Goal: Task Accomplishment & Management: Use online tool/utility

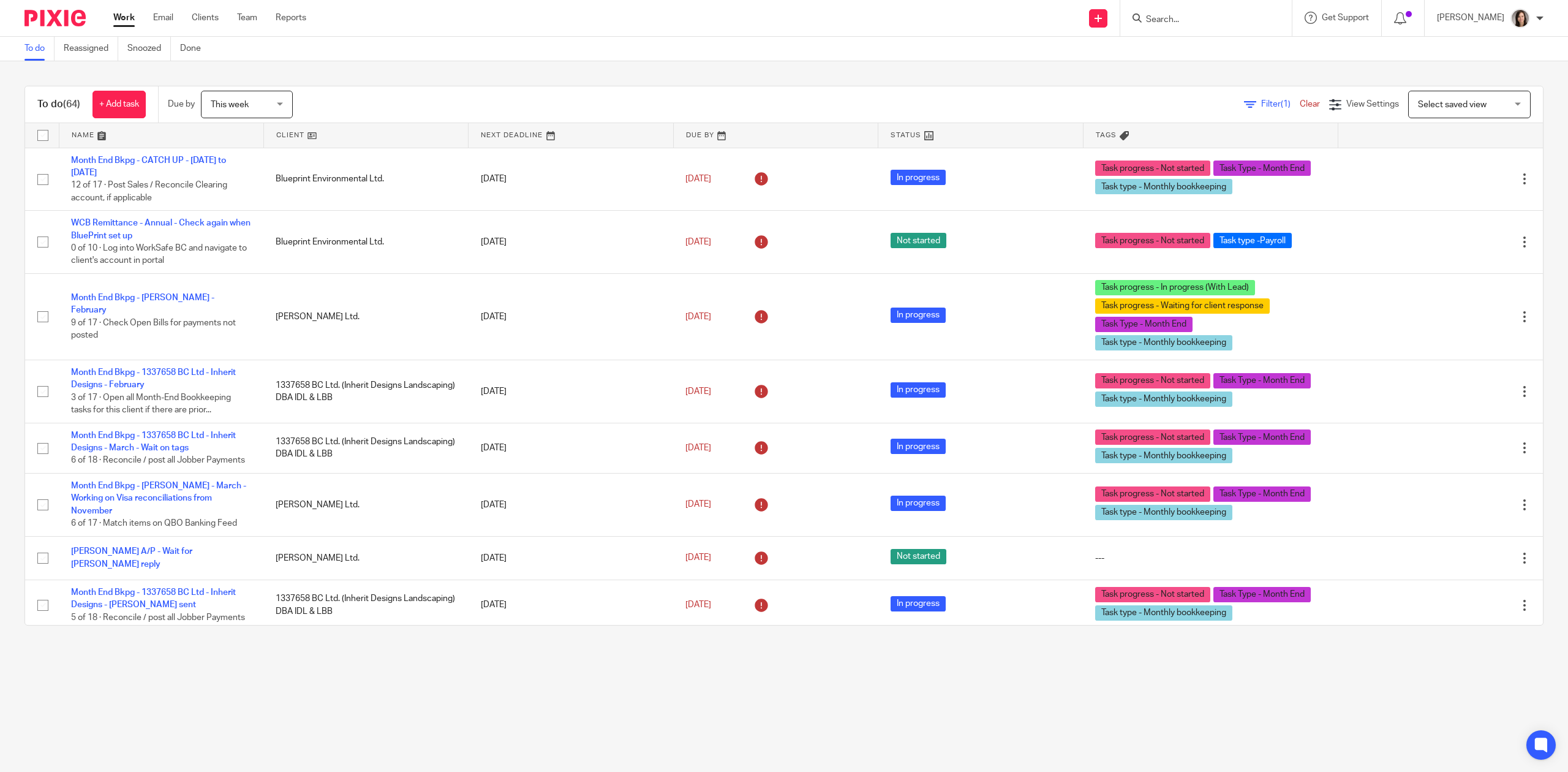
click at [1201, 20] on input "Search" at bounding box center [1199, 20] width 110 height 11
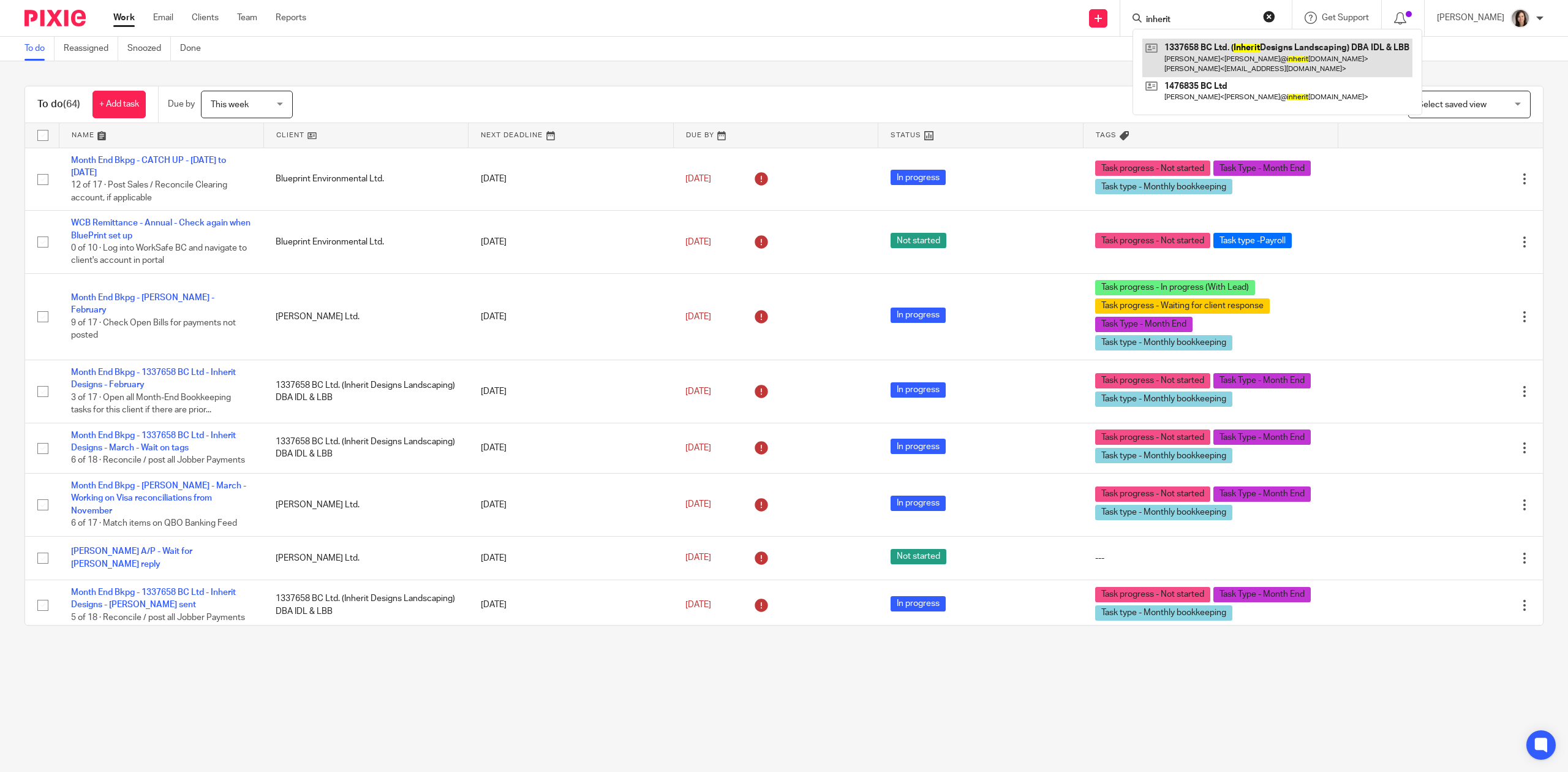
type input "inherit"
click at [1208, 41] on link at bounding box center [1277, 57] width 270 height 38
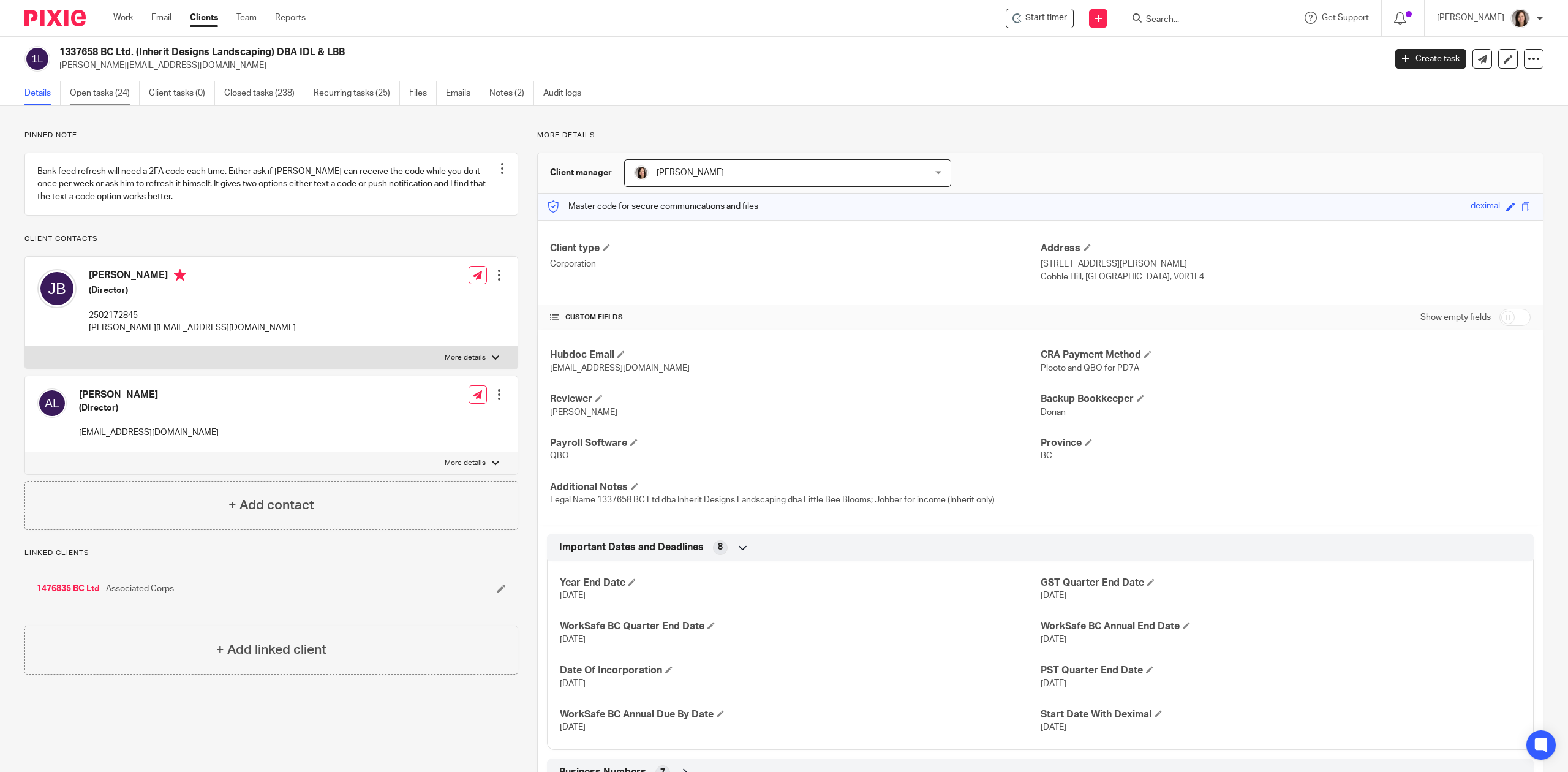
click at [101, 89] on link "Open tasks (24)" at bounding box center [104, 93] width 70 height 24
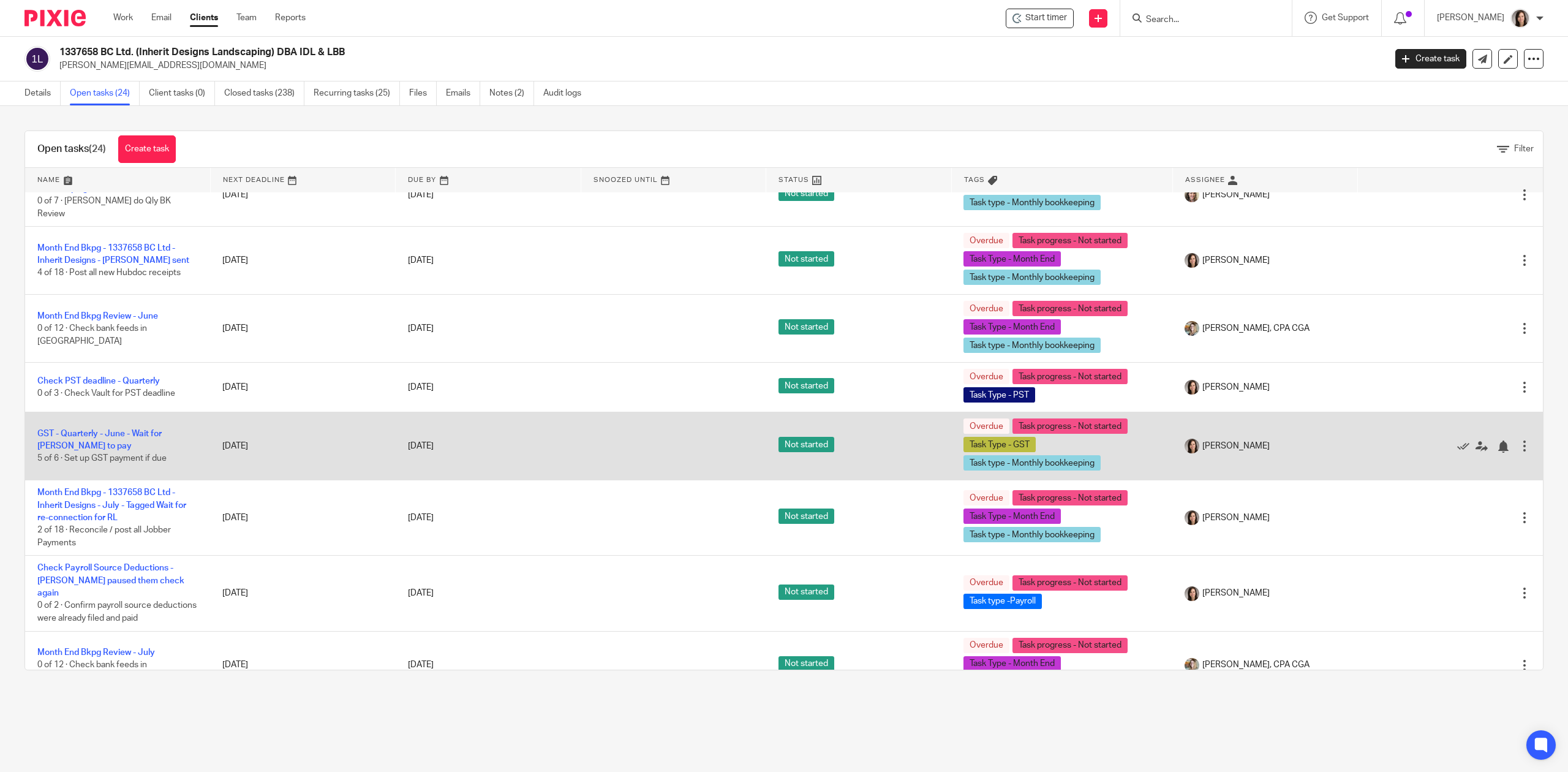
scroll to position [1022, 0]
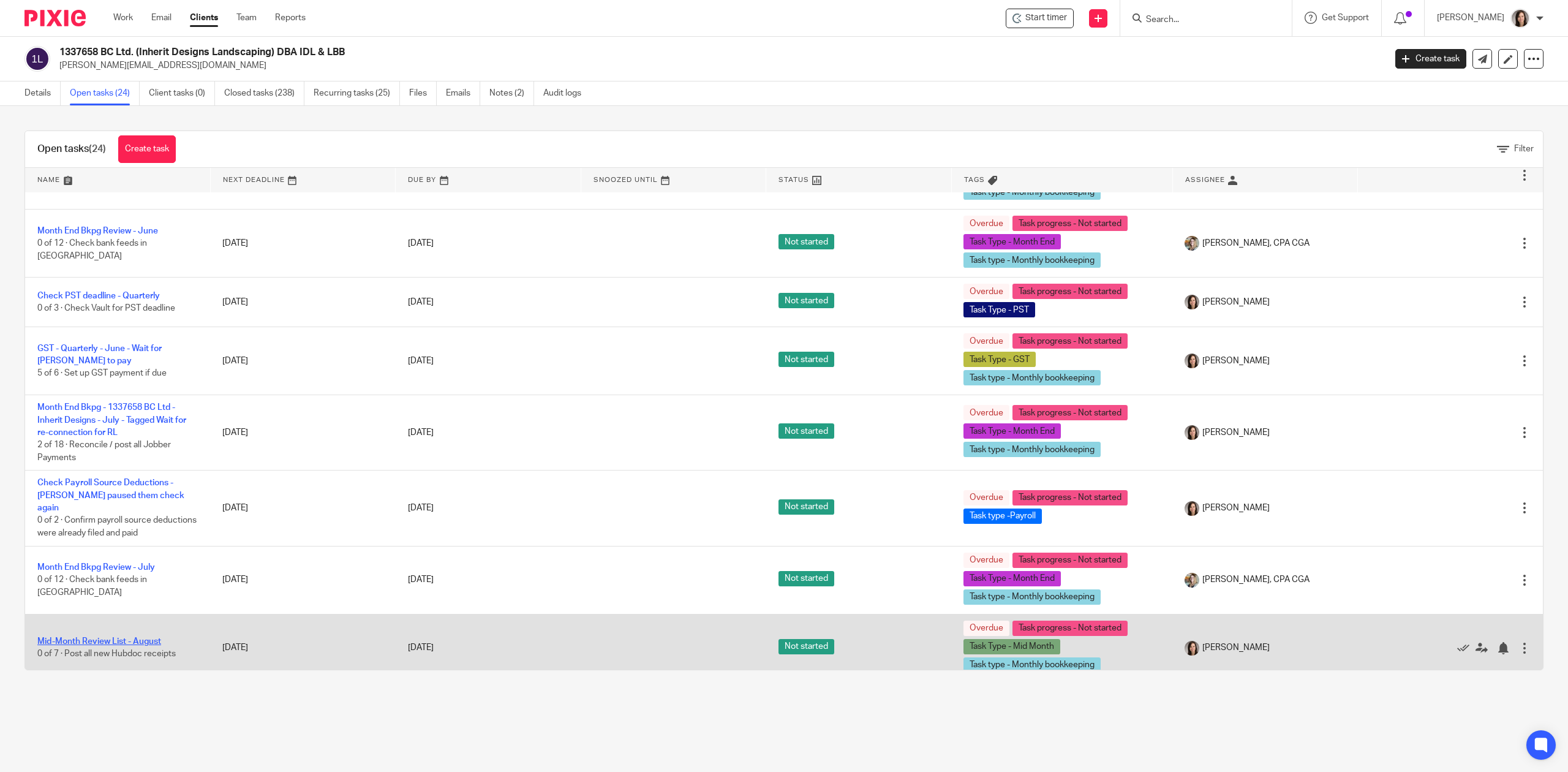
click at [124, 637] on link "Mid-Month Review List - August" at bounding box center [99, 642] width 124 height 9
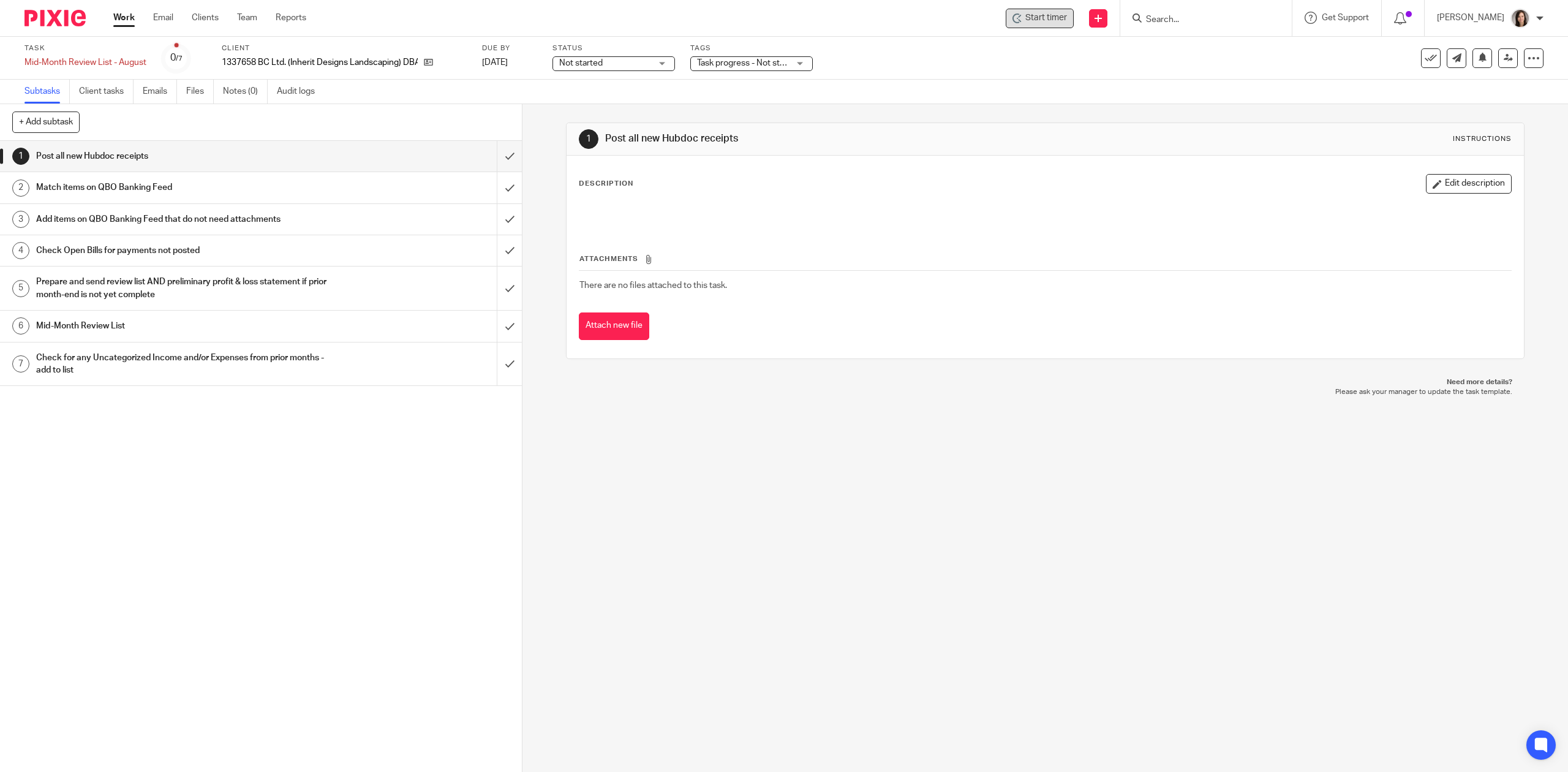
click at [1048, 18] on span "Start timer" at bounding box center [1046, 18] width 41 height 13
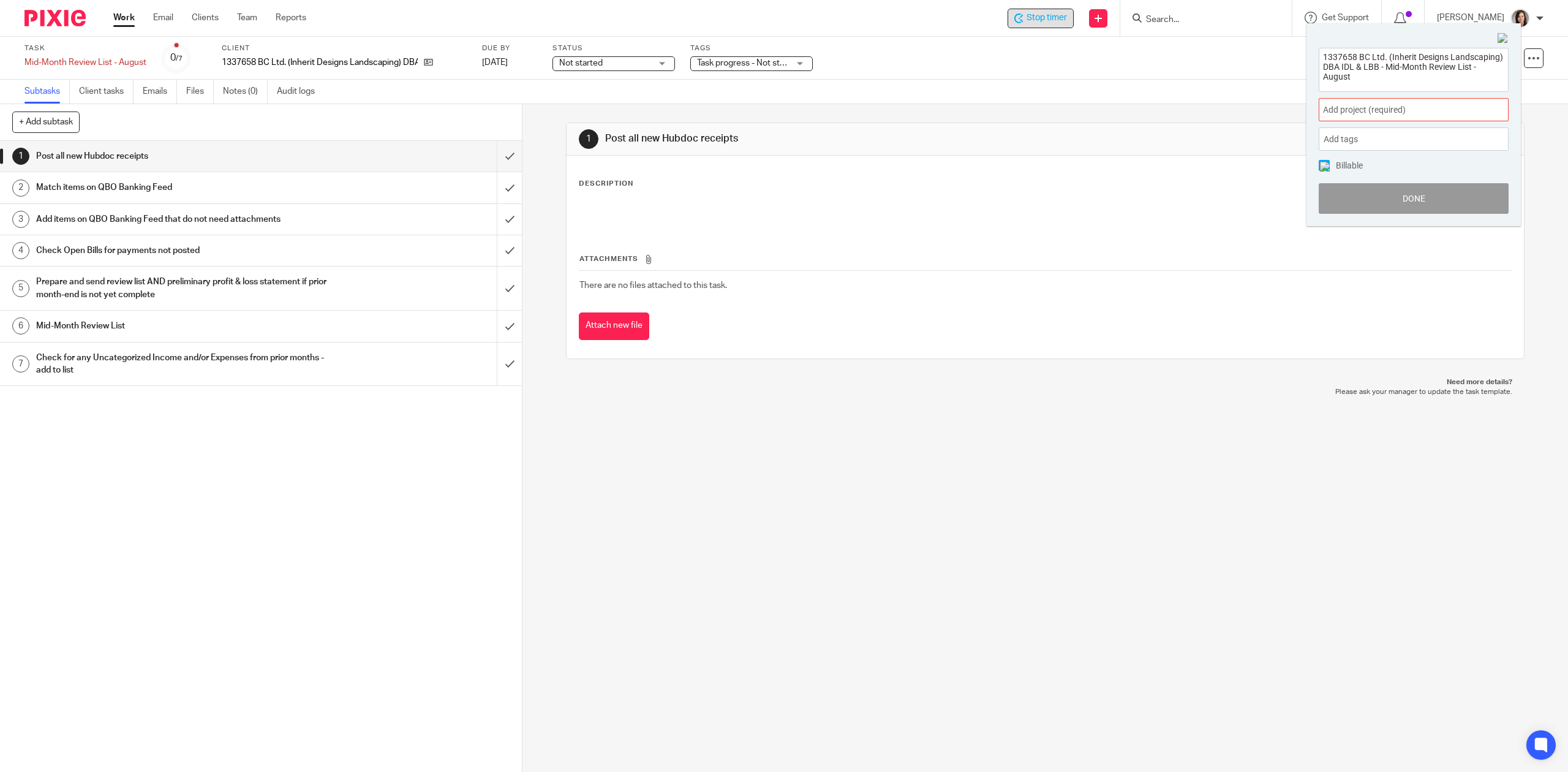
click at [1441, 114] on span "Add project (required) :" at bounding box center [1400, 110] width 154 height 13
type input "inherit"
click at [1407, 207] on ul "1337658 BC Ltd. (Inherit Designs Landscaping)" at bounding box center [1413, 200] width 190 height 27
click at [1412, 196] on li "1337658 BC Ltd. (Inherit Designs Landscaping)" at bounding box center [1411, 199] width 160 height 13
click at [1412, 196] on button "Done" at bounding box center [1413, 198] width 190 height 30
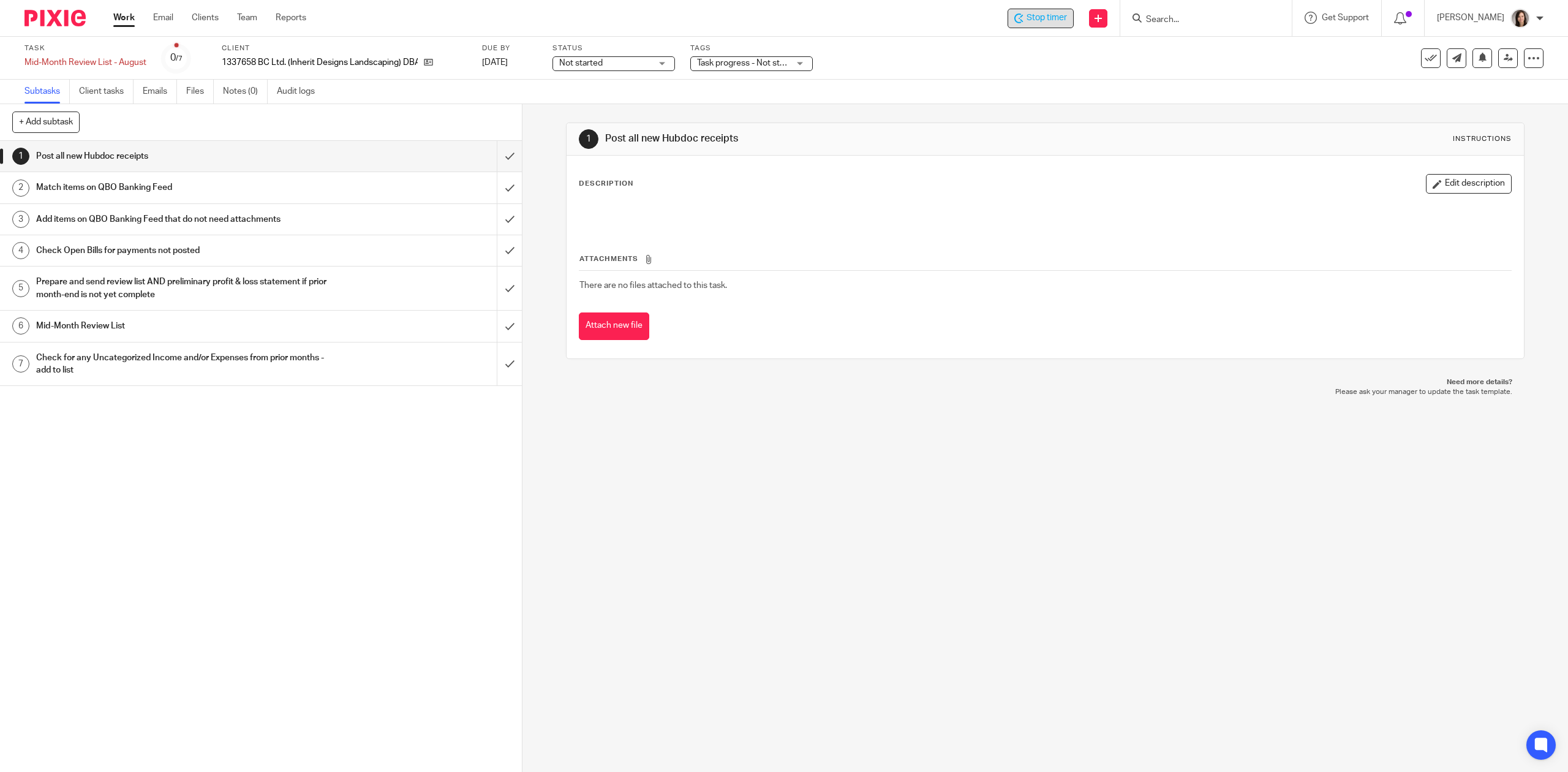
click at [1034, 13] on span "Stop timer" at bounding box center [1047, 18] width 41 height 13
click at [1189, 18] on input "Search" at bounding box center [1199, 20] width 110 height 11
click at [1048, 20] on span "Start timer" at bounding box center [1046, 18] width 41 height 13
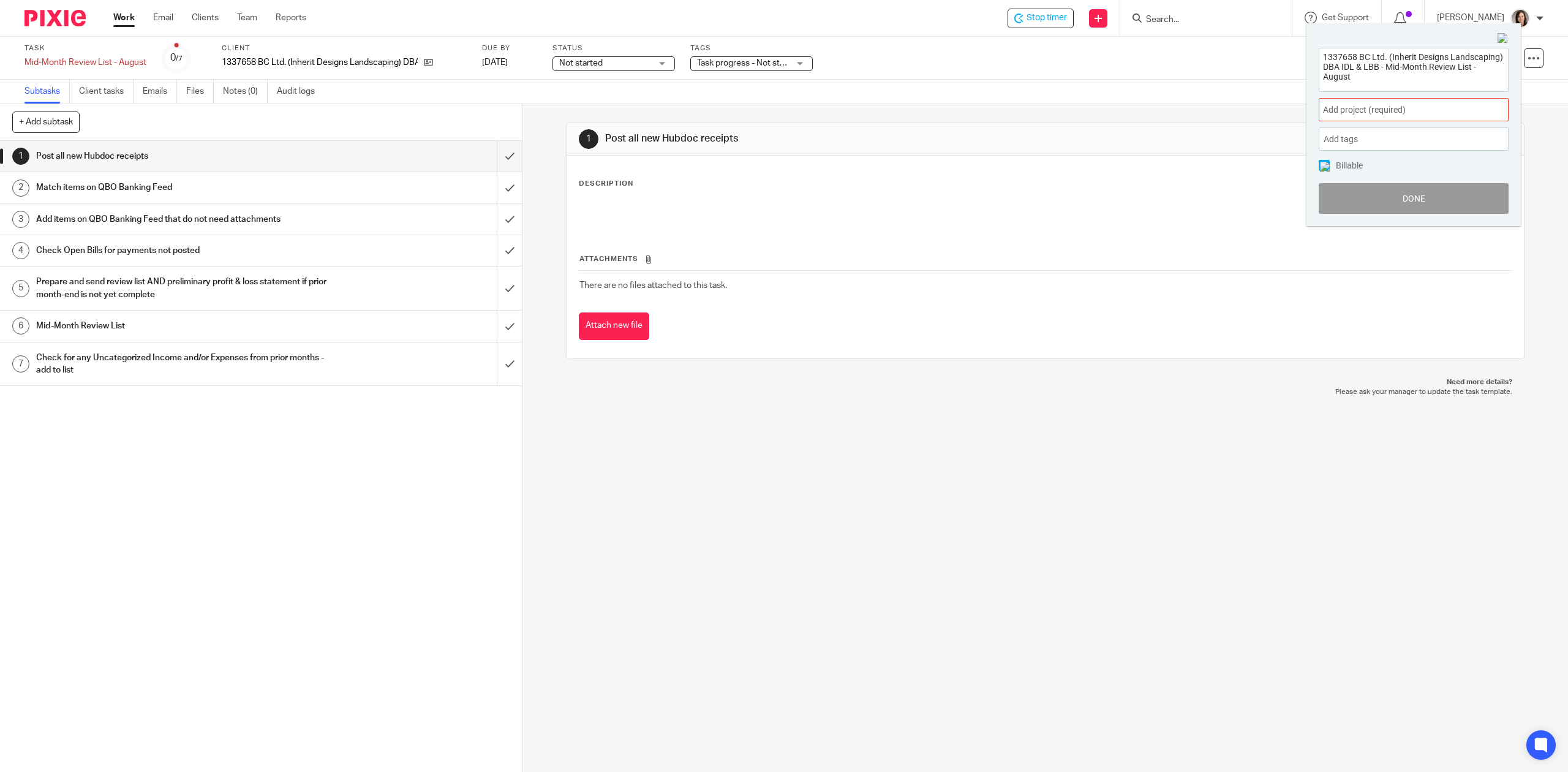
click at [1372, 107] on span "Add project (required) :" at bounding box center [1400, 110] width 154 height 13
type input "inherit"
click at [1407, 196] on li "1337658 BC Ltd. (Inherit Designs Landscaping)" at bounding box center [1411, 199] width 160 height 13
click at [1401, 194] on button "Done" at bounding box center [1413, 198] width 190 height 30
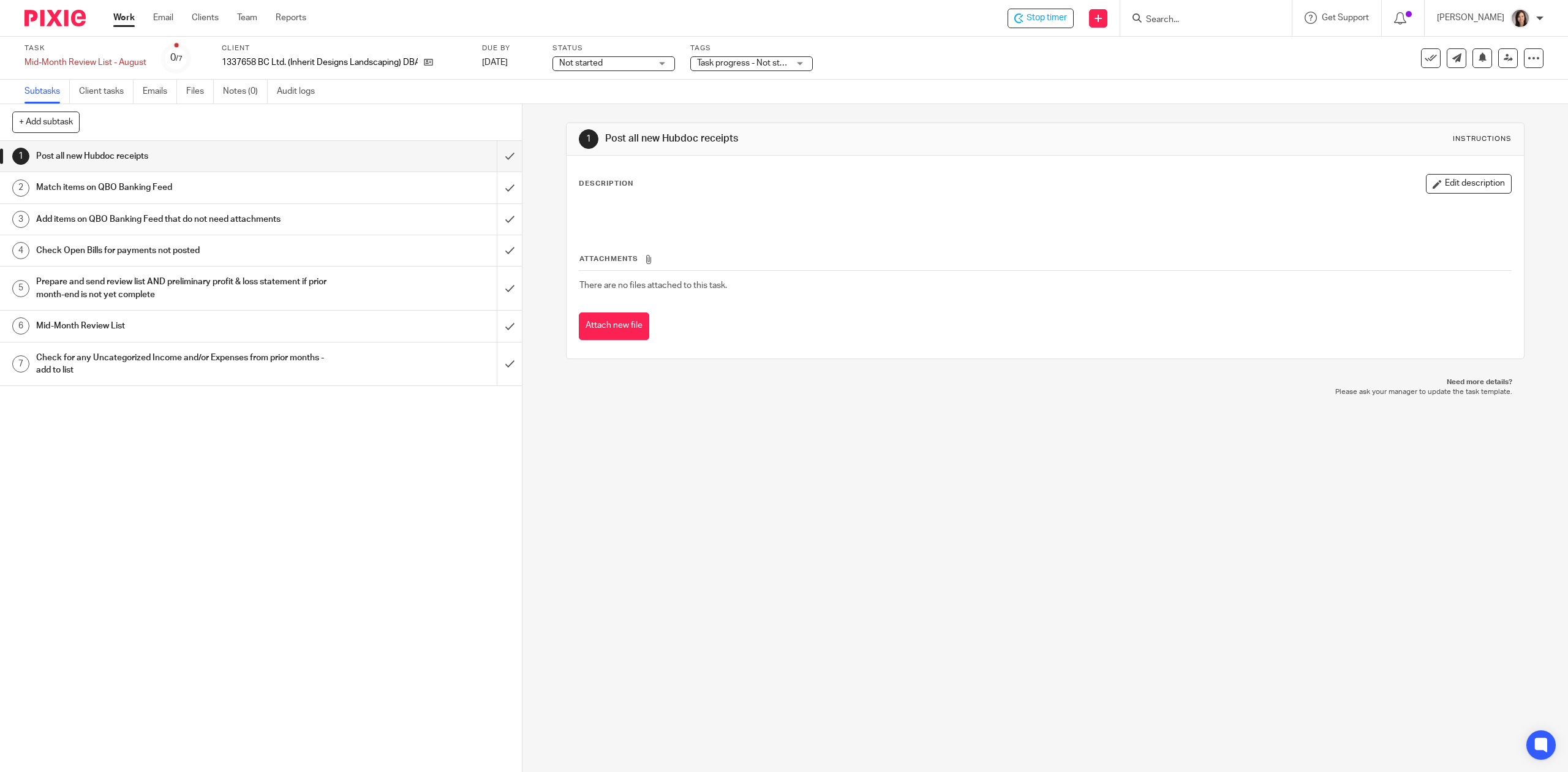
click at [1186, 17] on input "Search" at bounding box center [1199, 20] width 110 height 11
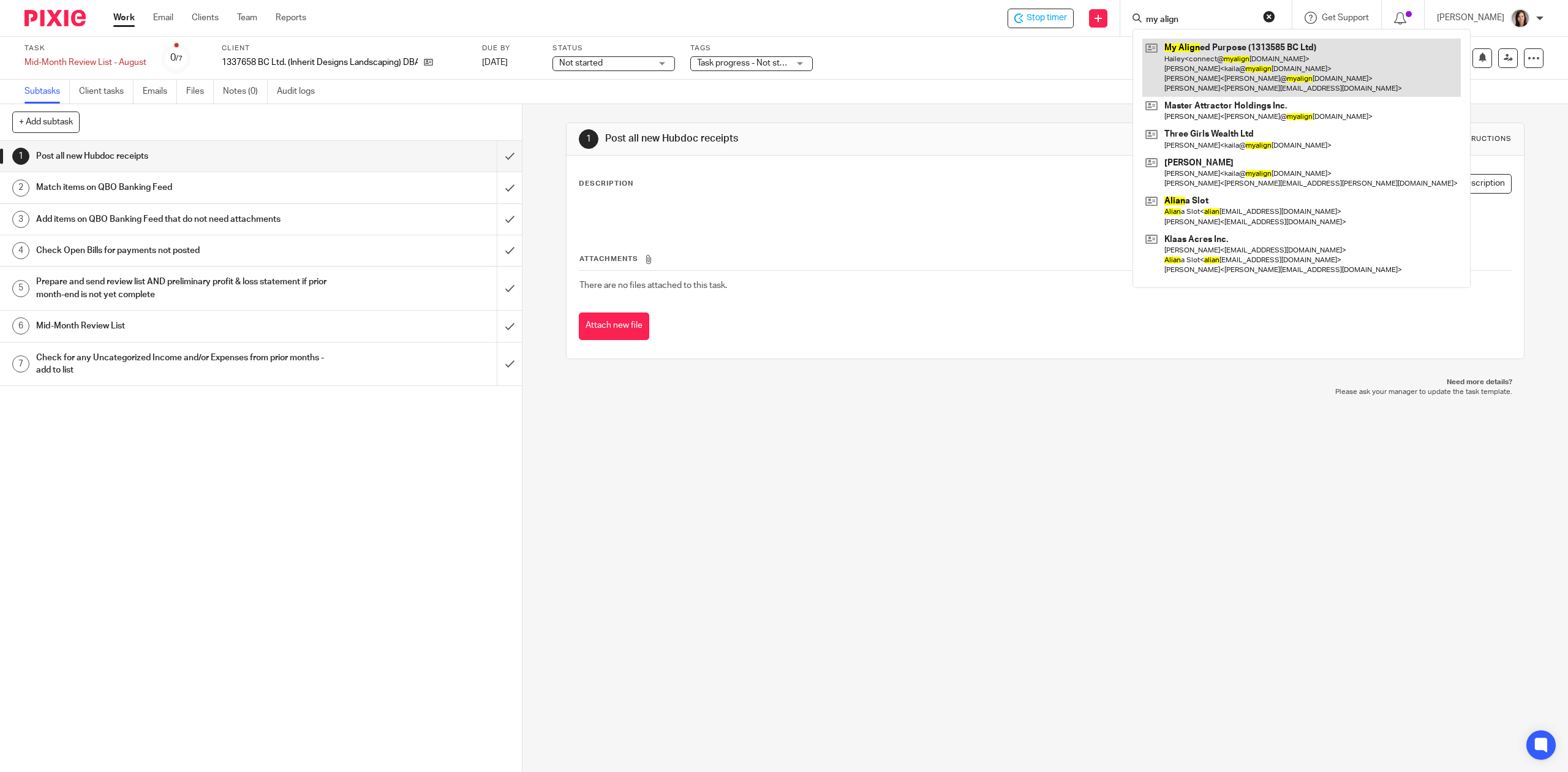
type input "my align"
click at [1242, 86] on link at bounding box center [1301, 67] width 318 height 59
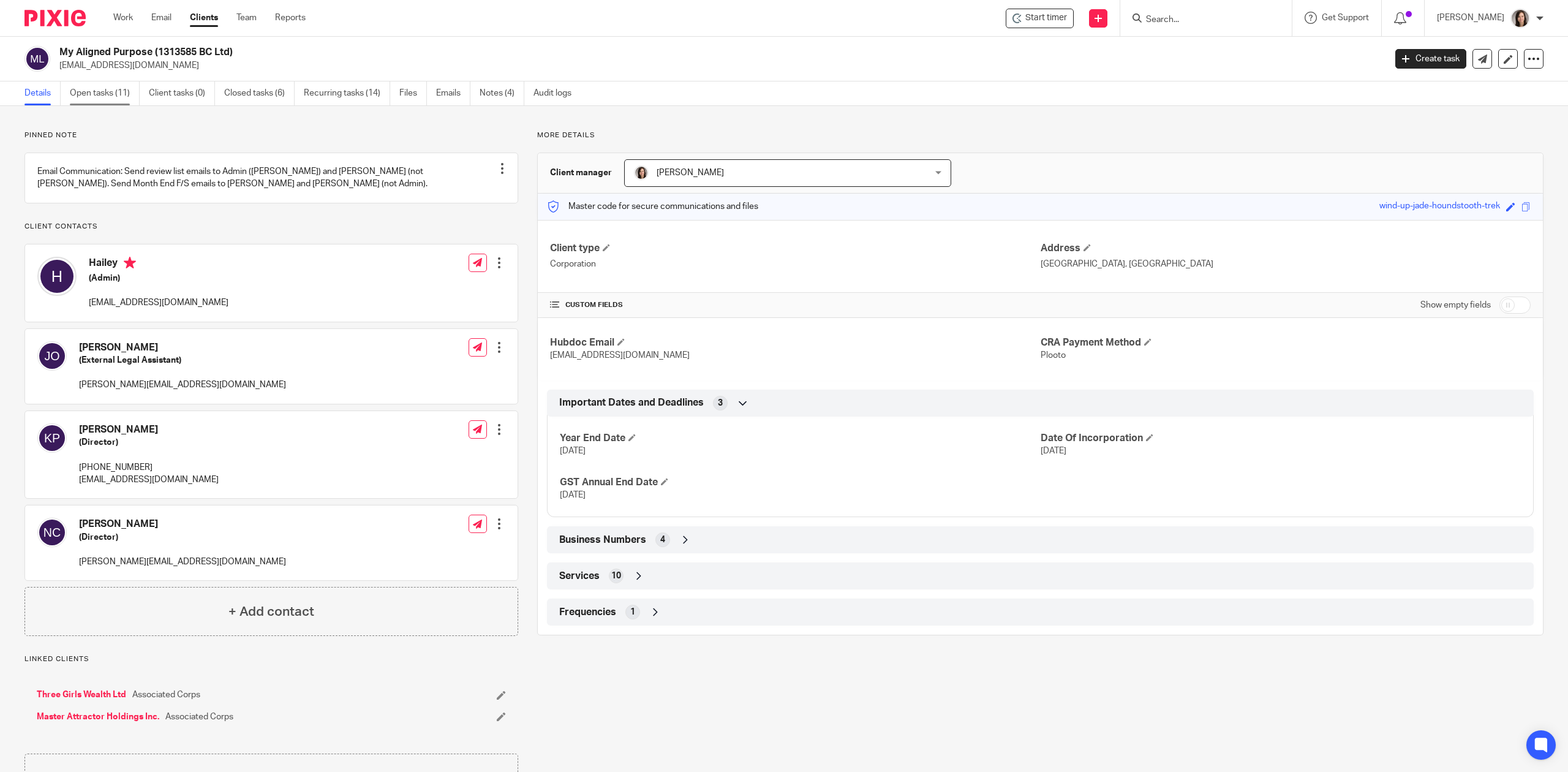
click at [111, 96] on link "Open tasks (11)" at bounding box center [104, 93] width 70 height 24
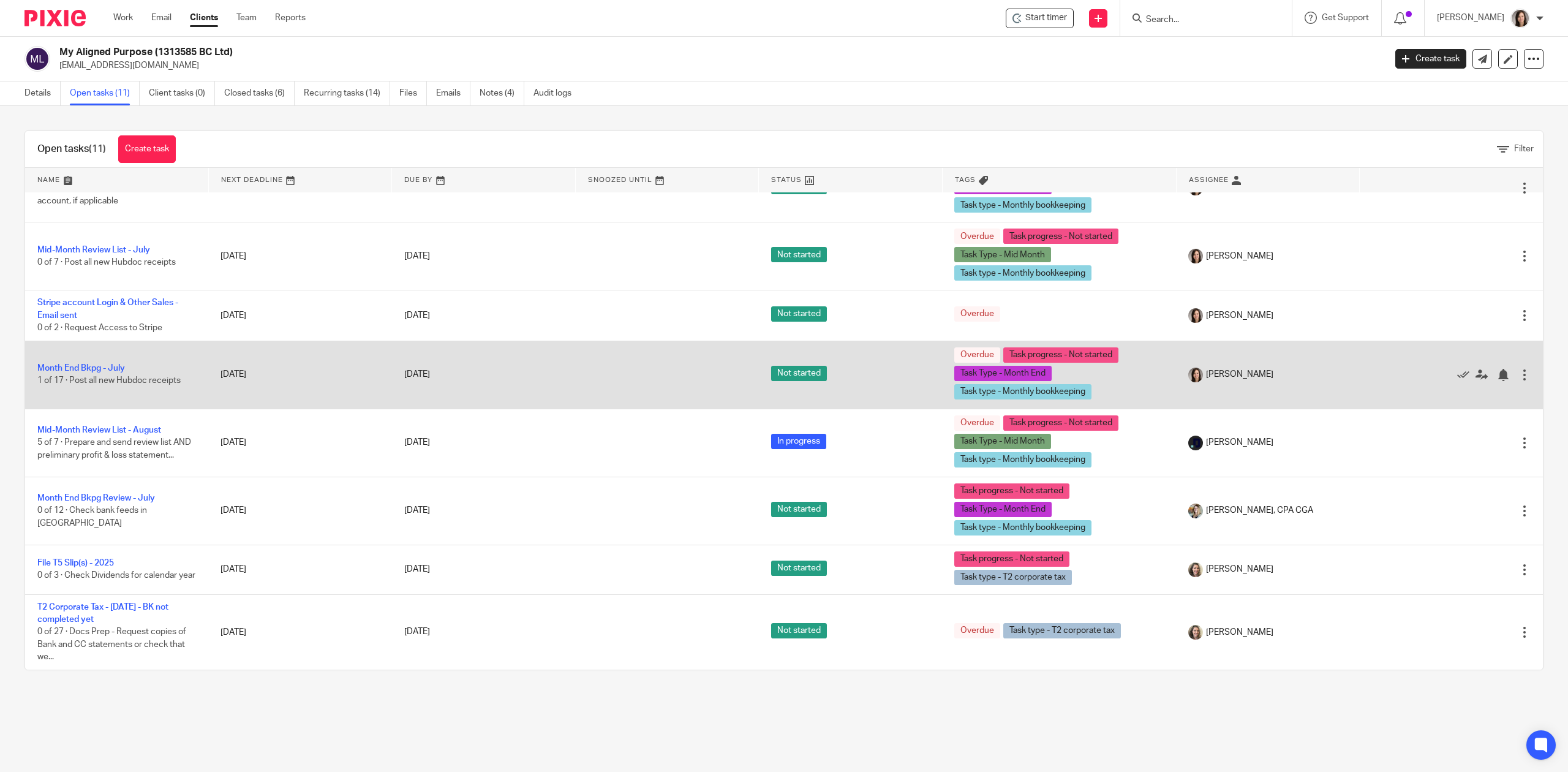
scroll to position [224, 0]
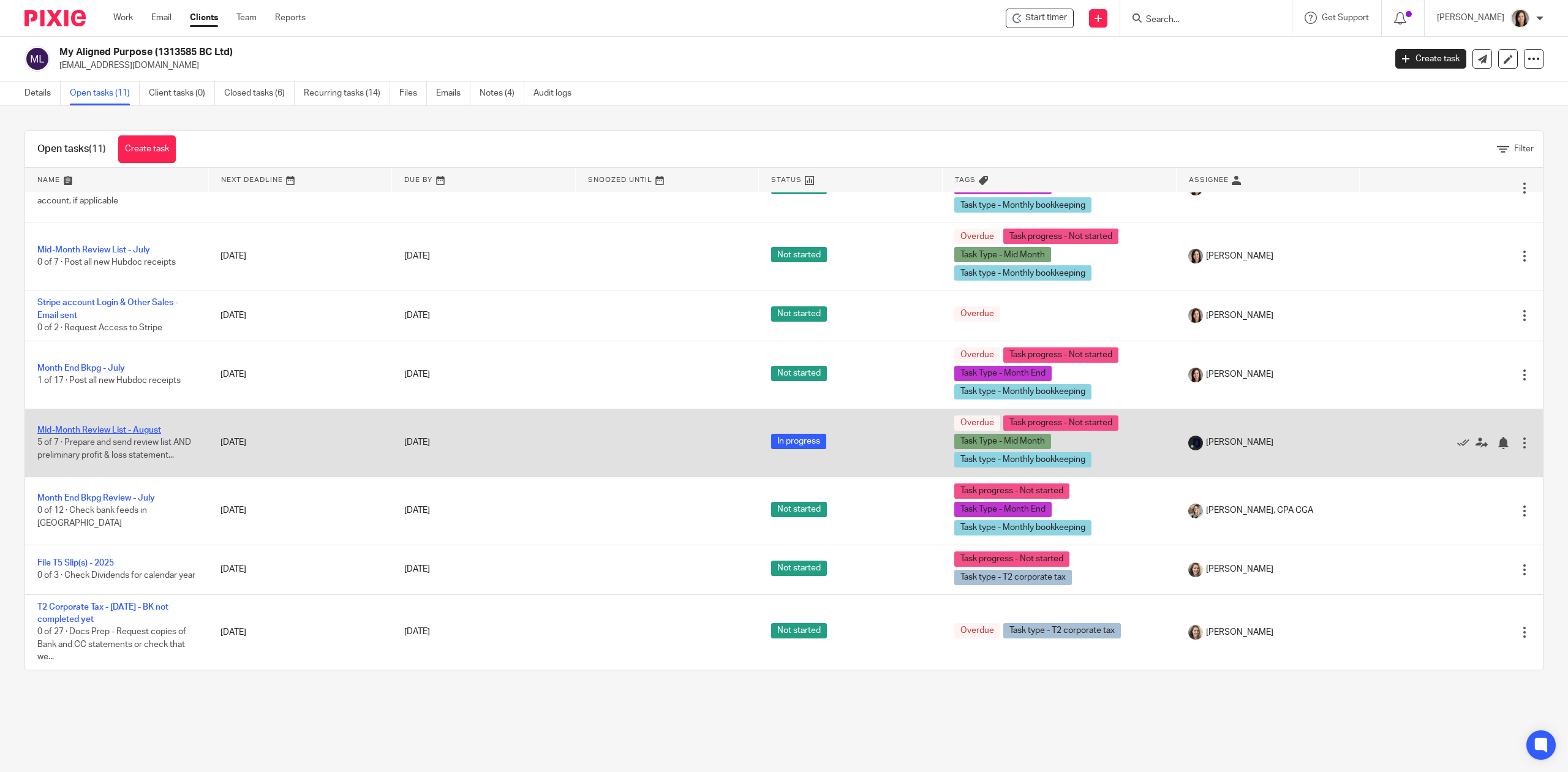
click at [125, 426] on link "Mid-Month Review List - August" at bounding box center [99, 430] width 124 height 9
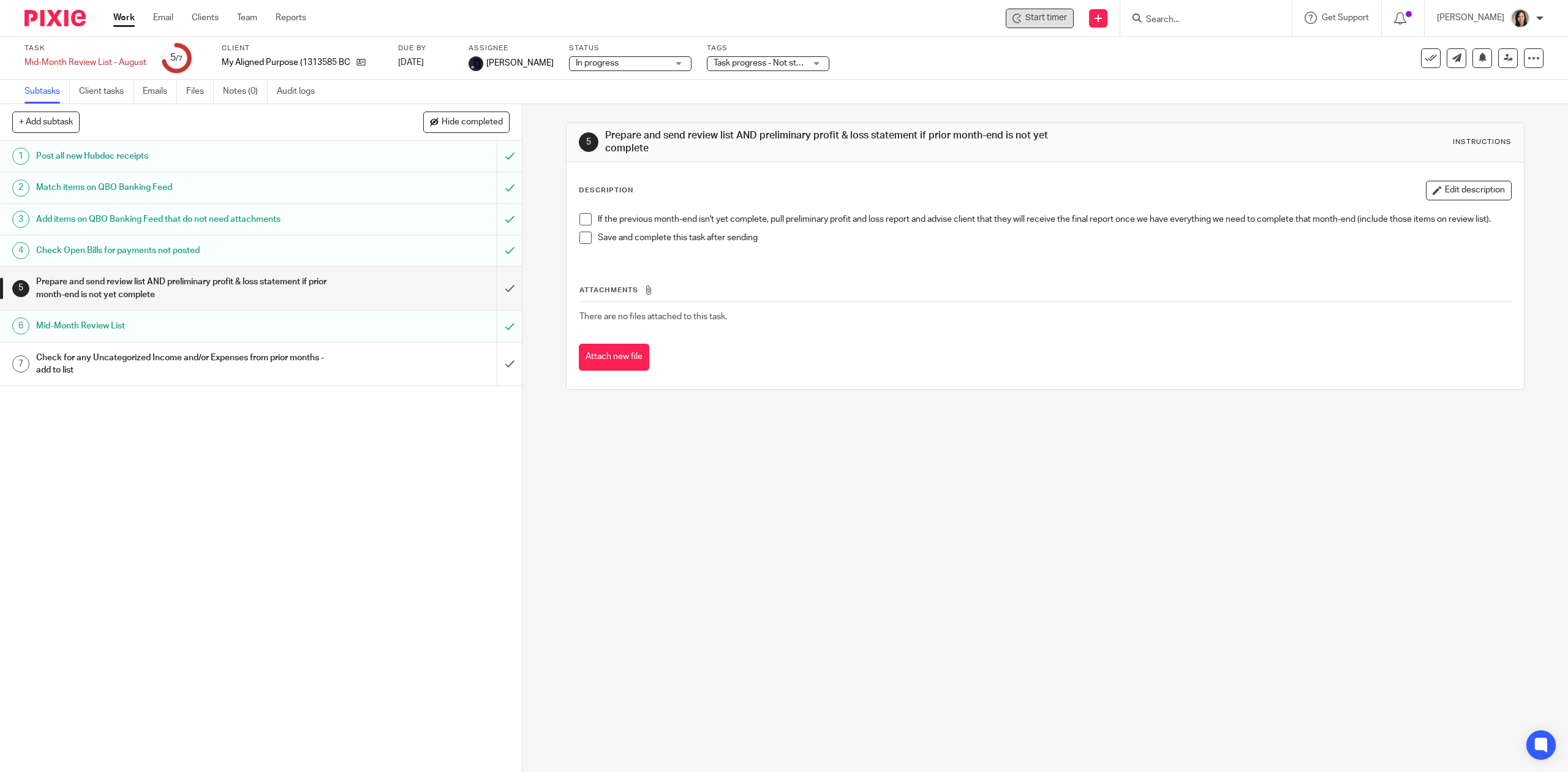
click at [1055, 13] on span "Start timer" at bounding box center [1046, 18] width 41 height 13
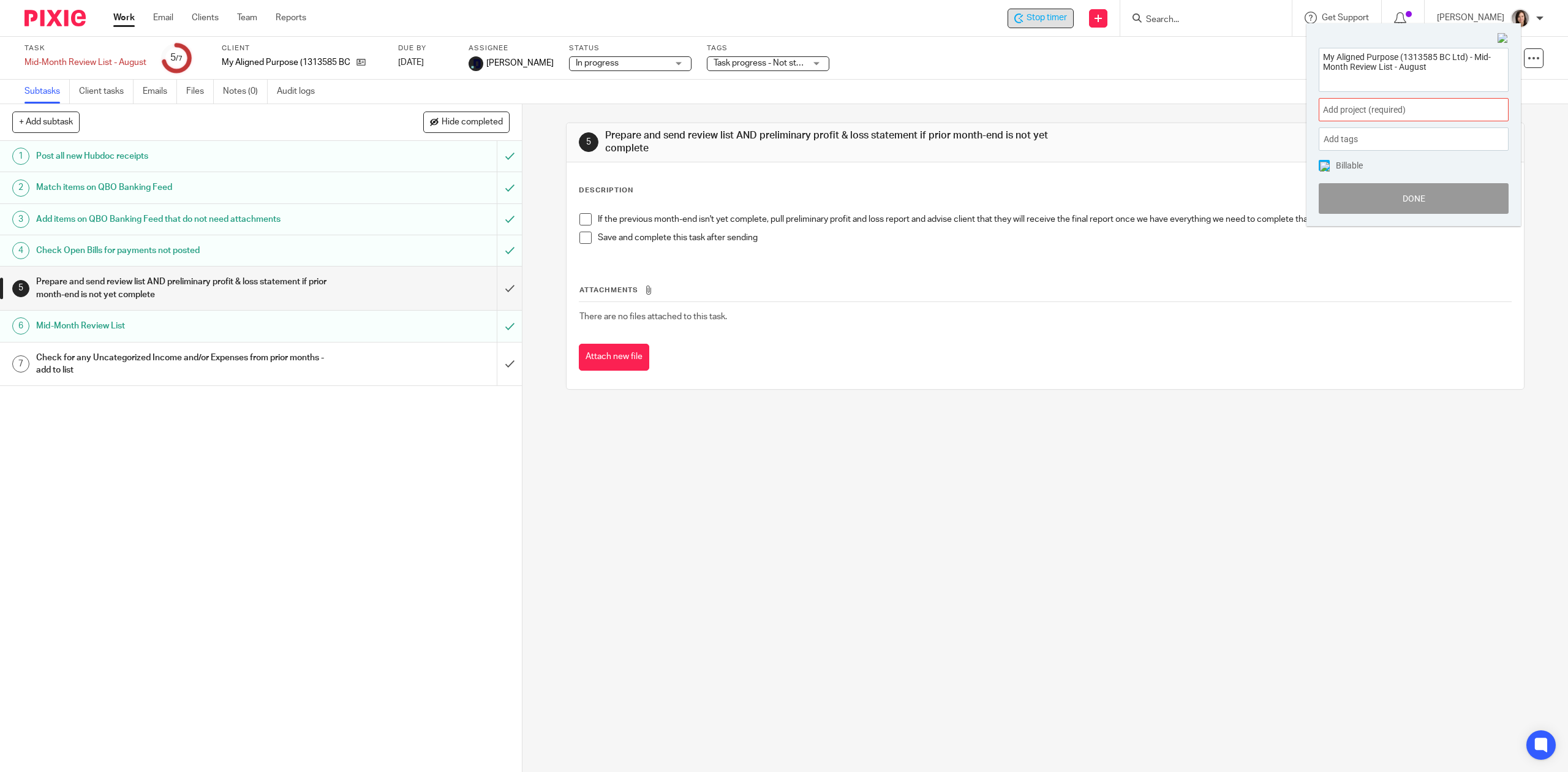
click at [1375, 101] on div "Add project (required) :" at bounding box center [1413, 109] width 190 height 23
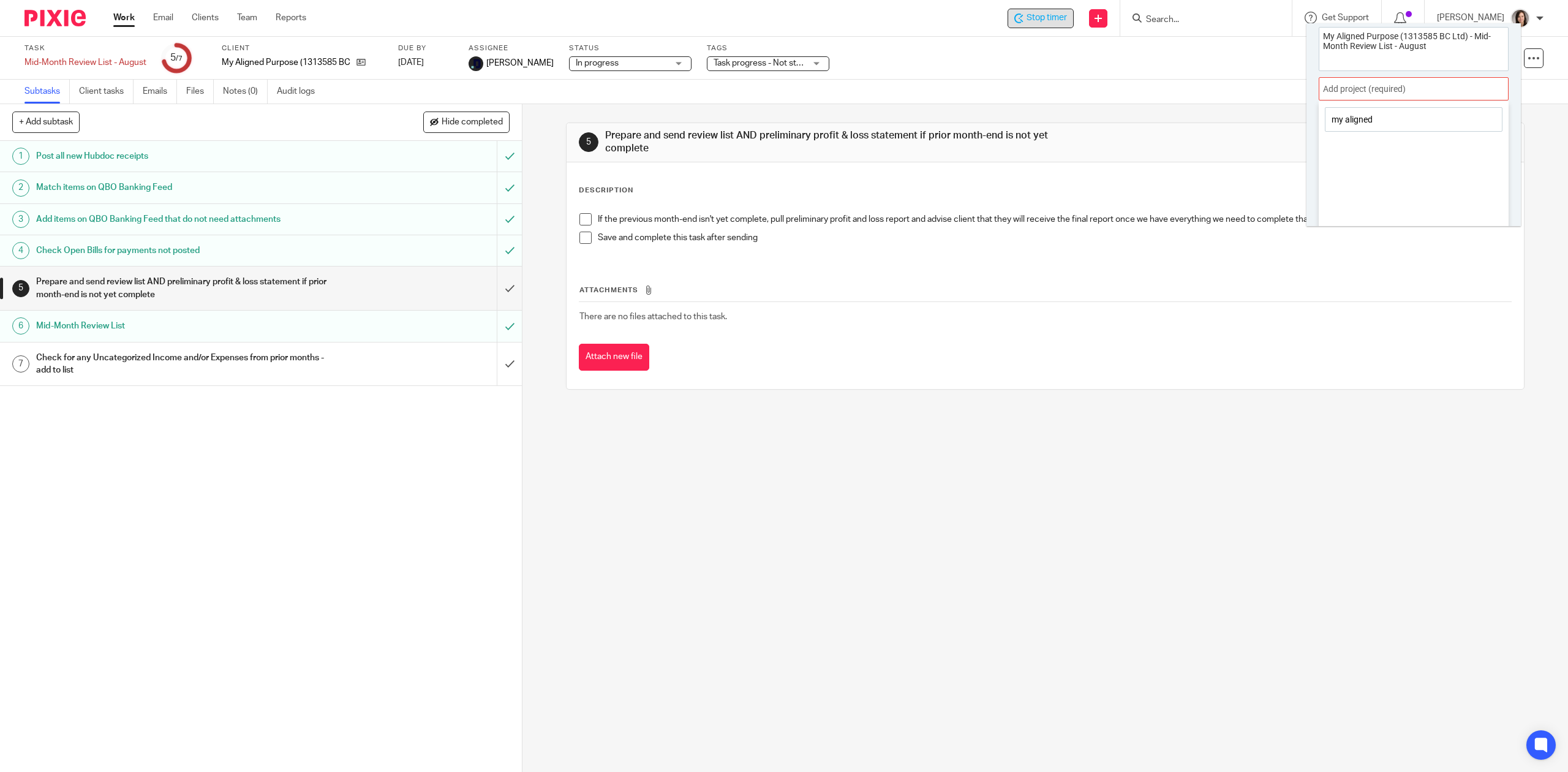
scroll to position [27, 0]
drag, startPoint x: 1392, startPoint y: 108, endPoint x: 1311, endPoint y: 109, distance: 81.0
click at [1311, 109] on div "My Aligned Purpose (1313585 BC Ltd) - Mid-Month Review List - August Add projec…" at bounding box center [1412, 104] width 214 height 191
type input "a"
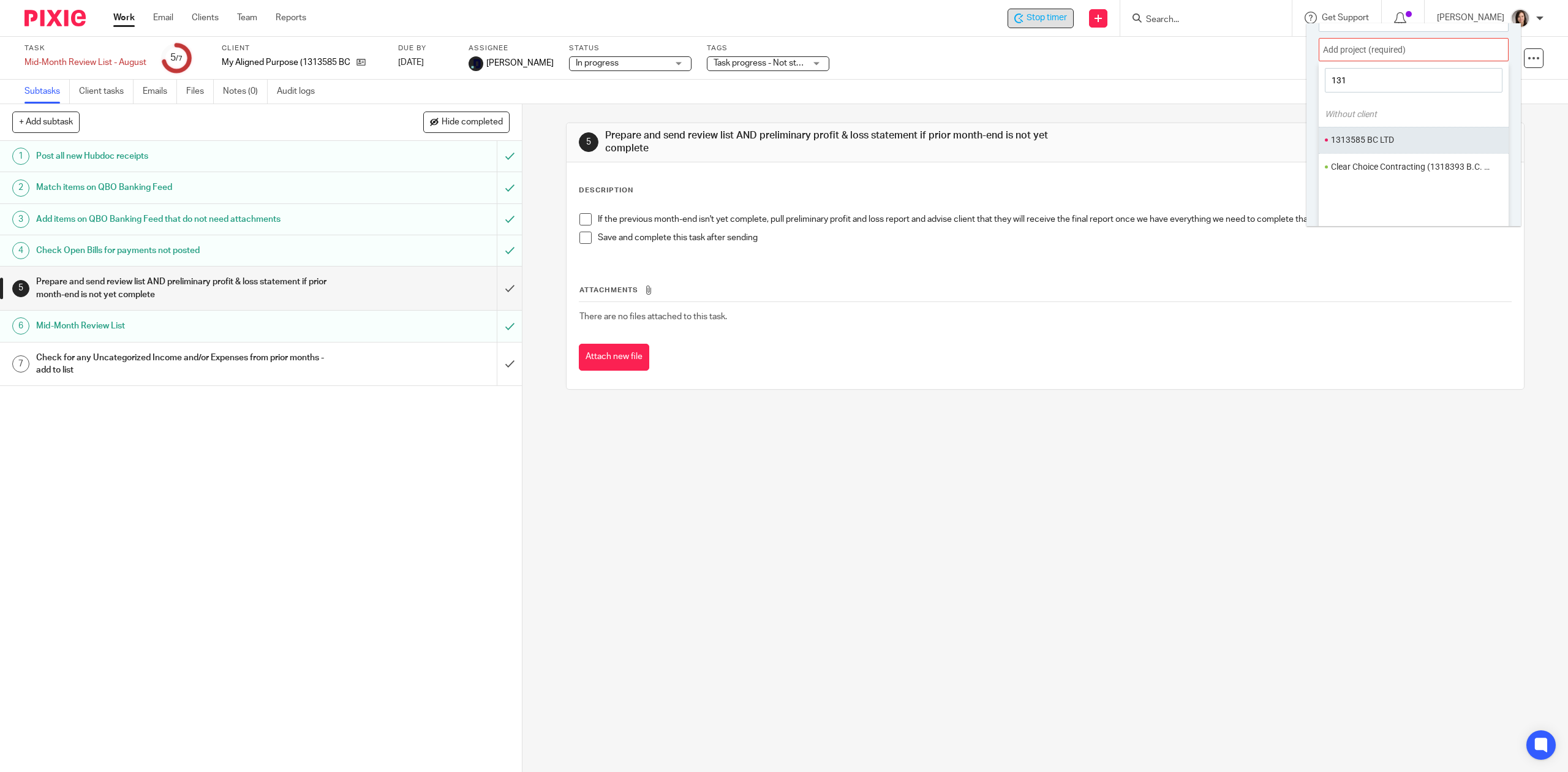
type input "131"
click at [1401, 140] on li "1313585 BC LTD" at bounding box center [1411, 139] width 160 height 13
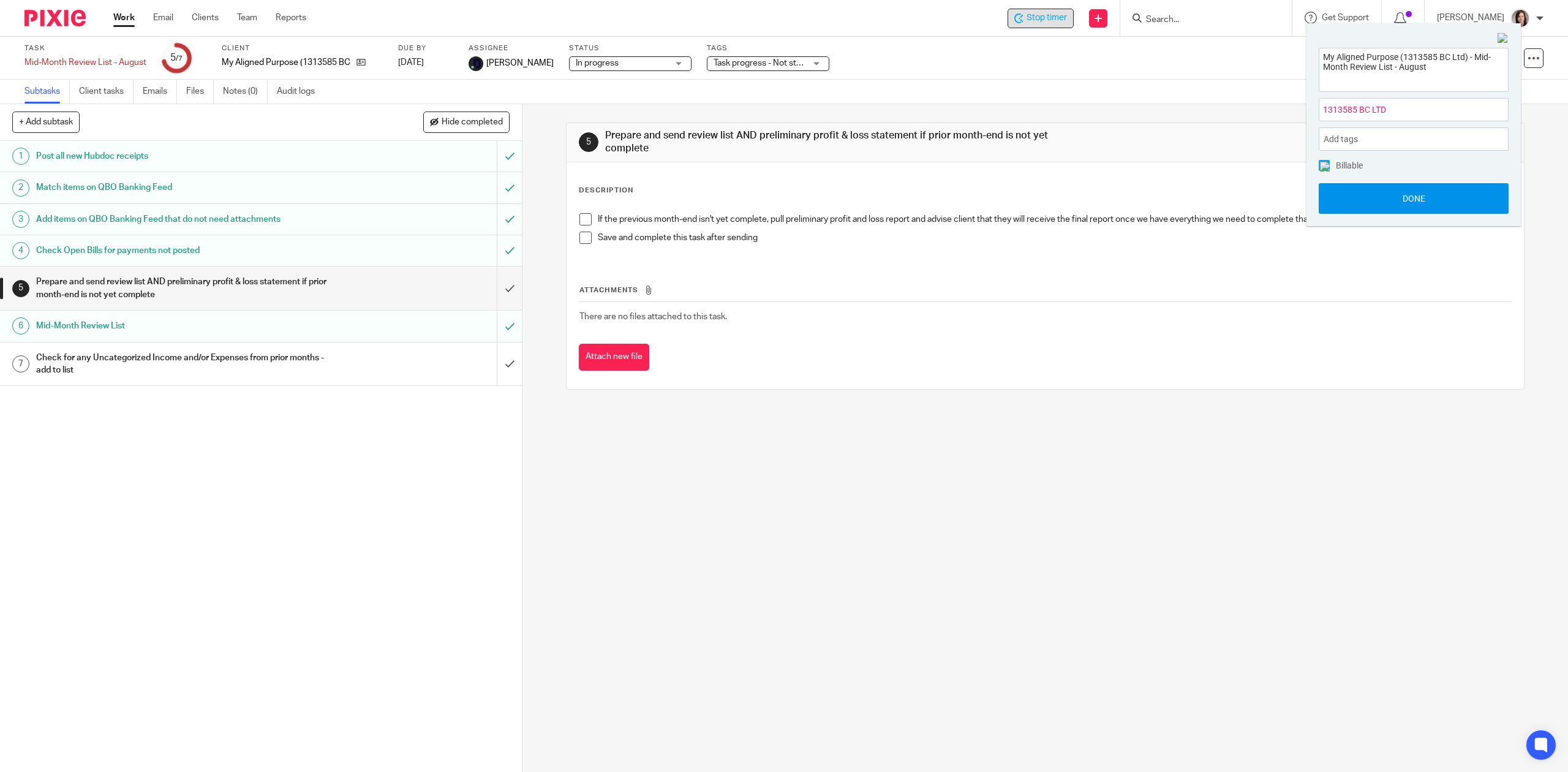
click at [1412, 204] on button "Done" at bounding box center [1413, 198] width 190 height 30
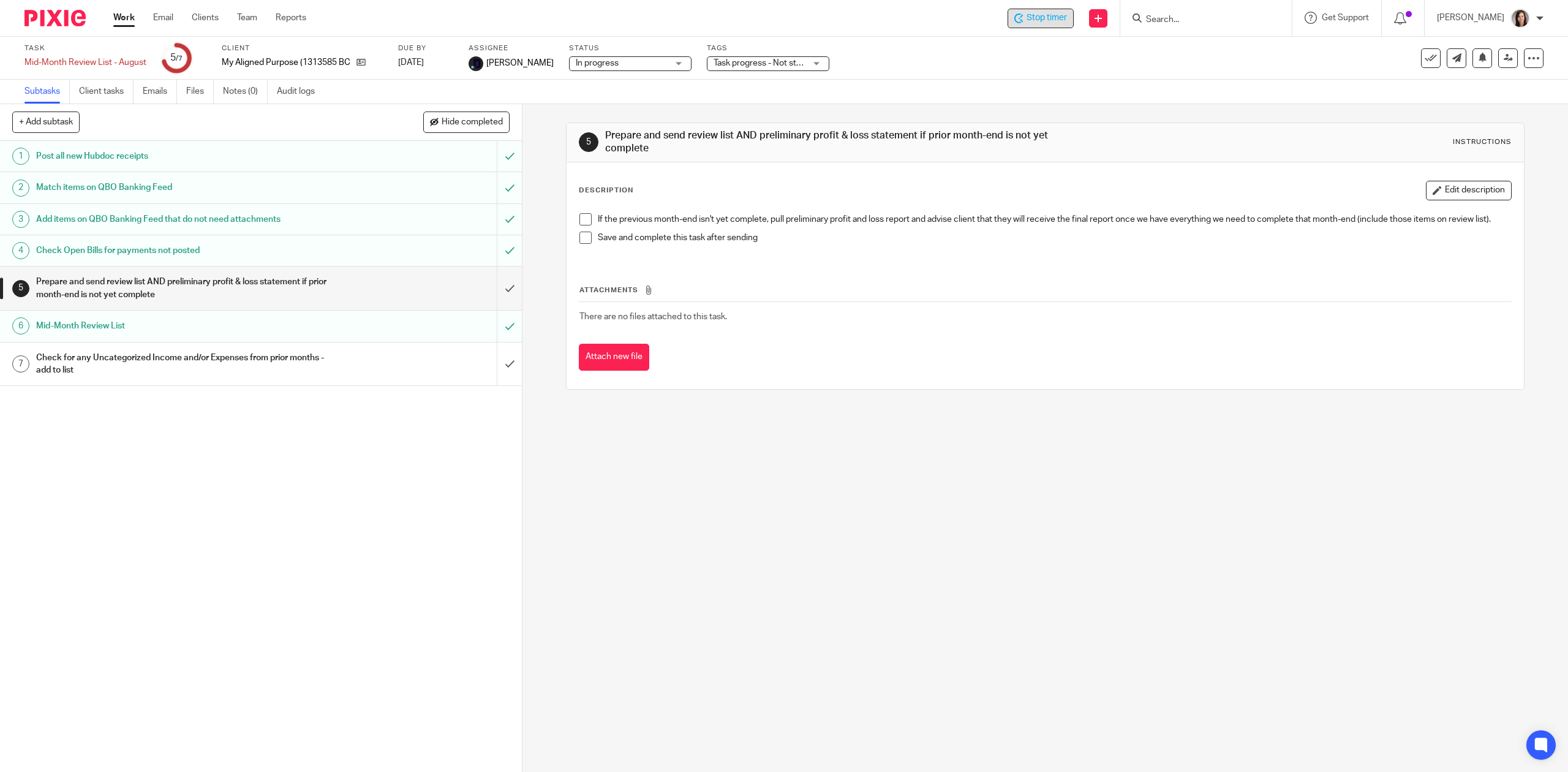
click at [137, 281] on h1 "Prepare and send review list AND preliminary profit & loss statement if prior m…" at bounding box center [185, 288] width 298 height 31
click at [360, 324] on div "Mid-Month Review List" at bounding box center [261, 325] width 449 height 19
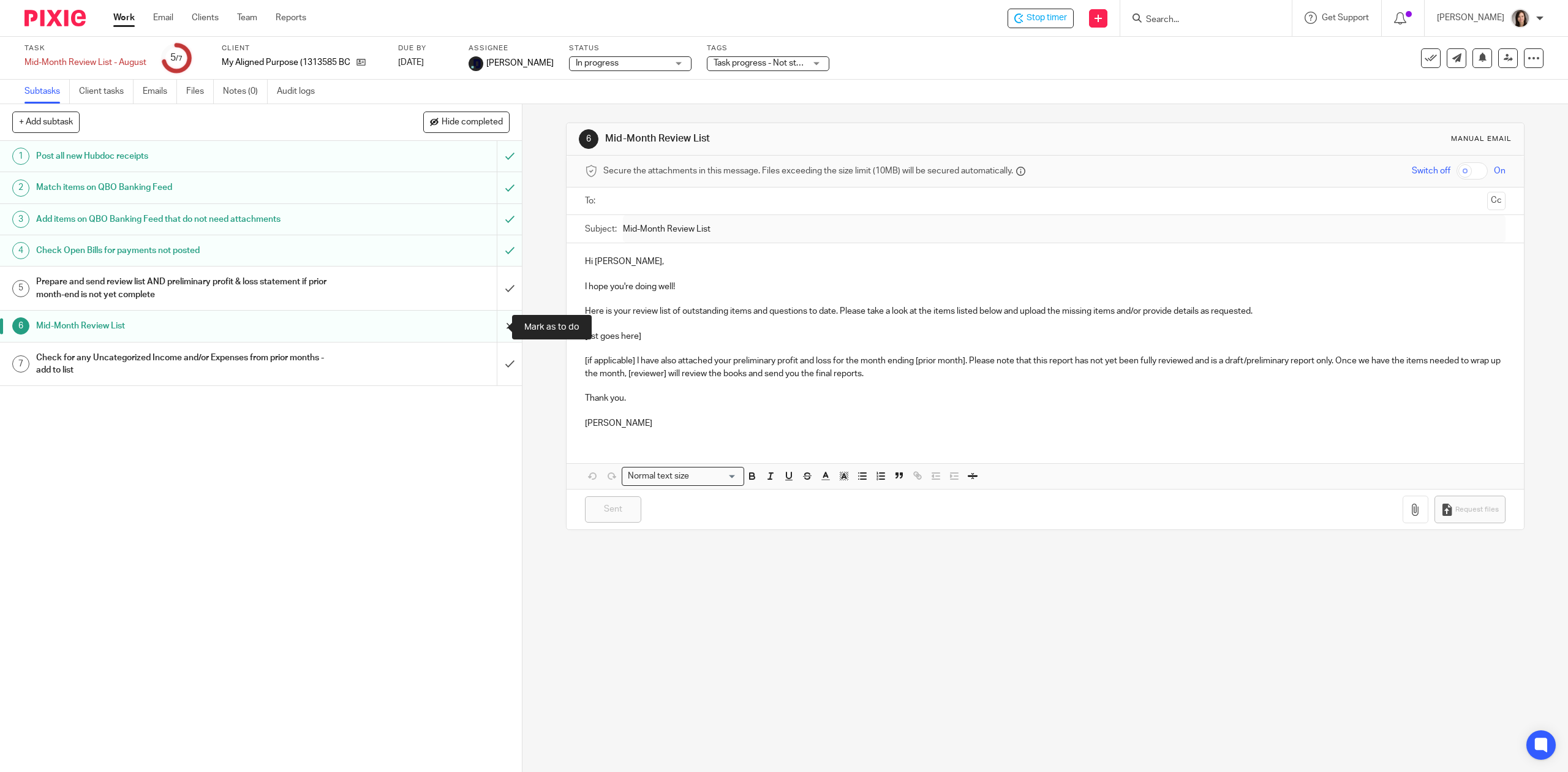
click at [487, 330] on input "submit" at bounding box center [261, 325] width 521 height 30
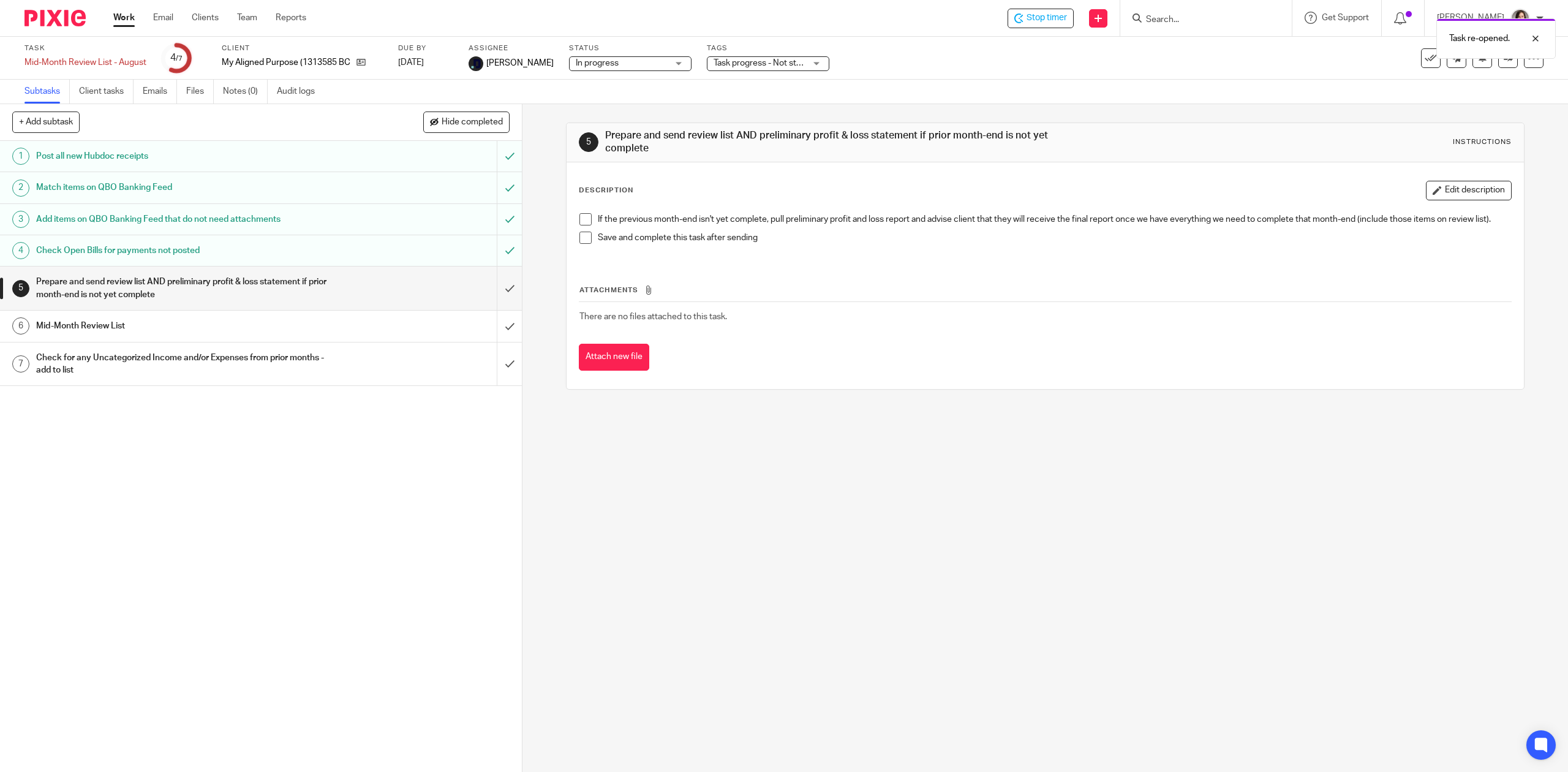
click at [73, 333] on h1 "Mid-Month Review List" at bounding box center [185, 325] width 298 height 19
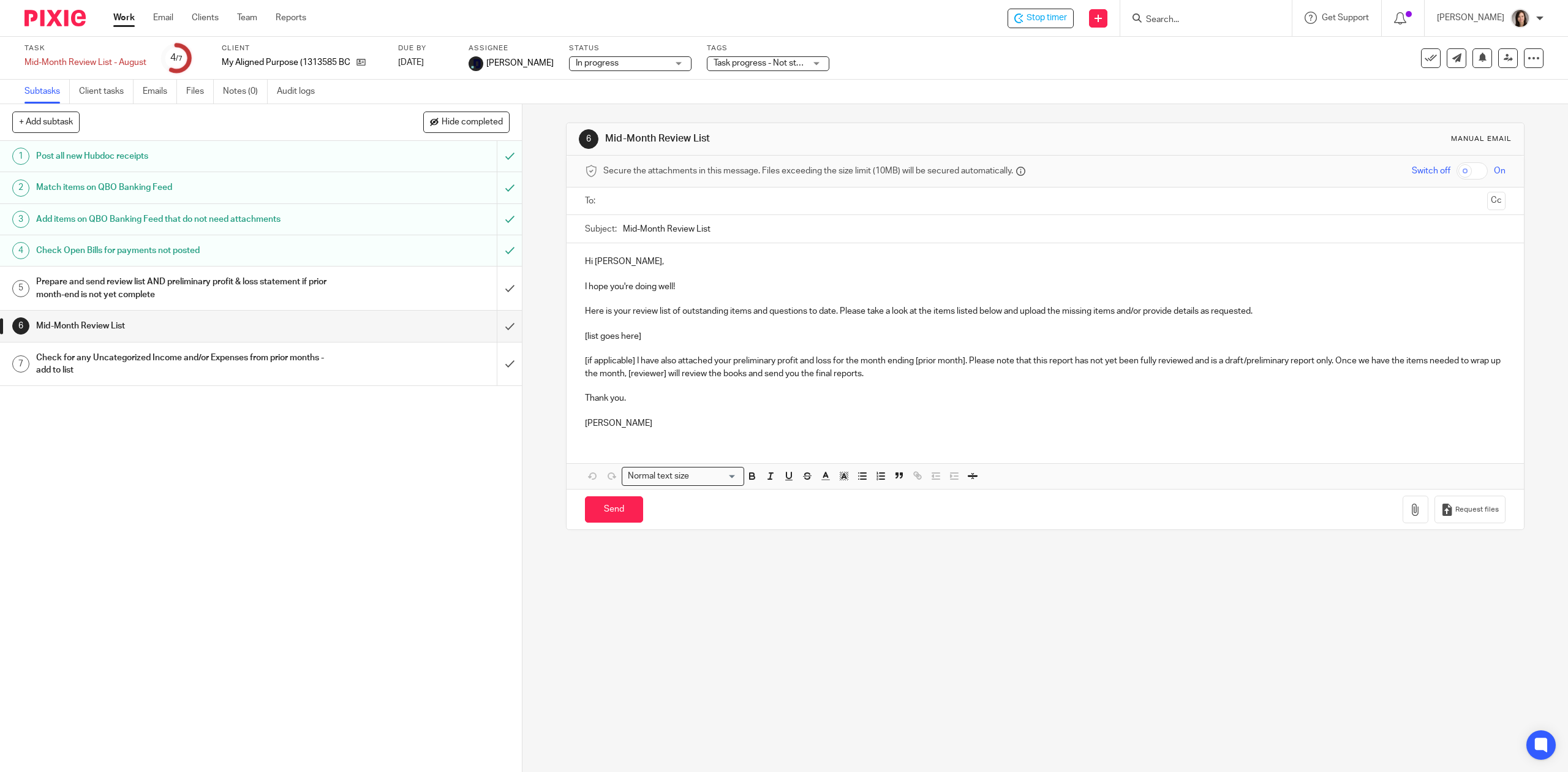
click at [770, 238] on input "Mid-Month Review List" at bounding box center [1064, 228] width 882 height 27
type input "Mid-Month Review List - August"
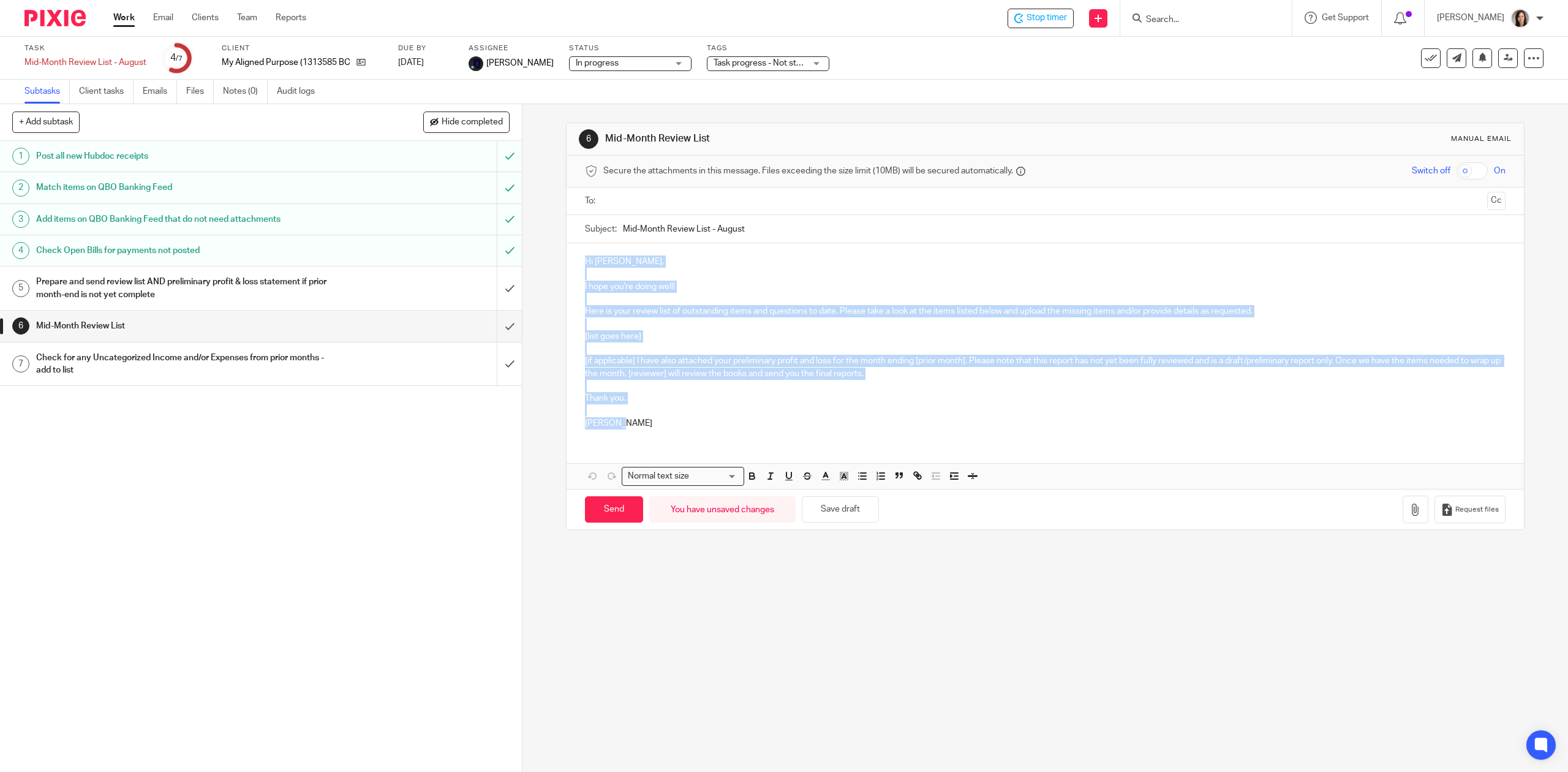
drag, startPoint x: 635, startPoint y: 427, endPoint x: 561, endPoint y: 265, distance: 178.1
click at [566, 265] on div "6 Mid-Month Review List Manual email Secure the attachments in this message. Fi…" at bounding box center [1044, 326] width 958 height 407
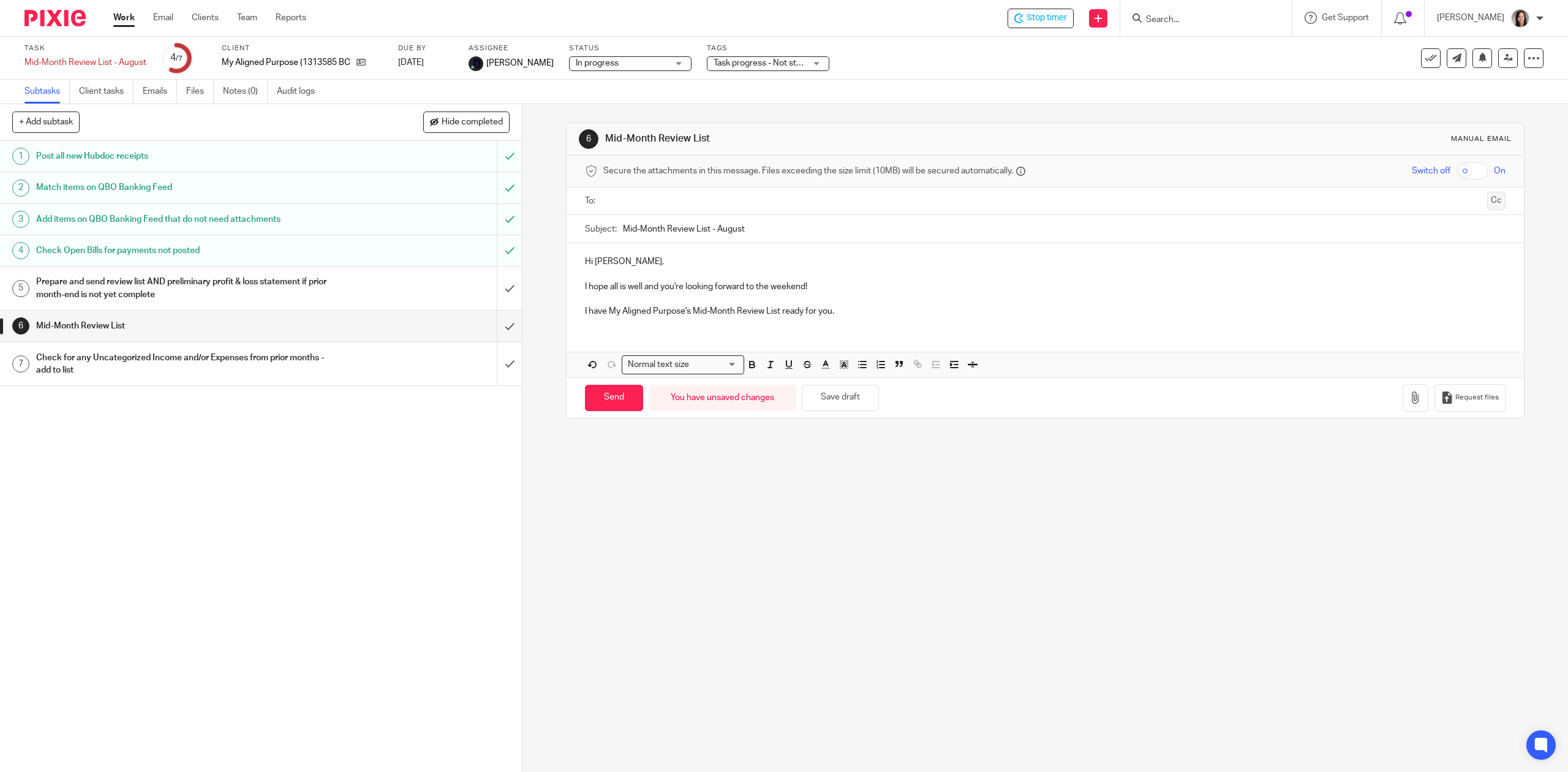
click at [1487, 206] on button "Cc" at bounding box center [1495, 201] width 19 height 19
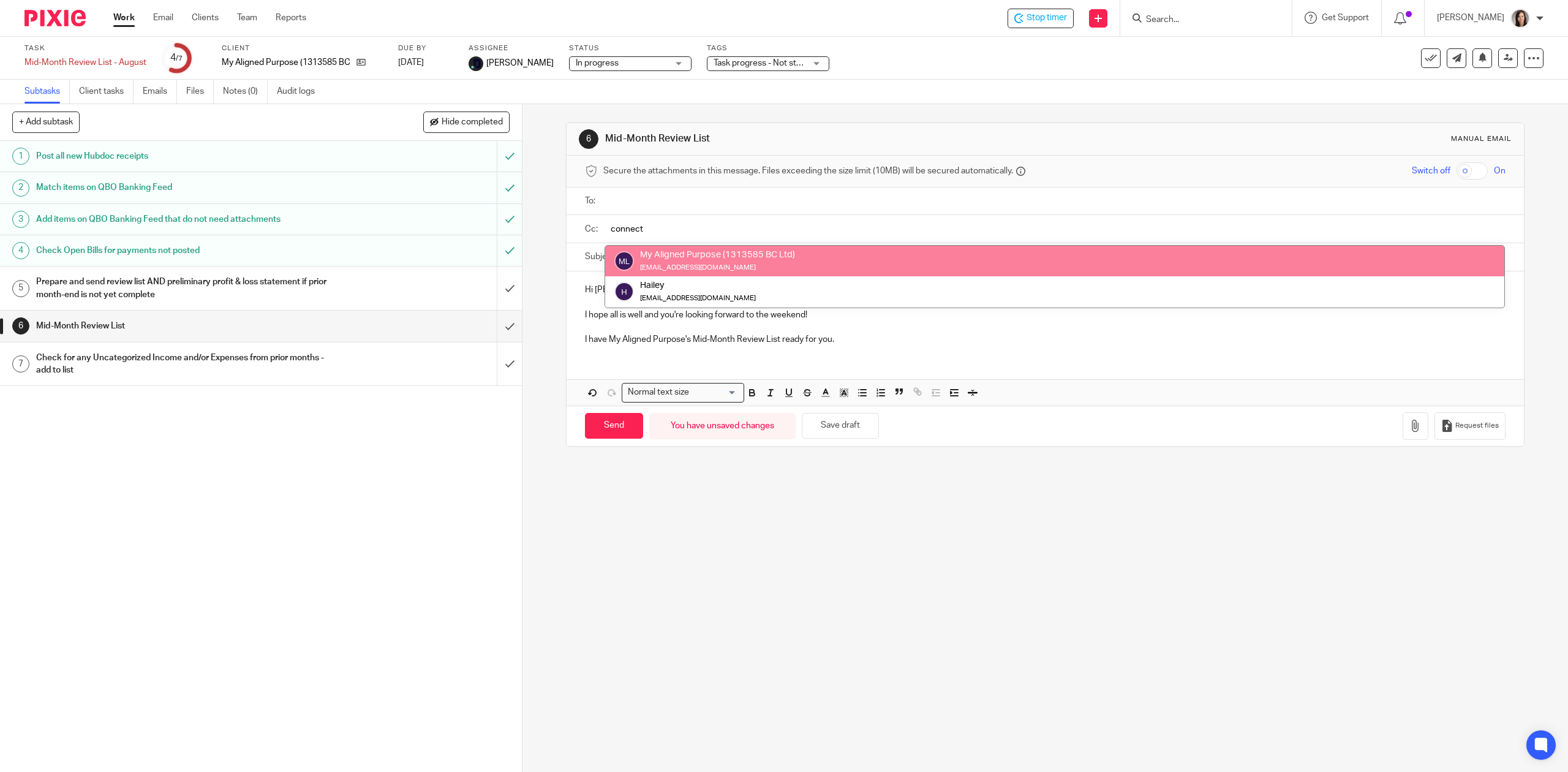
type input "connect"
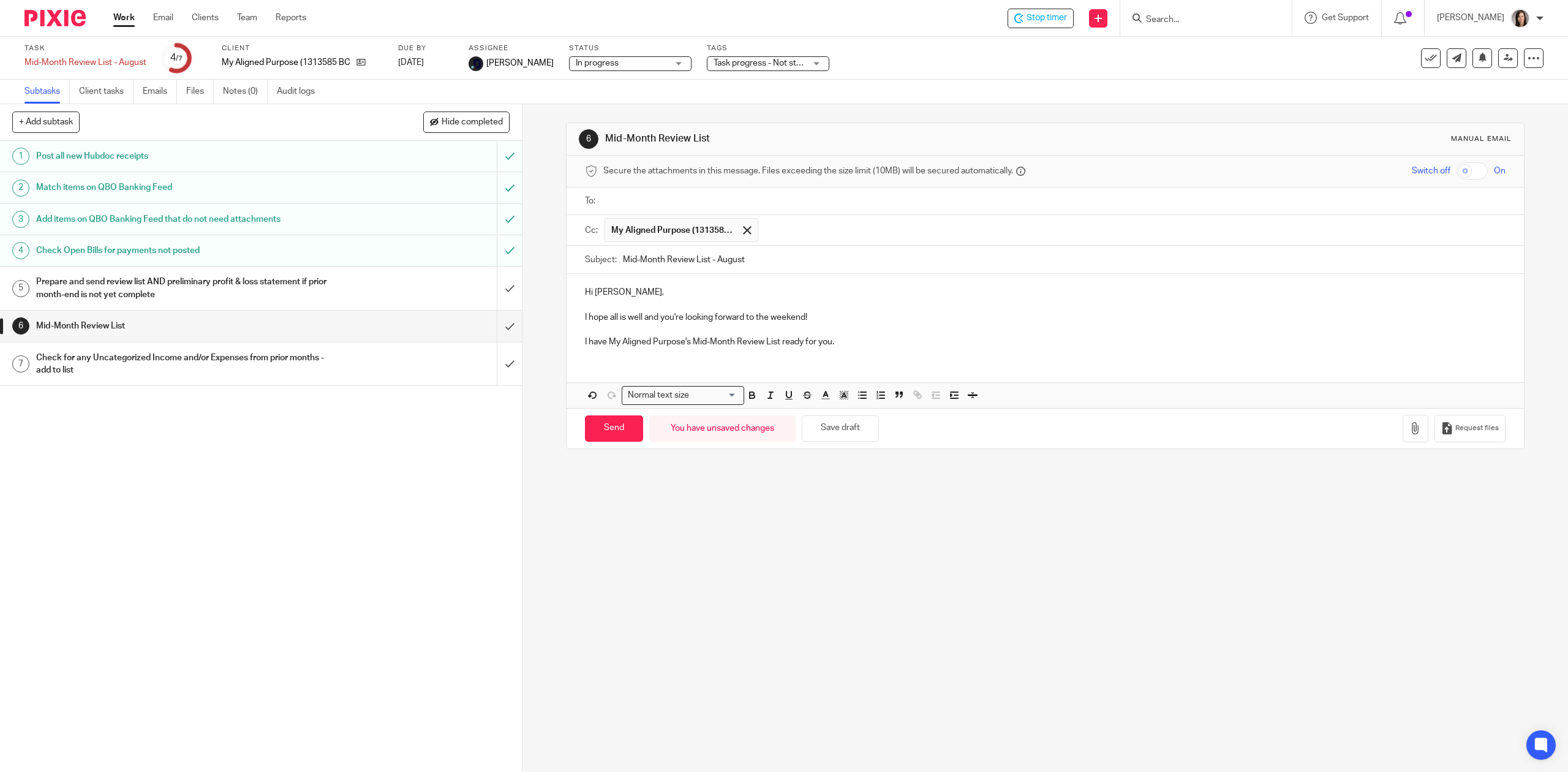
click at [872, 336] on p at bounding box center [1045, 330] width 920 height 13
click at [836, 339] on p "I have My Aligned Purpose's Mid-Month Review List ready for you." at bounding box center [1045, 342] width 920 height 13
click at [667, 202] on input "text" at bounding box center [1053, 201] width 893 height 14
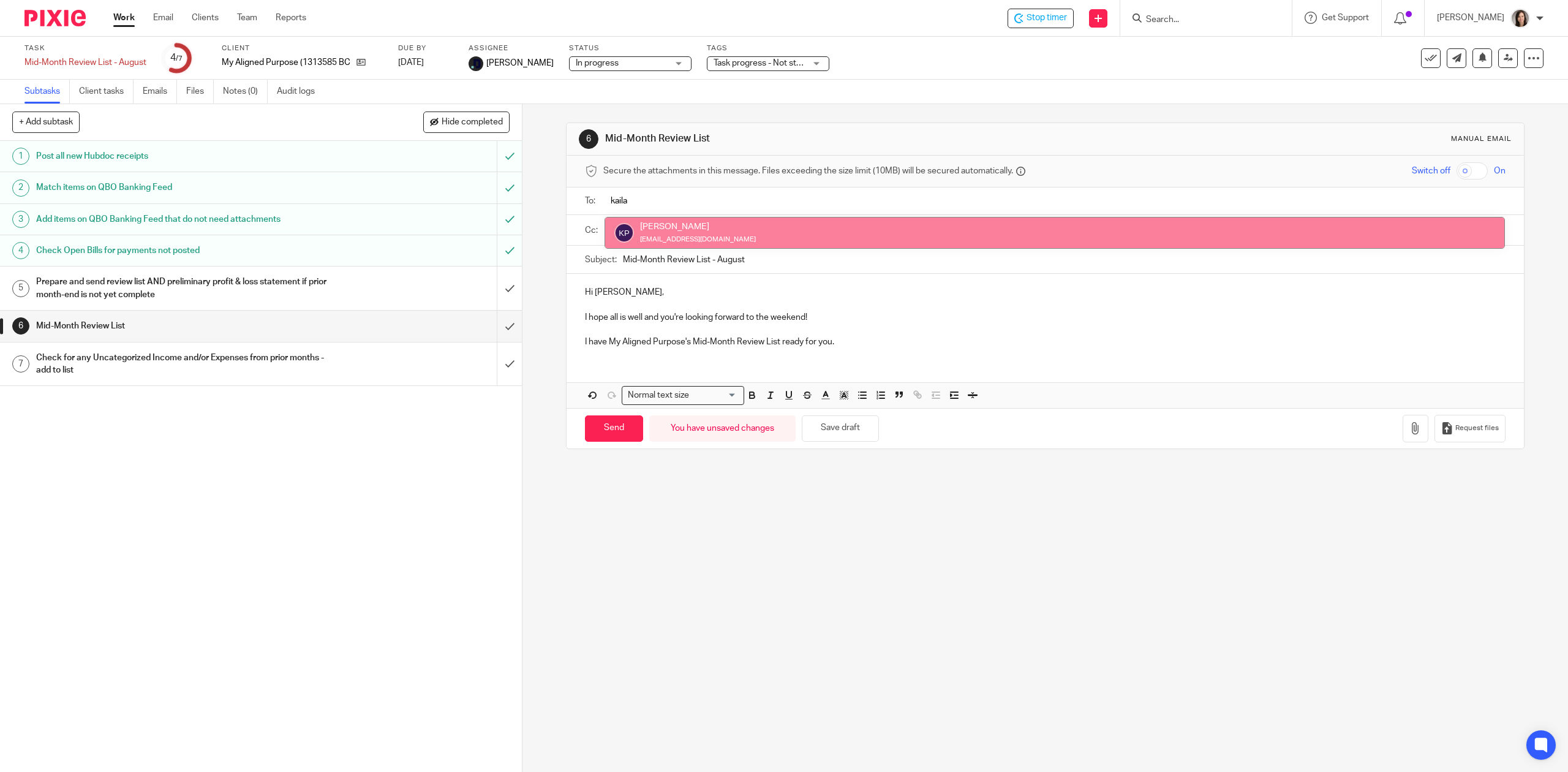
type input "kaila"
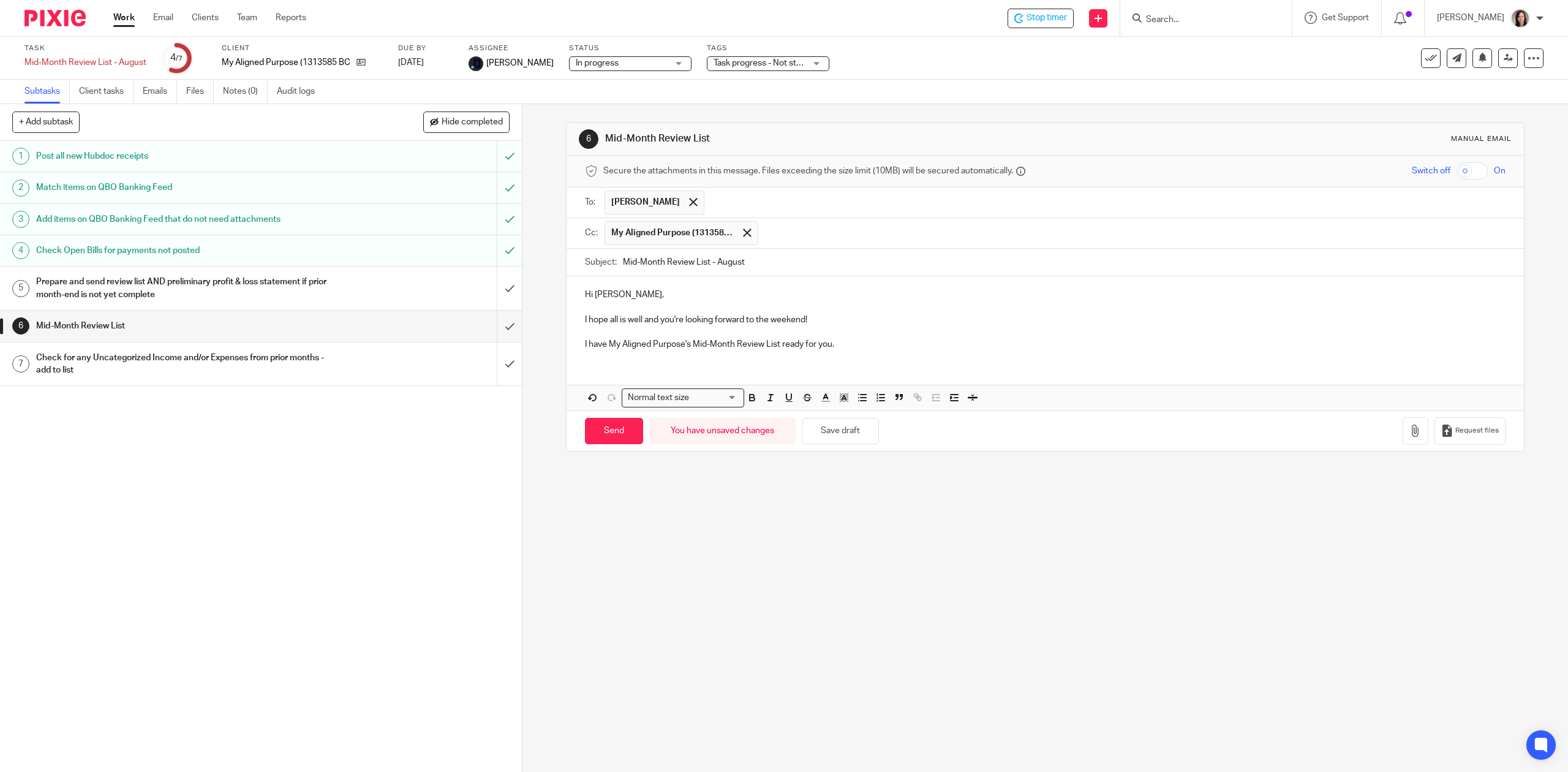
click at [855, 346] on p "I have My Aligned Purpose's Mid-Month Review List ready for you." at bounding box center [1045, 344] width 920 height 13
click at [710, 199] on input "text" at bounding box center [1105, 202] width 790 height 24
click at [745, 232] on span at bounding box center [747, 232] width 8 height 8
click at [689, 204] on span at bounding box center [693, 202] width 8 height 8
click at [790, 233] on input "text" at bounding box center [1053, 231] width 893 height 14
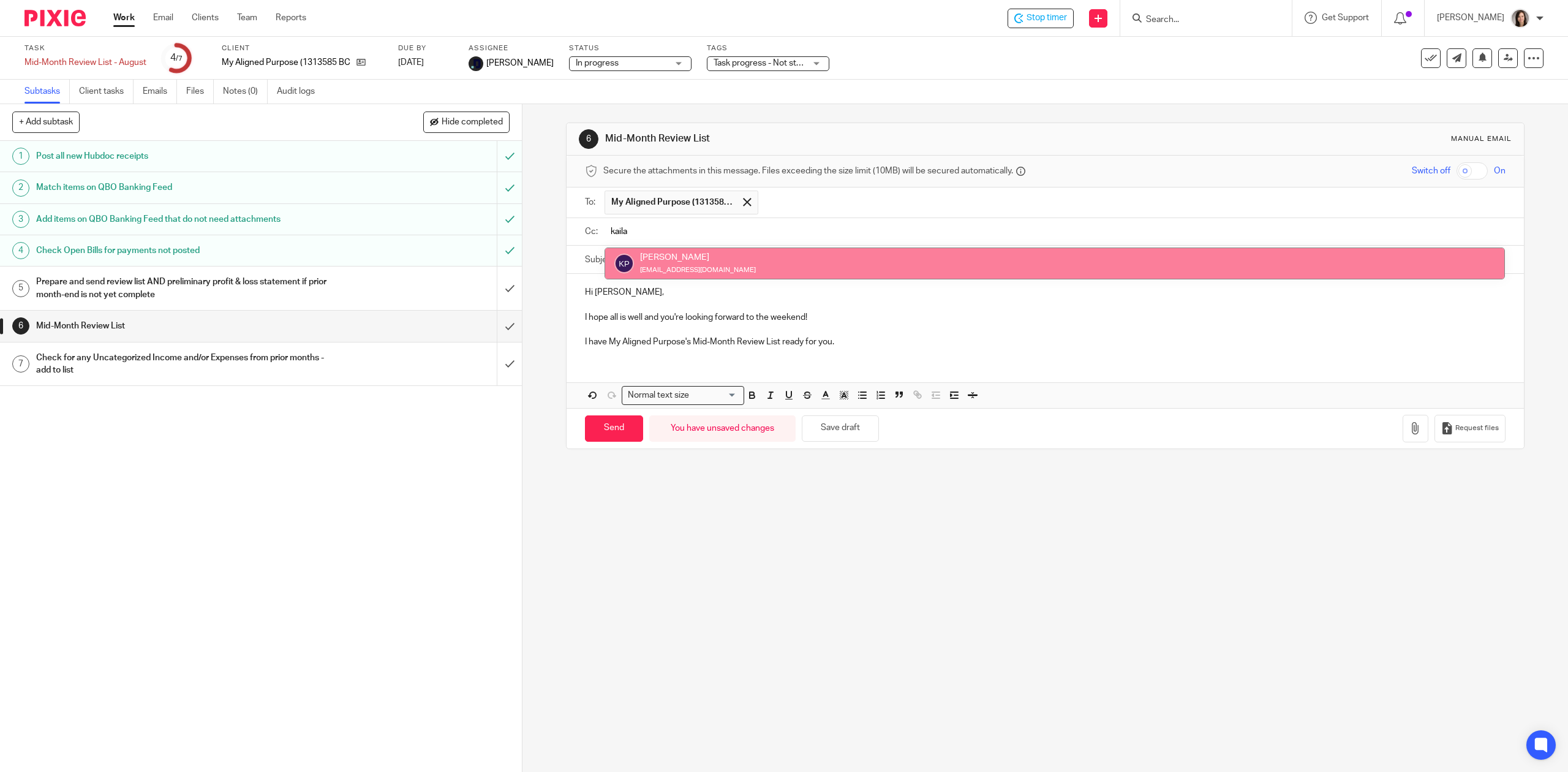
type input "kaila"
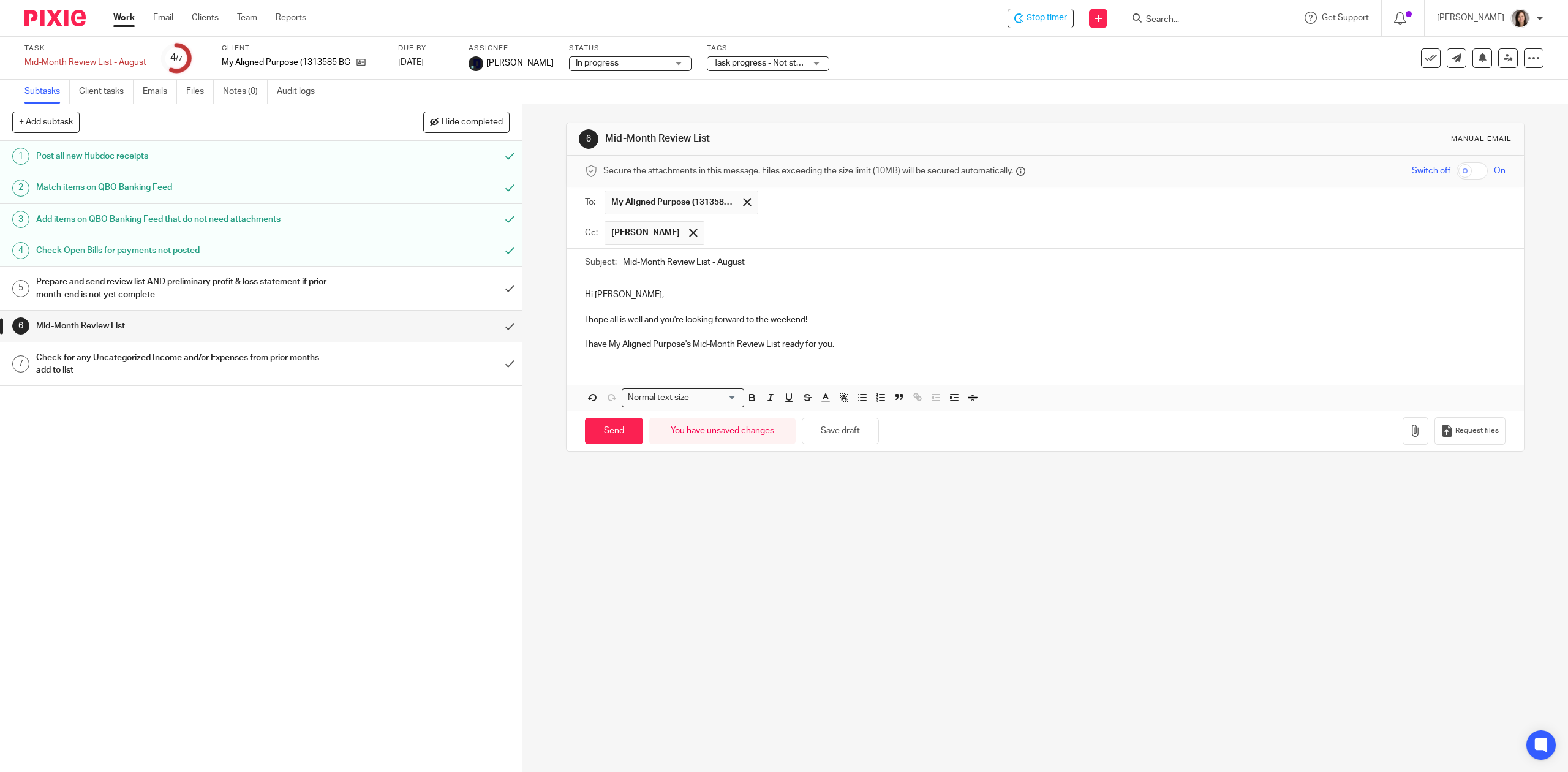
click at [793, 345] on p "I have My Aligned Purpose's Mid-Month Review List ready for you." at bounding box center [1045, 344] width 920 height 13
click at [829, 345] on p "I have My Aligned Purpose's Mid-Month Review List ready for you." at bounding box center [1045, 344] width 920 height 13
click at [881, 345] on p "I have My Aligned Purpose's Mid-Month Review List ready for you." at bounding box center [1045, 344] width 920 height 13
click at [881, 348] on p "I have My Aligned Purpose's Mid-Month Review List ready for you. It's" at bounding box center [1045, 344] width 920 height 13
click at [804, 329] on p at bounding box center [1045, 332] width 920 height 13
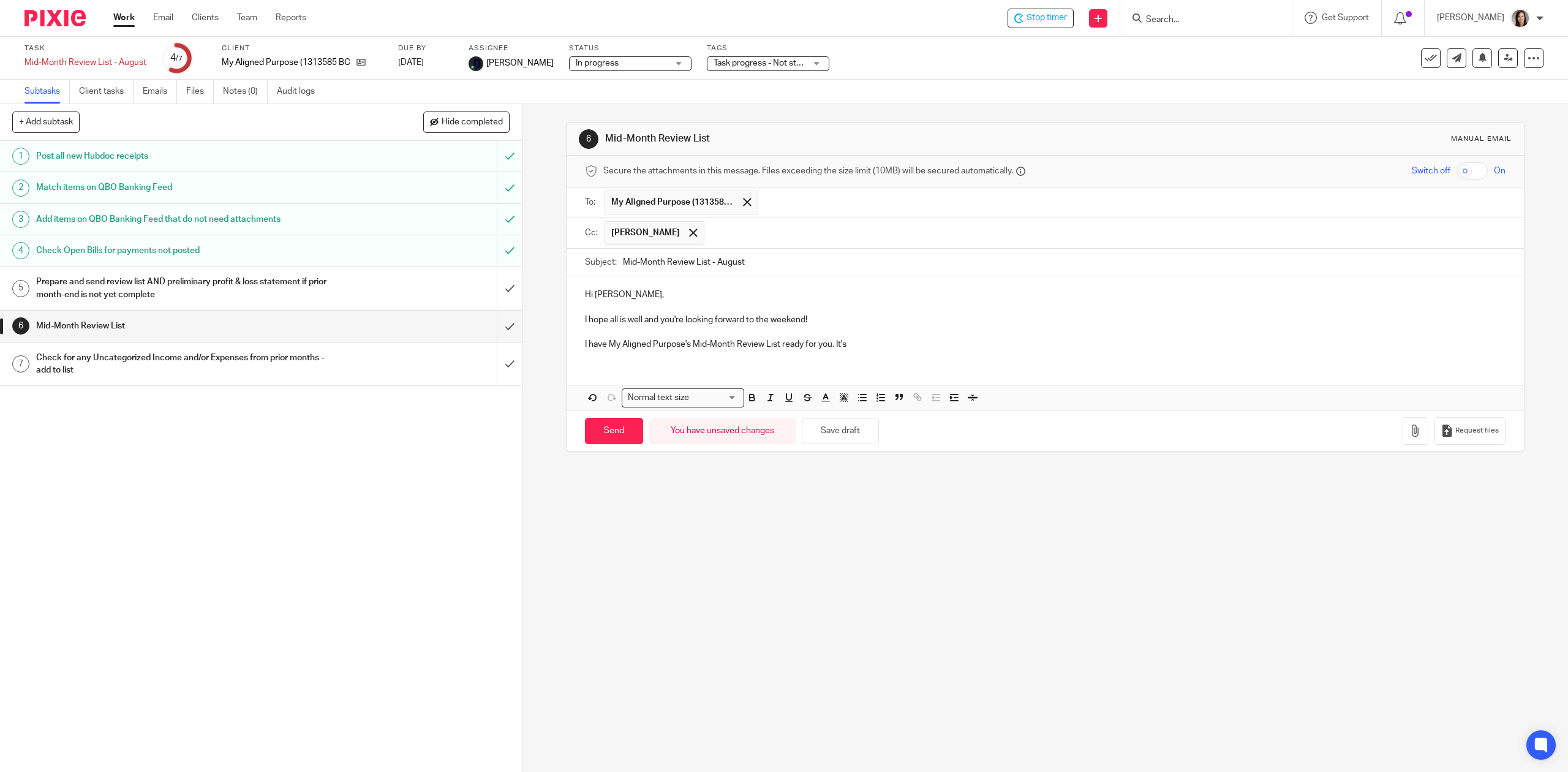
click at [841, 350] on p "I have My Aligned Purpose's Mid-Month Review List ready for you. It's" at bounding box center [1045, 344] width 920 height 13
click at [868, 344] on p "I have My Aligned Purpose's Mid-Month Review List ready for you. It's" at bounding box center [1045, 344] width 920 height 13
click at [688, 347] on p "I have My Aligned Purpose's Mid-Month Review List ready for you. This one is is…" at bounding box center [1045, 344] width 920 height 13
click at [893, 345] on p "I have My Aligned Purpose's August Mid-Month Review List ready for you. This on…" at bounding box center [1045, 344] width 920 height 13
drag, startPoint x: 1296, startPoint y: 344, endPoint x: 865, endPoint y: 344, distance: 431.0
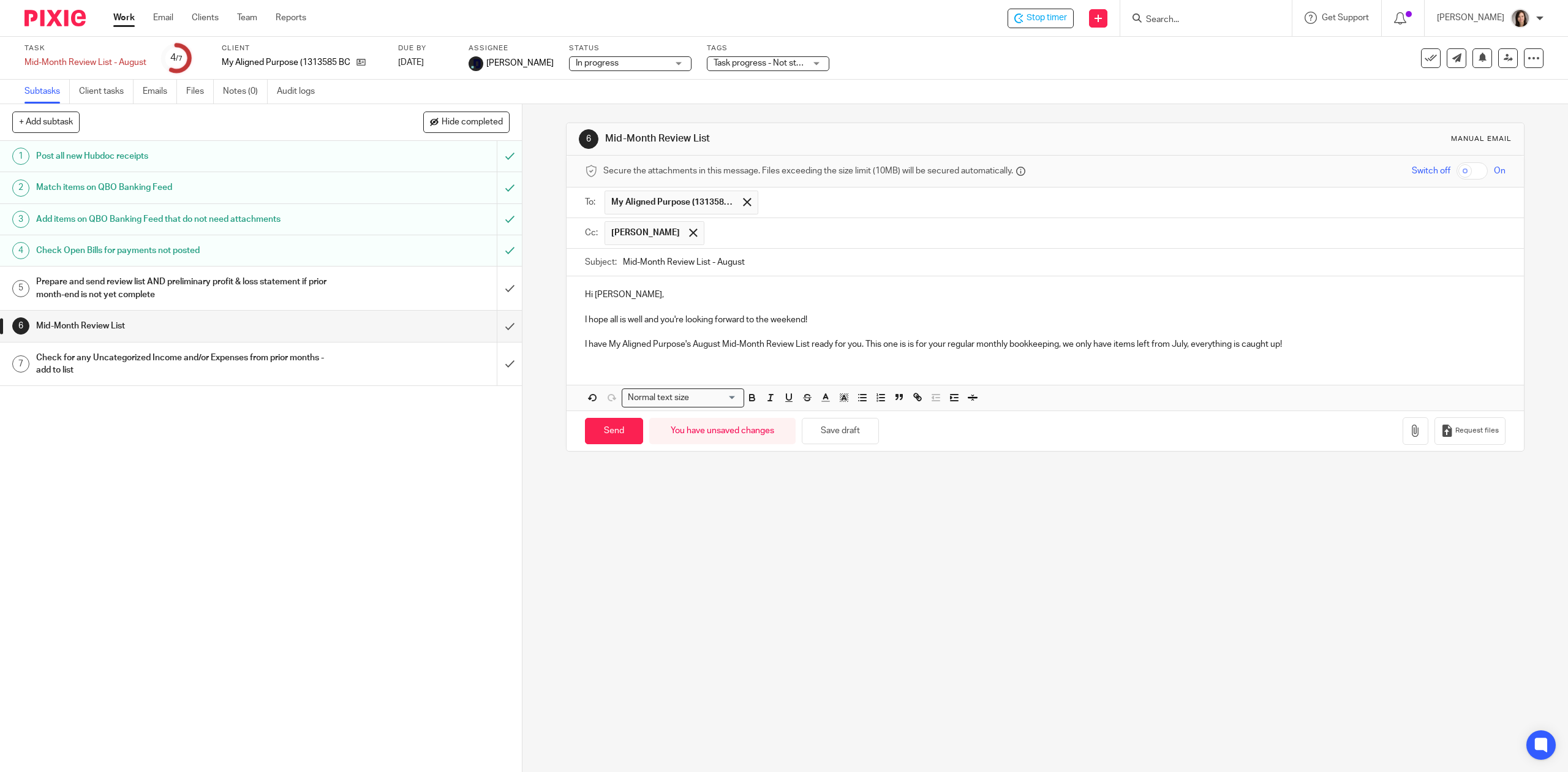
click at [865, 344] on p "I have My Aligned Purpose's August Mid-Month Review List ready for you. This on…" at bounding box center [1045, 344] width 920 height 13
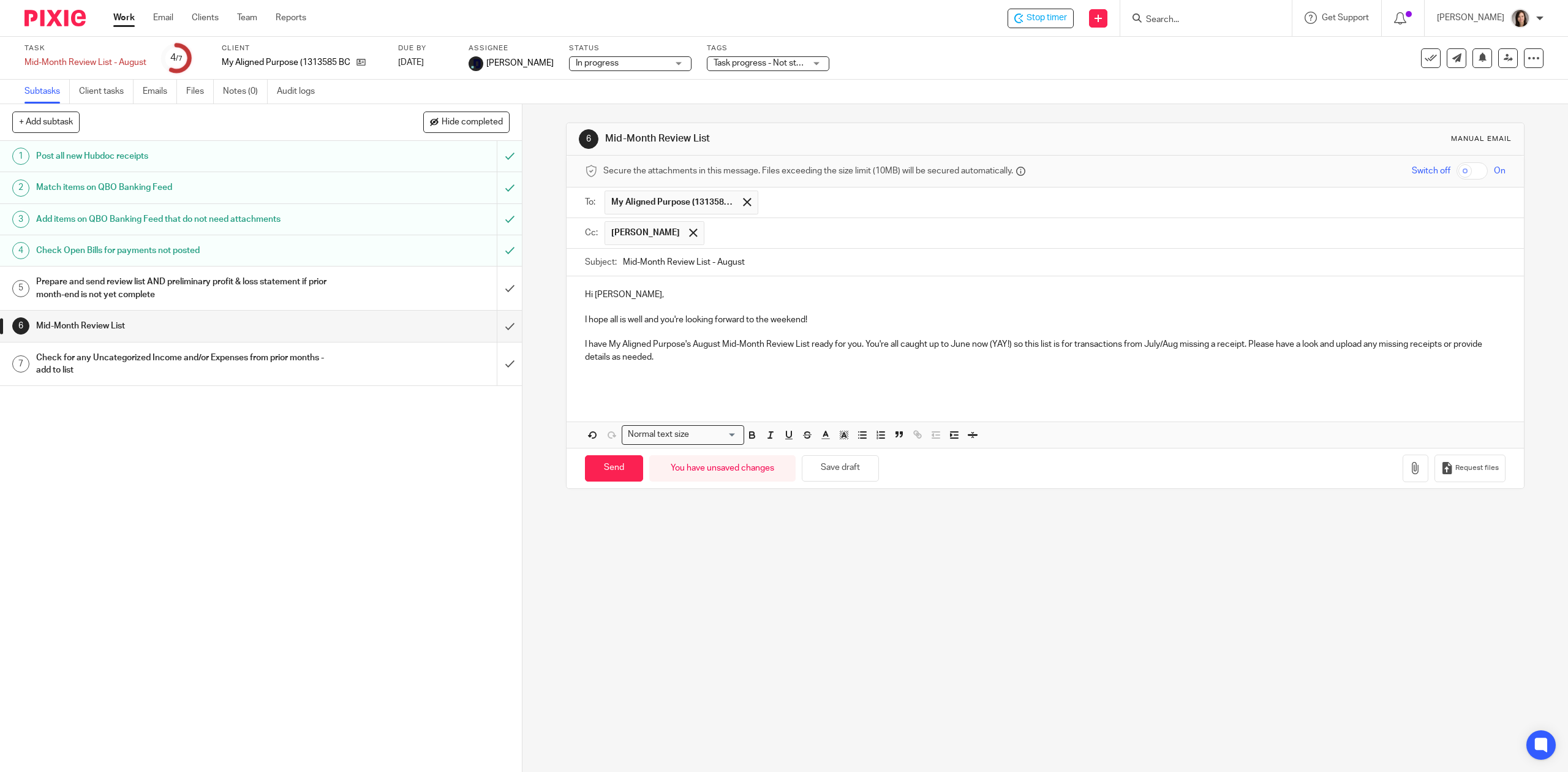
click at [687, 367] on p at bounding box center [1045, 369] width 920 height 13
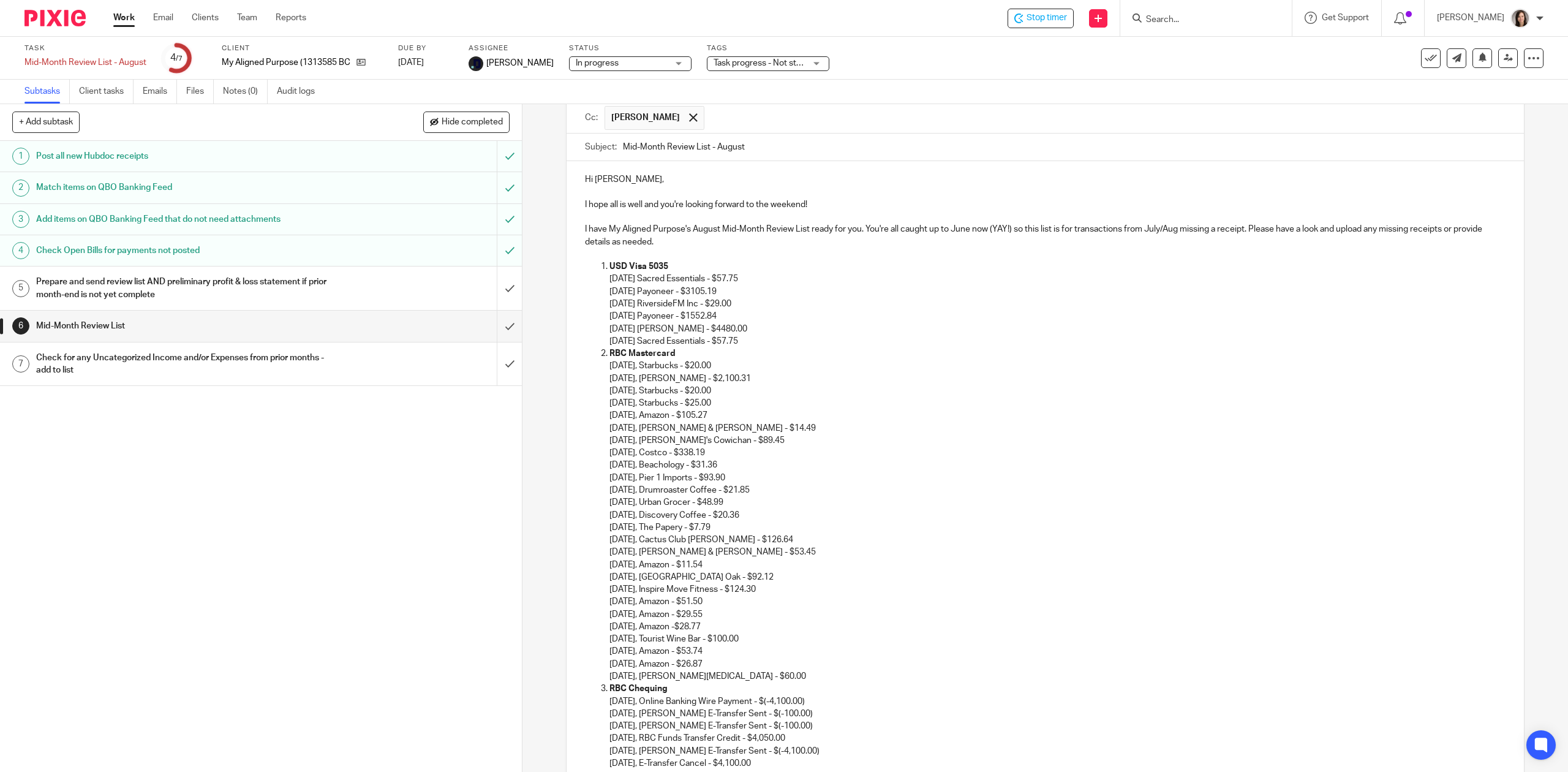
scroll to position [60, 0]
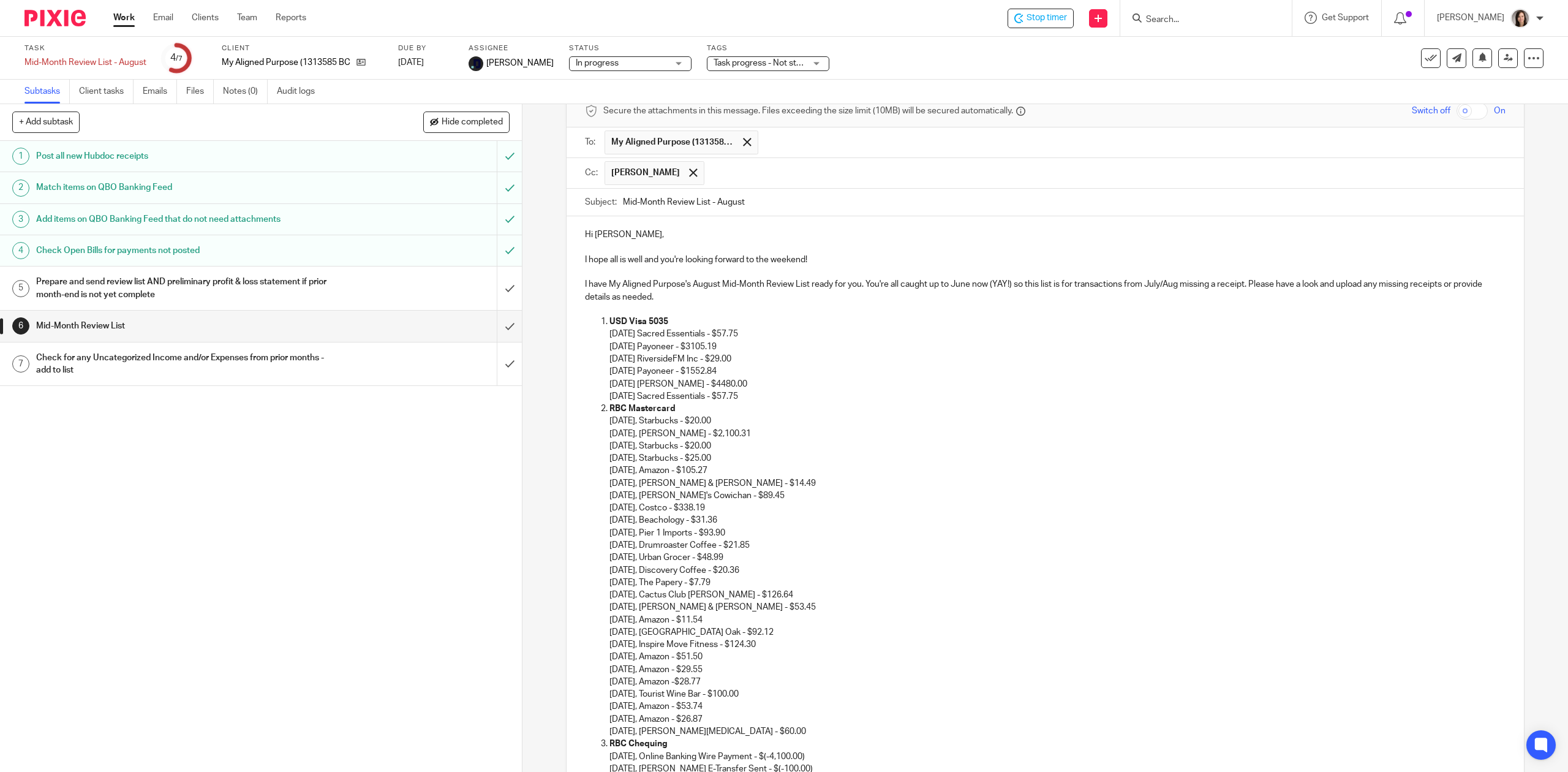
click at [698, 302] on p "I have My Aligned Purpose's August Mid-Month Review List ready for you. You're …" at bounding box center [1045, 290] width 920 height 25
click at [679, 317] on p "USD Visa 5035" at bounding box center [1057, 322] width 895 height 13
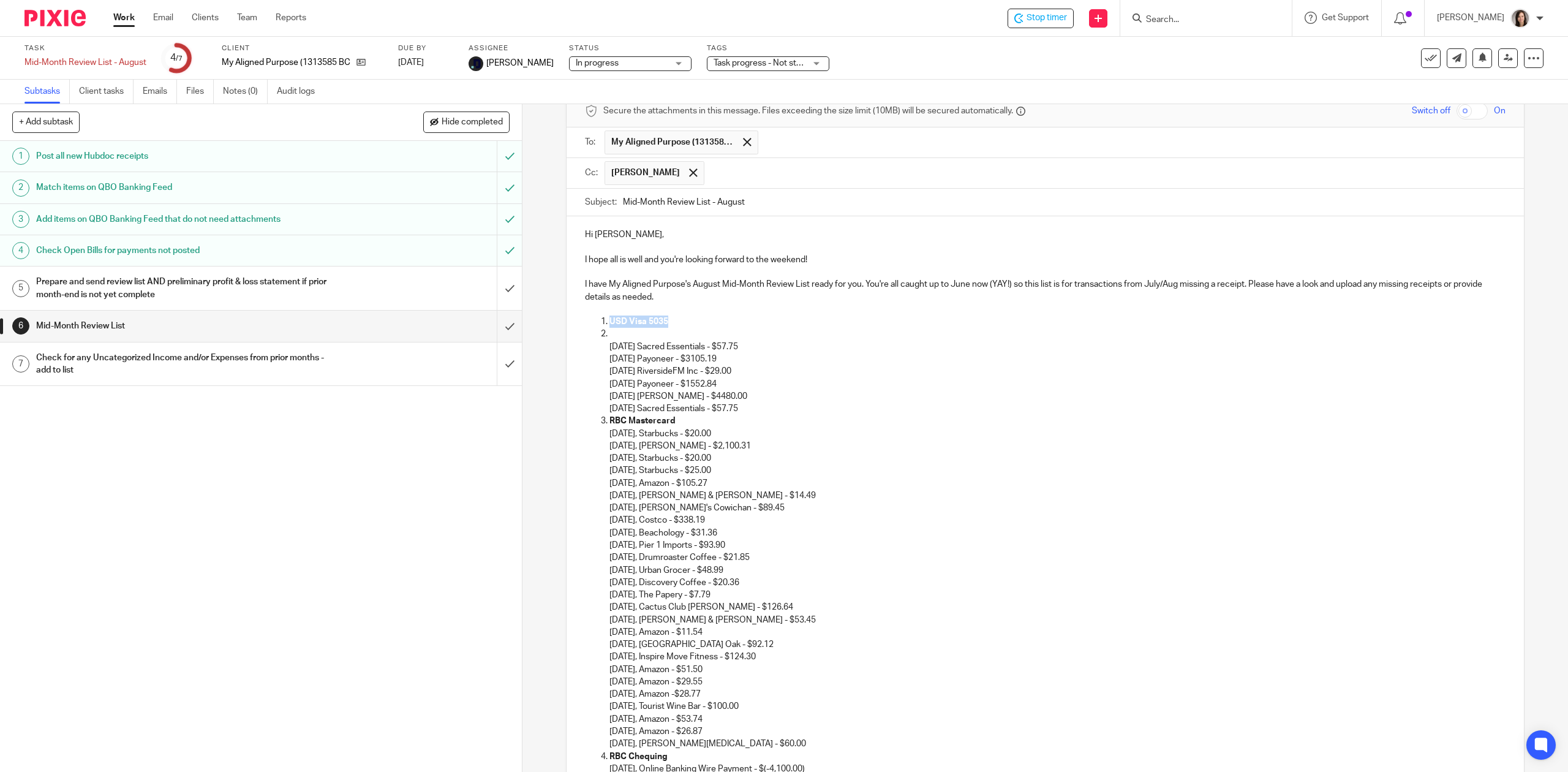
drag, startPoint x: 670, startPoint y: 319, endPoint x: 605, endPoint y: 319, distance: 65.0
click at [610, 319] on p "USD Visa 5035" at bounding box center [1057, 322] width 895 height 13
click at [631, 330] on p at bounding box center [1057, 333] width 895 height 13
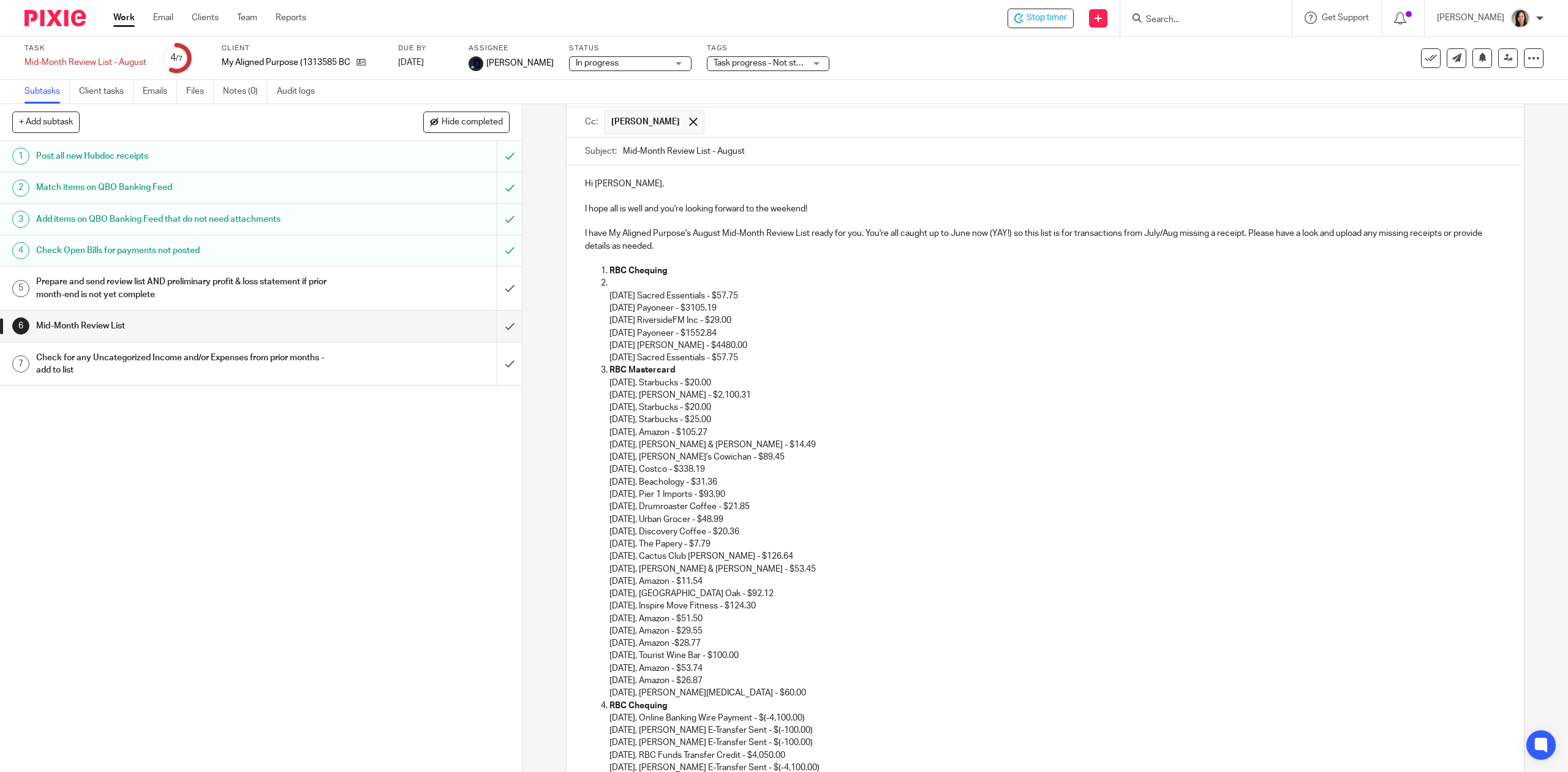
scroll to position [115, 0]
click at [673, 270] on p "RBC Chequing" at bounding box center [1057, 266] width 895 height 13
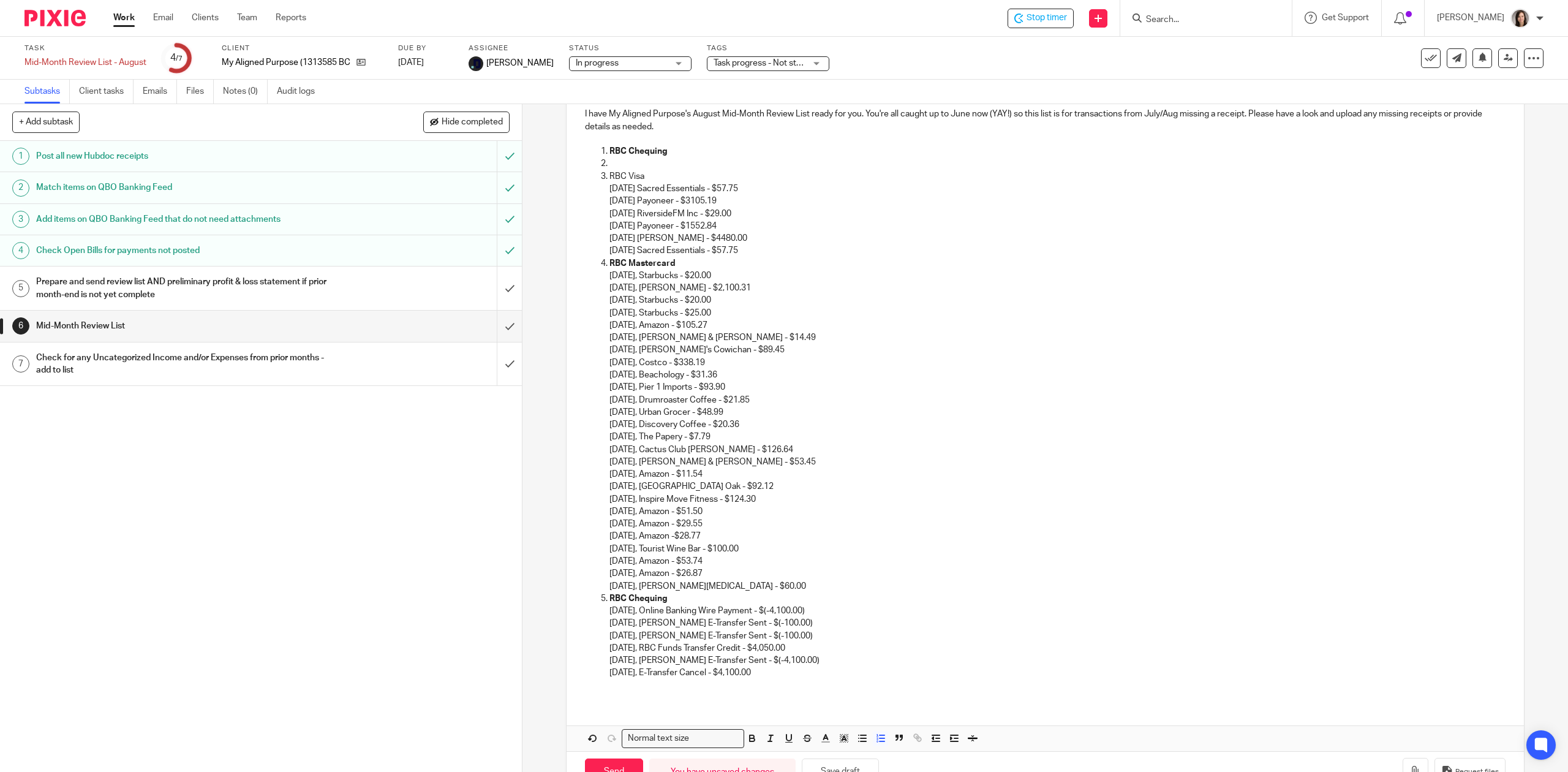
scroll to position [272, 0]
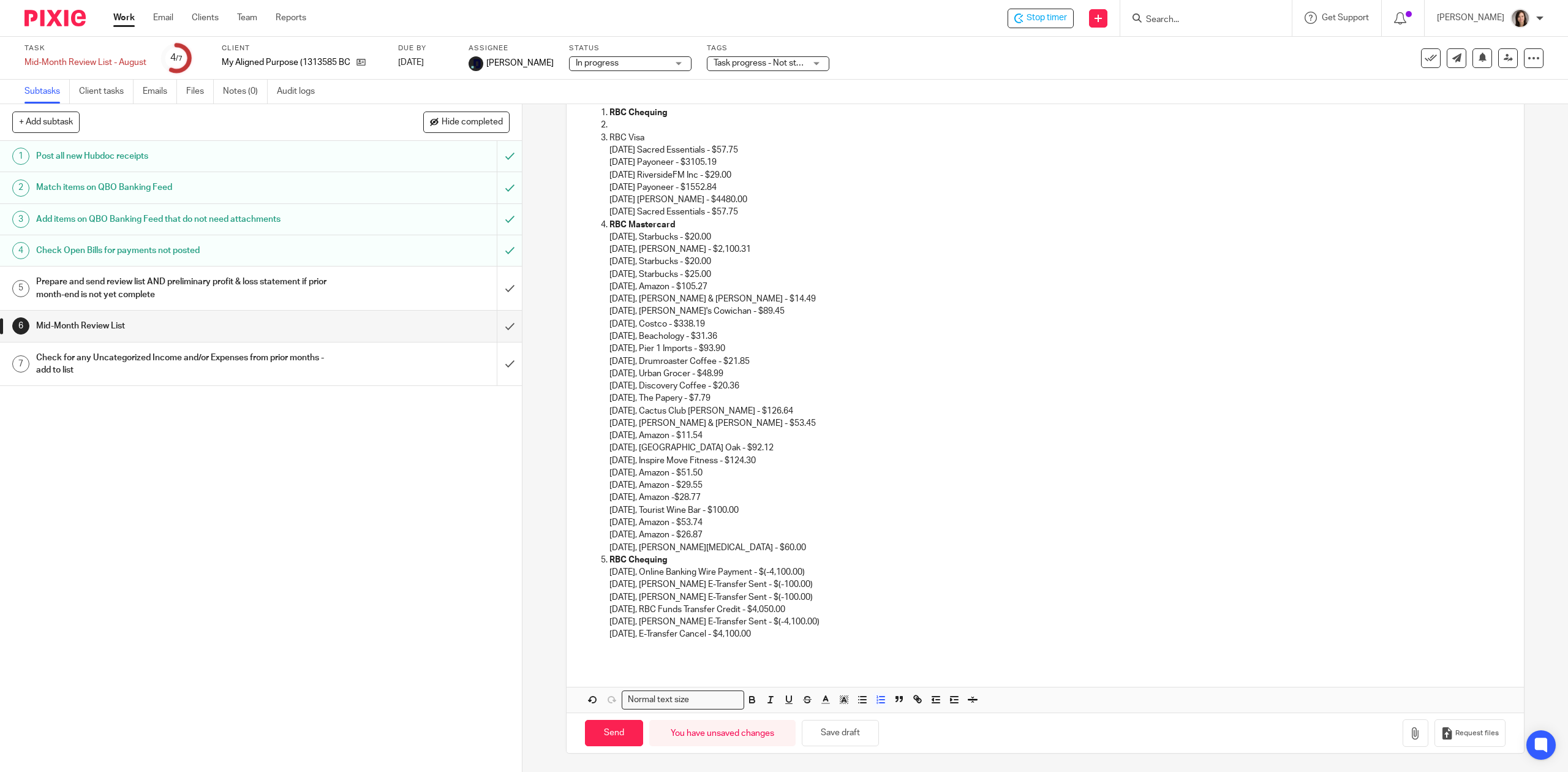
drag, startPoint x: 773, startPoint y: 631, endPoint x: 586, endPoint y: 570, distance: 196.7
click at [586, 570] on ol "RBC Chequing RBC Visa 07-15-2025 Sacred Essentials - $57.75 07-25-2025 Payoneer…" at bounding box center [1045, 373] width 920 height 533
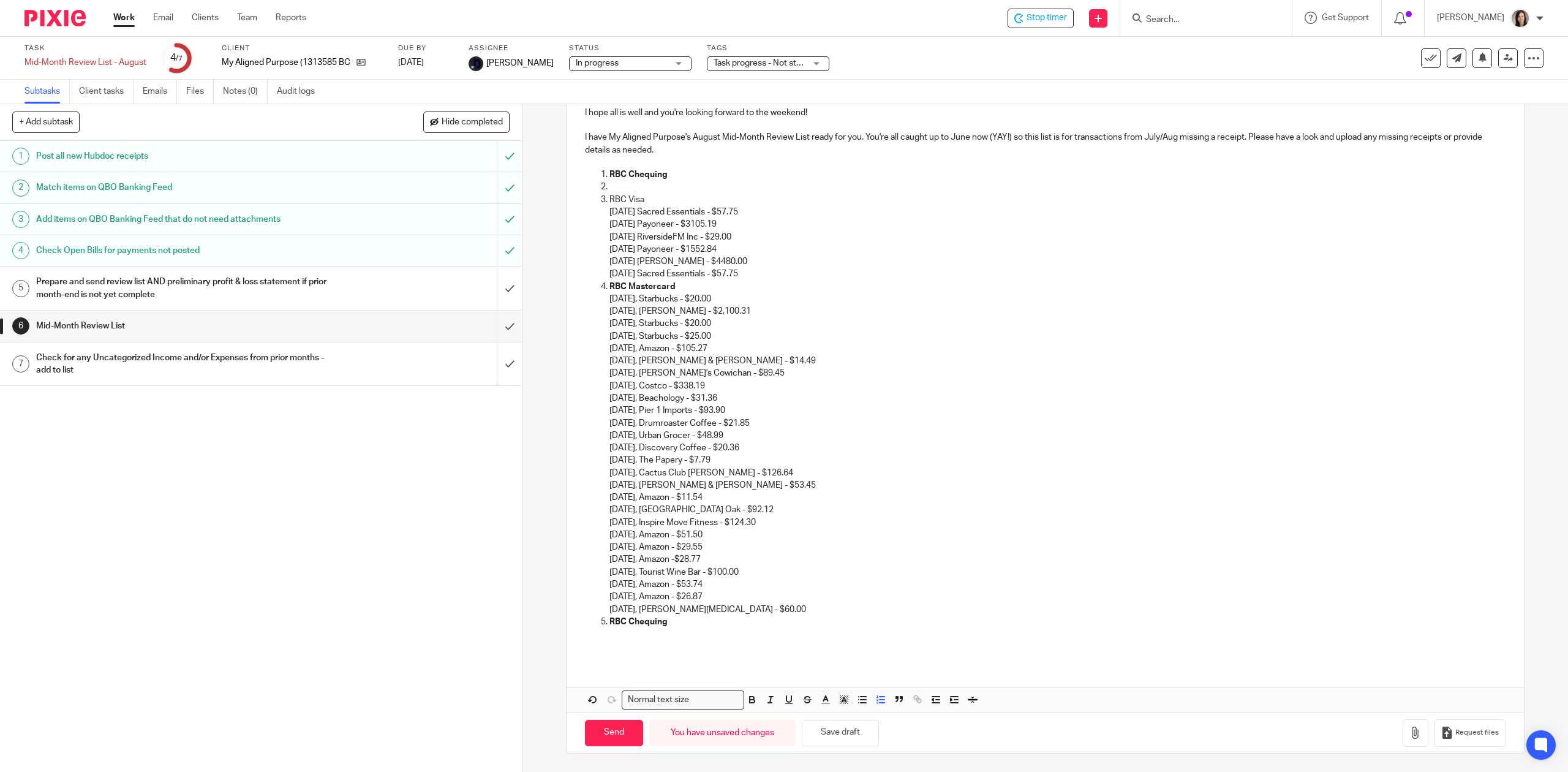
drag, startPoint x: 637, startPoint y: 191, endPoint x: 630, endPoint y: 187, distance: 8.1
click at [635, 191] on p at bounding box center [1057, 187] width 895 height 13
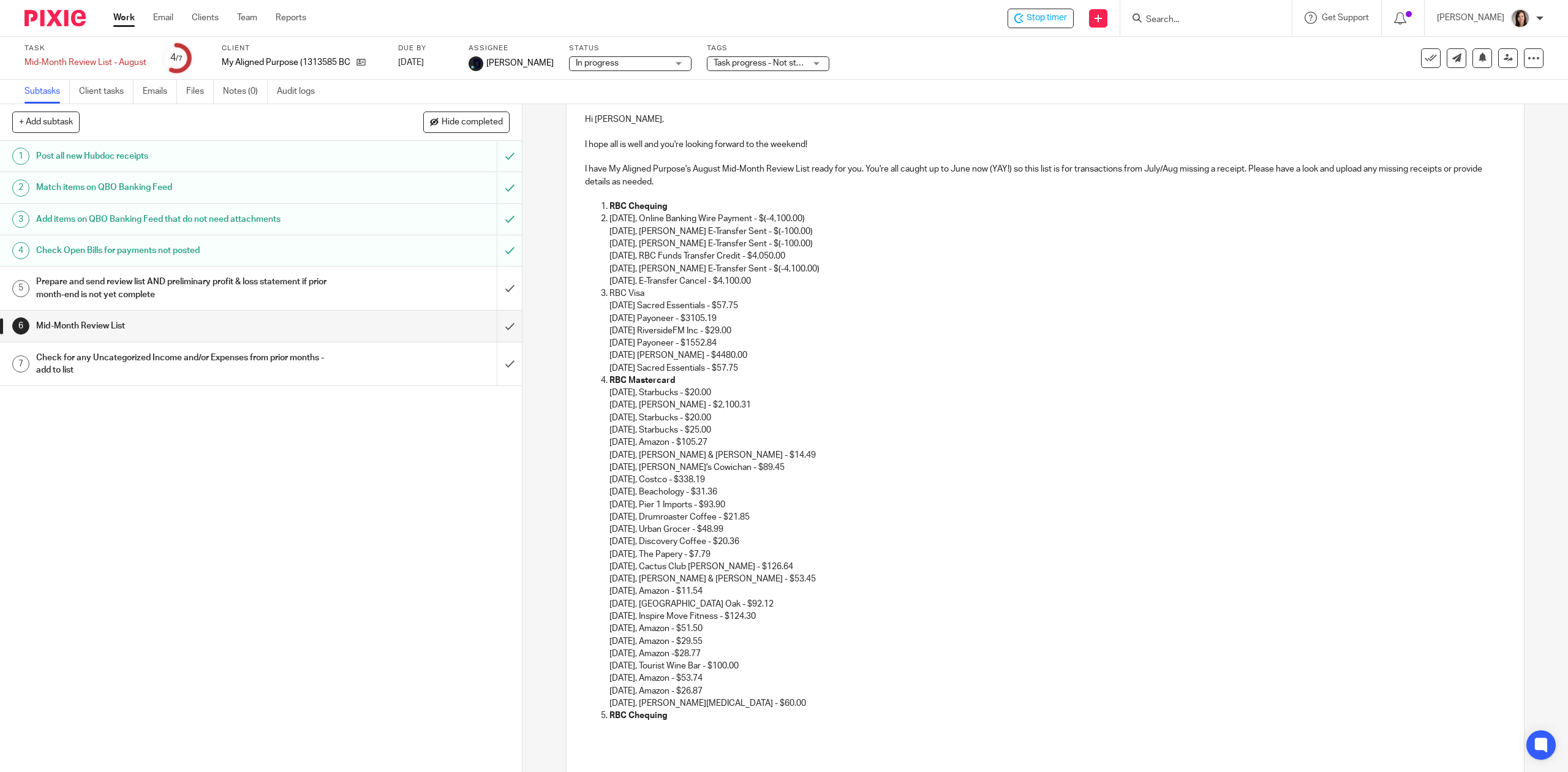
scroll to position [136, 0]
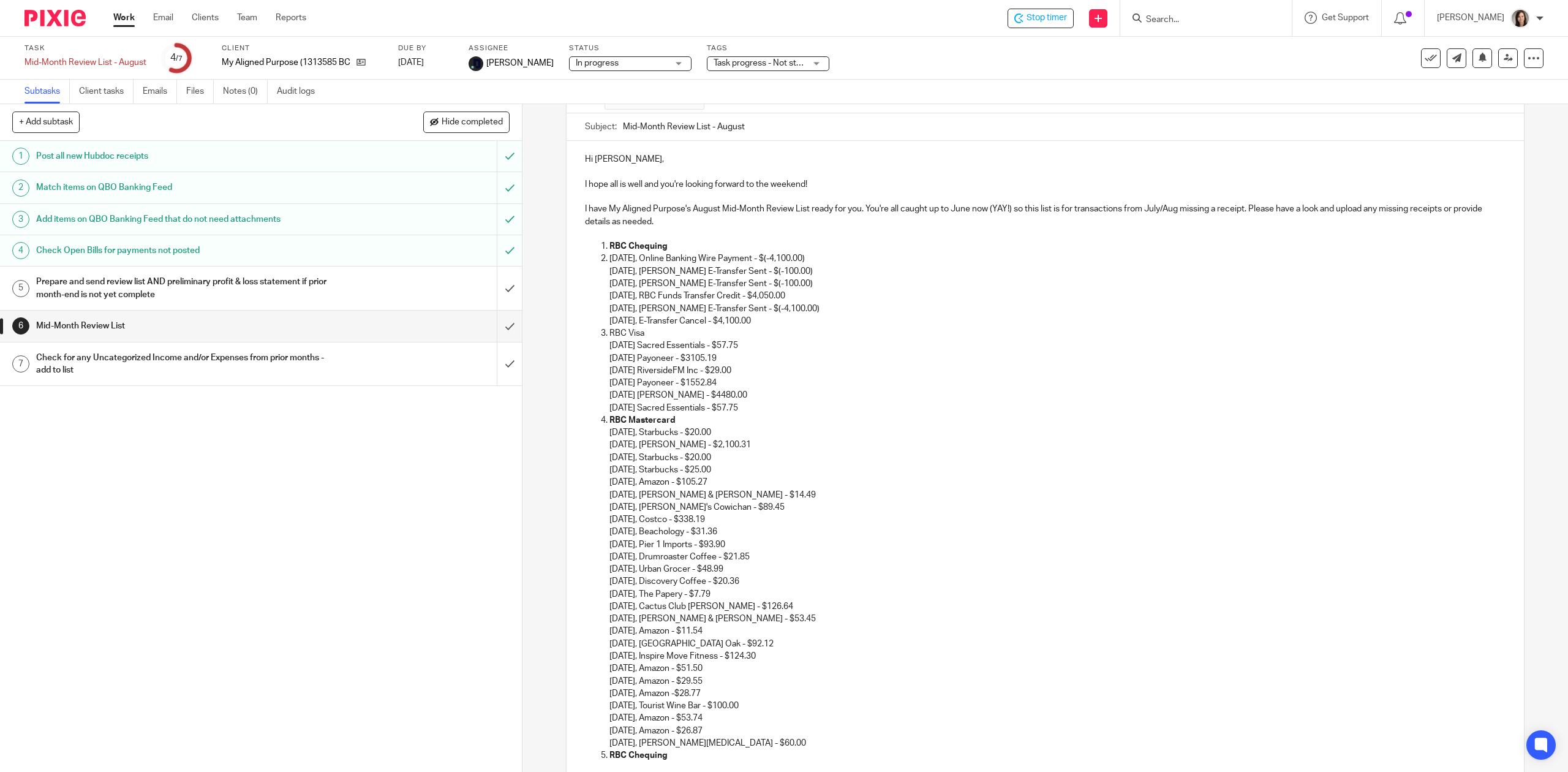
click at [610, 260] on li "07-07-2025, Online Banking Wire Payment - $(-4,100.00) 07-09-2025, Autumn Fowle…" at bounding box center [1057, 290] width 895 height 75
click at [801, 312] on p "07-17-2025, Paul E-Transfer Sent - $(-4,100.00)" at bounding box center [1057, 308] width 895 height 13
drag, startPoint x: 790, startPoint y: 320, endPoint x: 594, endPoint y: 311, distance: 196.2
click at [594, 311] on ol "RBC Chequing 07-07-2025, Online Banking Wire Payment - $(-4,100.00) 07-09-2025,…" at bounding box center [1045, 507] width 920 height 533
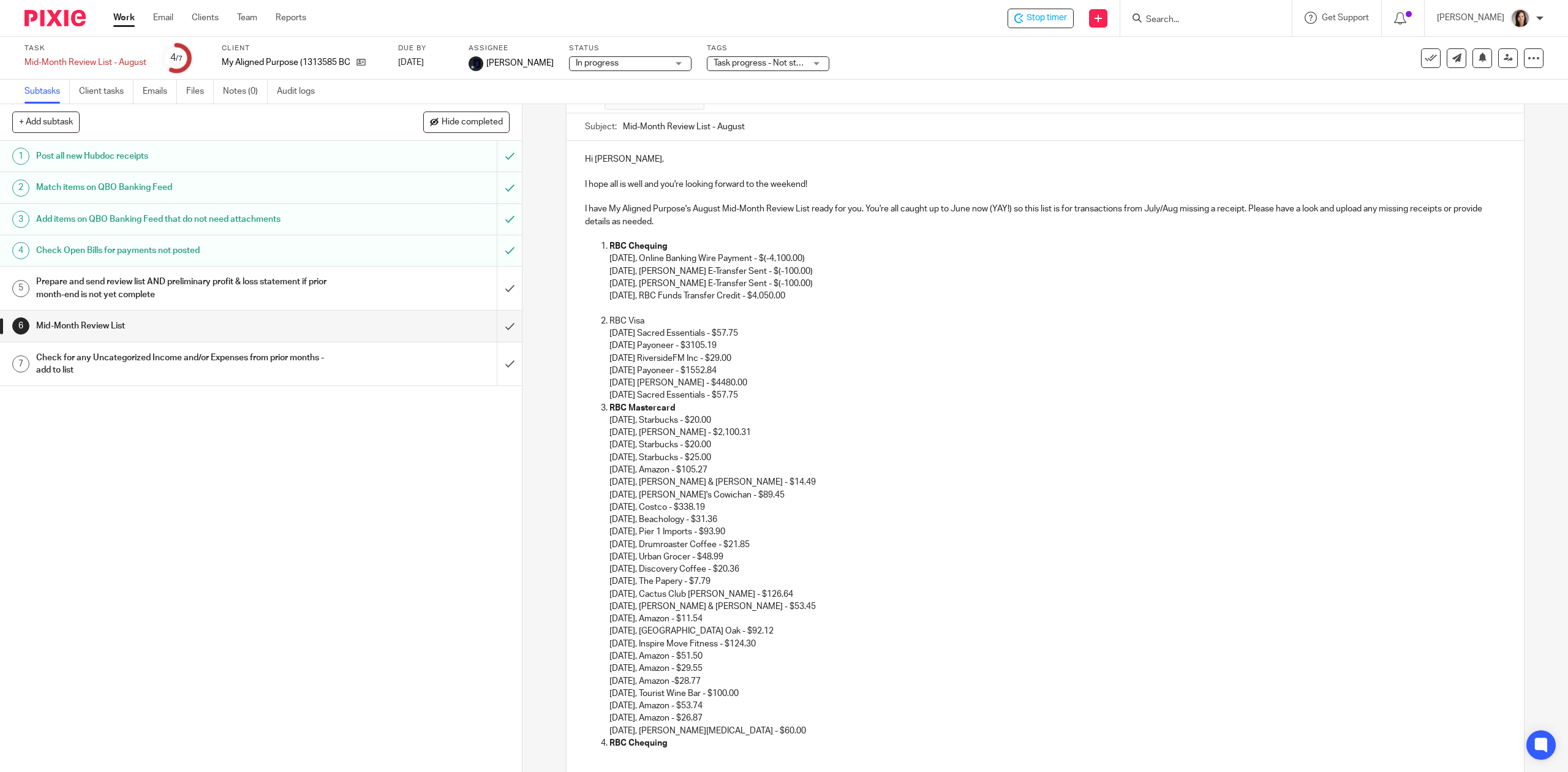
click at [750, 287] on p "07-09-2025, Anne Bergman E-Transfer Sent - $(-100.00)" at bounding box center [1057, 284] width 895 height 13
click at [899, 287] on p "07-09-2025, Anne Bergman E-Transfer Sent - $(-100.00)" at bounding box center [1057, 284] width 895 height 13
click at [841, 273] on p "07-09-2025, Autumn Fowler E-Transfer Sent - $(-100.00)" at bounding box center [1057, 271] width 895 height 13
click at [792, 305] on p at bounding box center [1057, 308] width 895 height 13
click at [810, 294] on p "07-14-2025, RBC Funds Transfer Credit - $4,050.00" at bounding box center [1057, 296] width 895 height 13
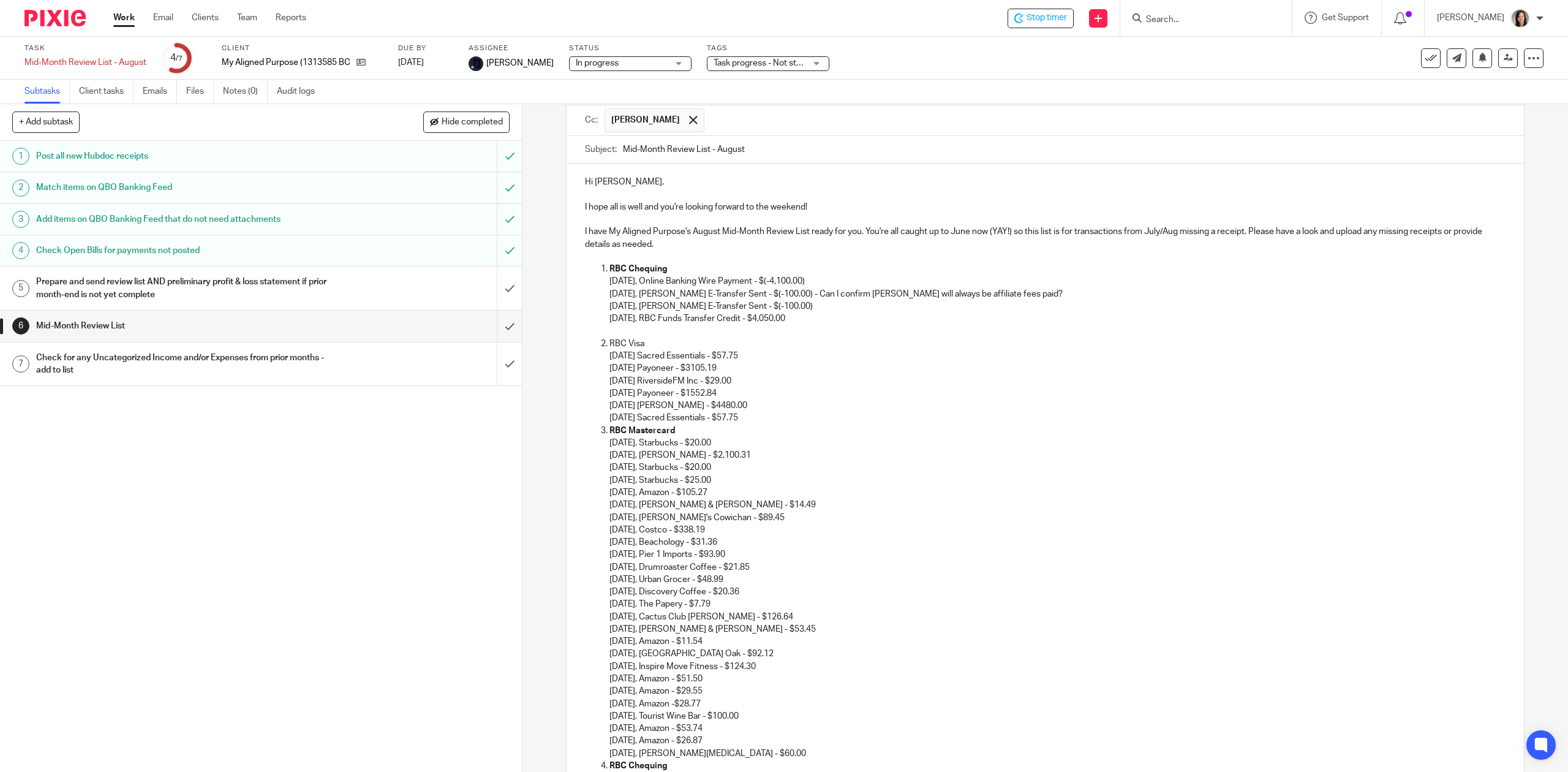
scroll to position [81, 0]
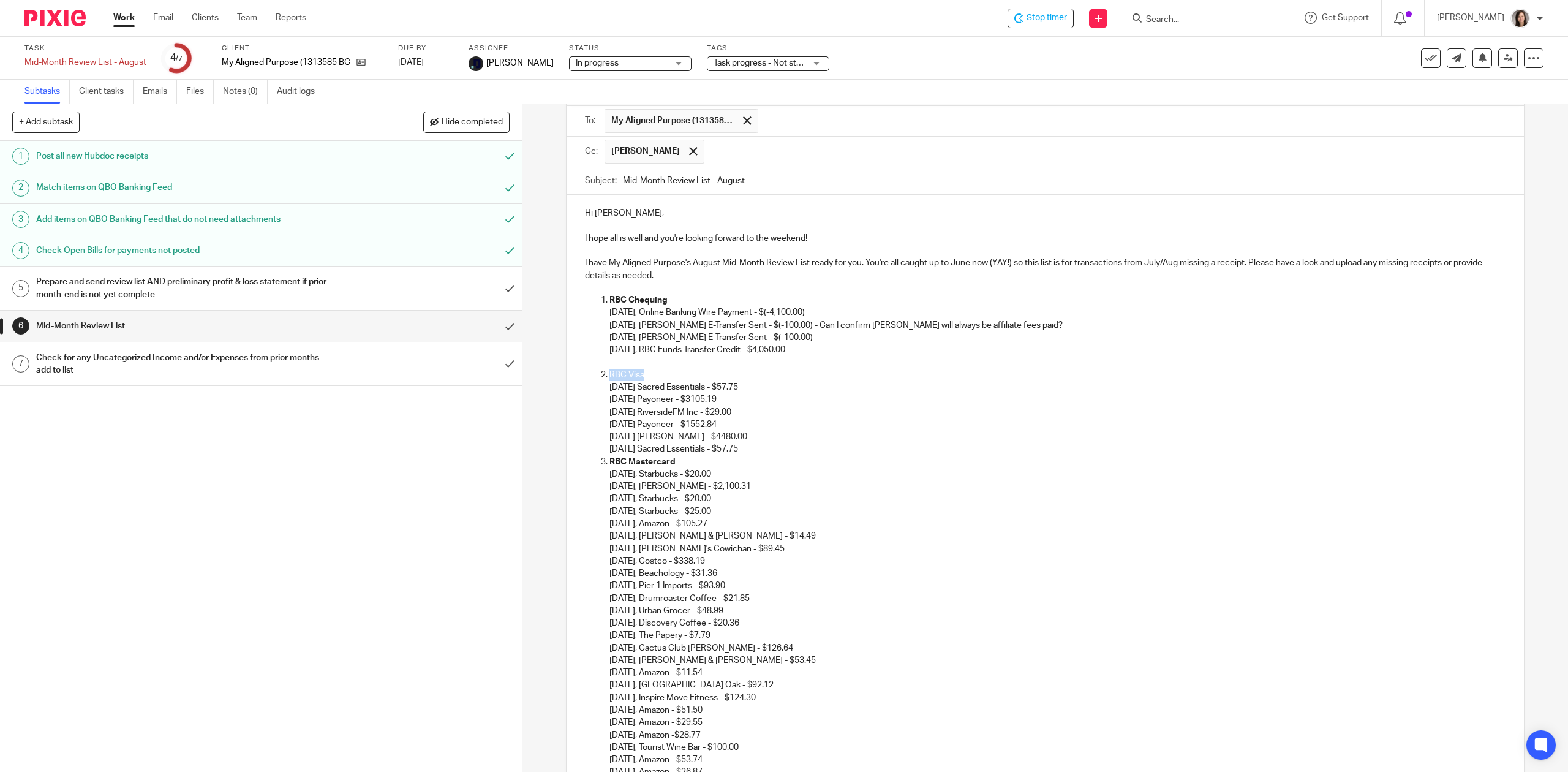
drag, startPoint x: 645, startPoint y: 370, endPoint x: 600, endPoint y: 373, distance: 45.1
click at [610, 373] on li "RBC Visa 07-15-2025 Sacred Essentials - $57.75 07-25-2025 Payoneer - $3105.19 0…" at bounding box center [1057, 412] width 895 height 87
click at [967, 457] on p "RBC Mastercard" at bounding box center [1057, 462] width 895 height 13
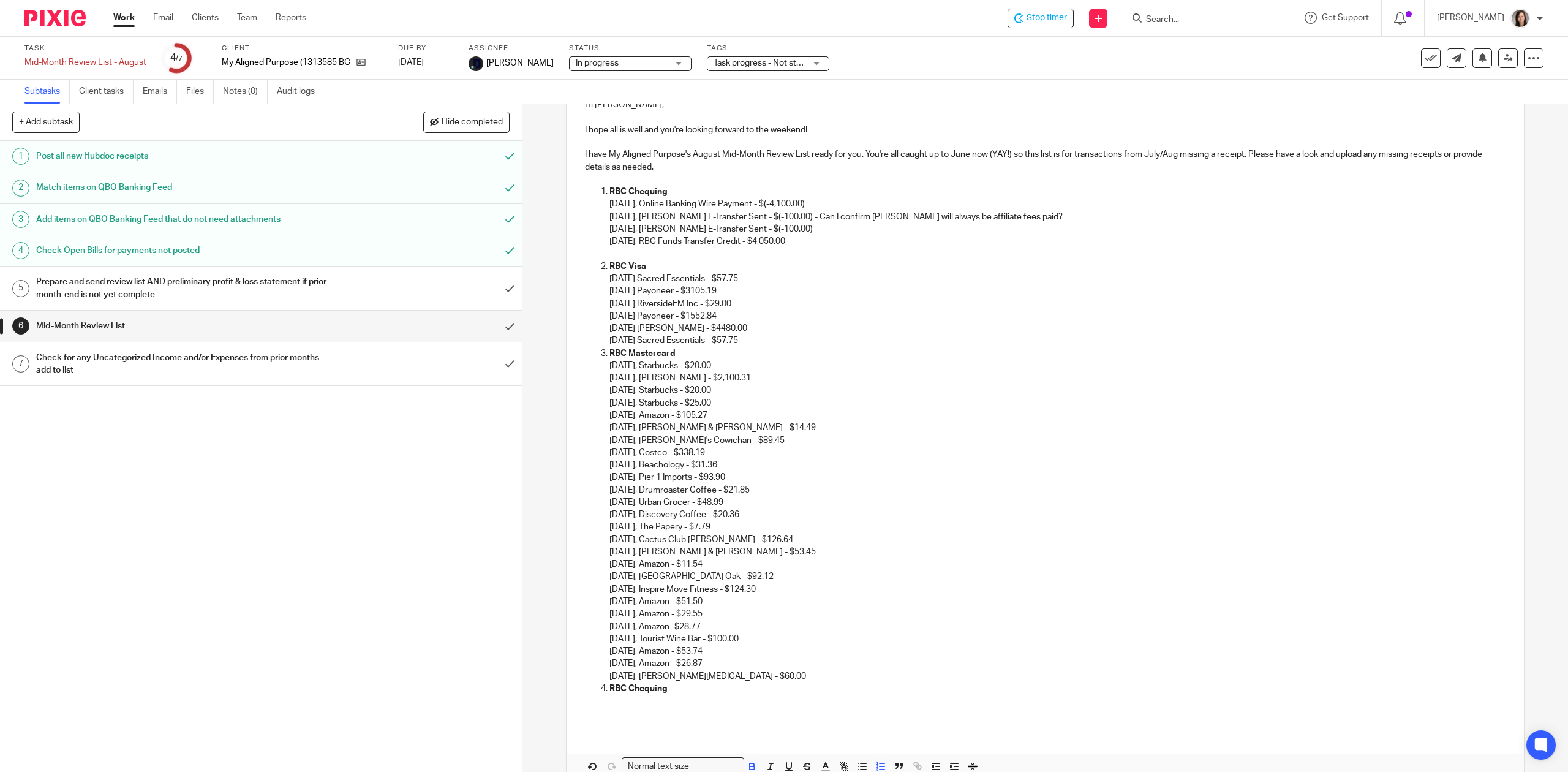
scroll to position [178, 0]
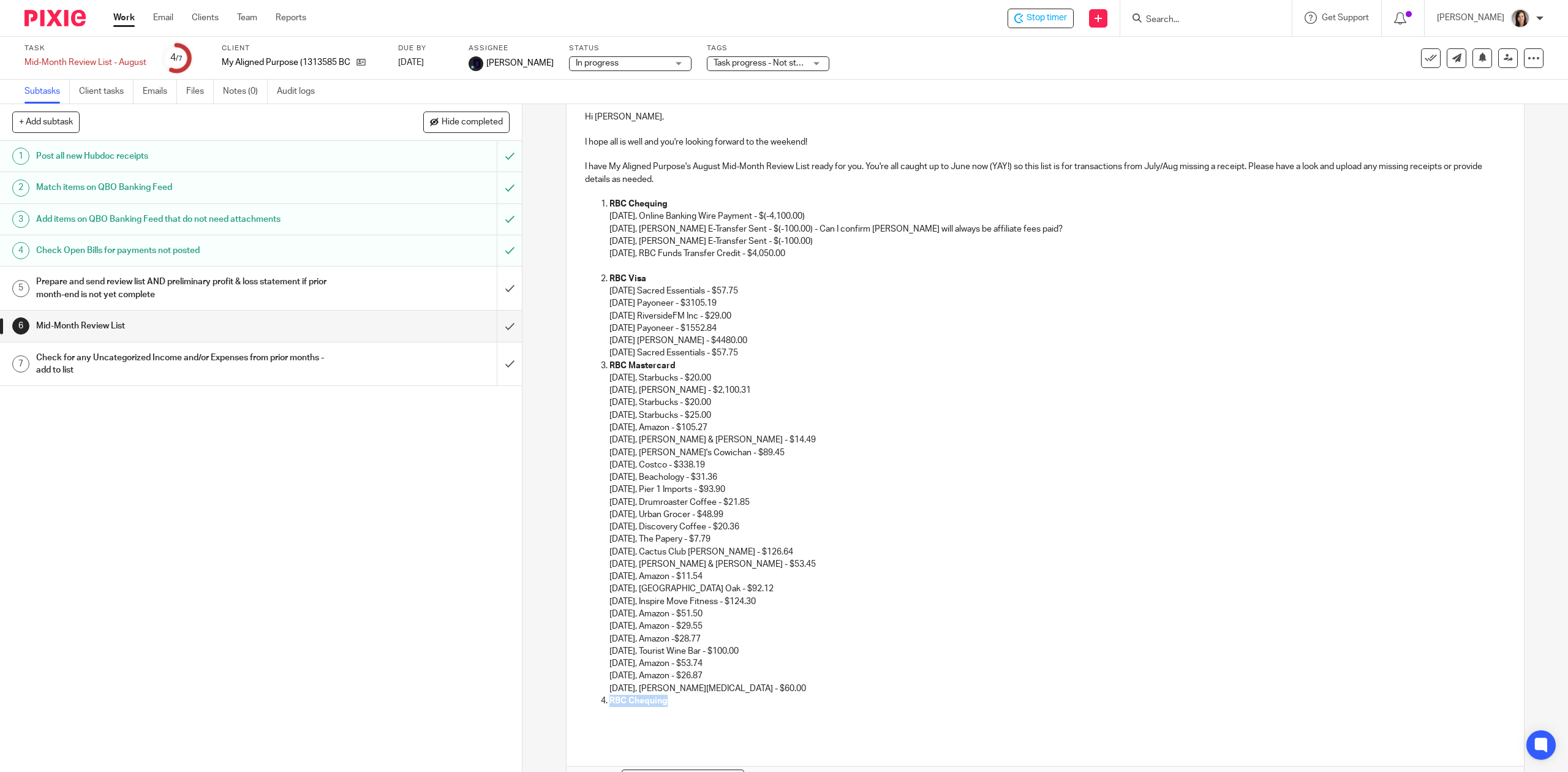
drag, startPoint x: 664, startPoint y: 702, endPoint x: 586, endPoint y: 699, distance: 78.1
click at [586, 699] on ol "RBC Chequing 07-07-2025, Online Banking Wire Payment - $(-4,100.00) 07-09-2025,…" at bounding box center [1045, 459] width 920 height 522
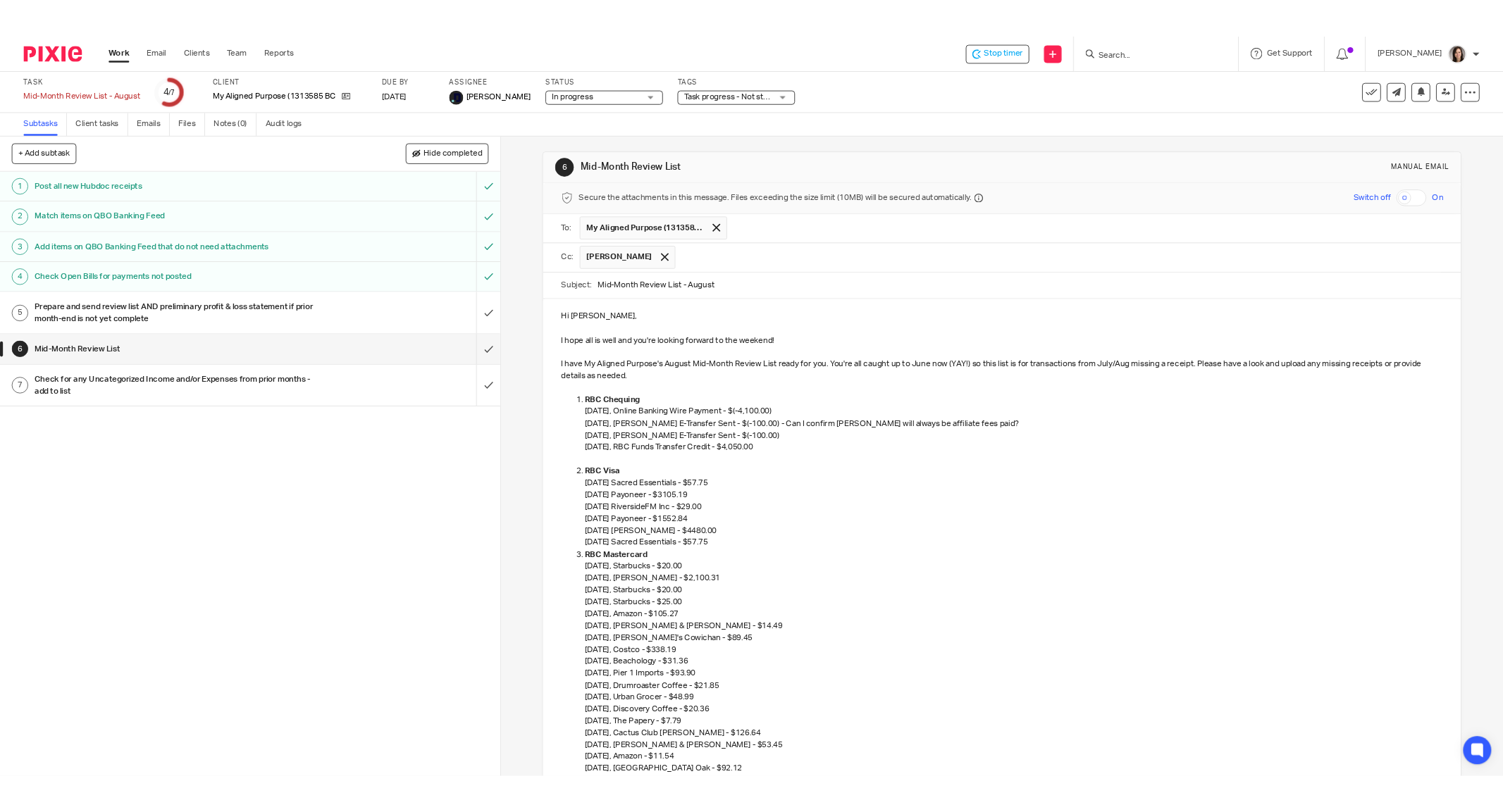
scroll to position [0, 0]
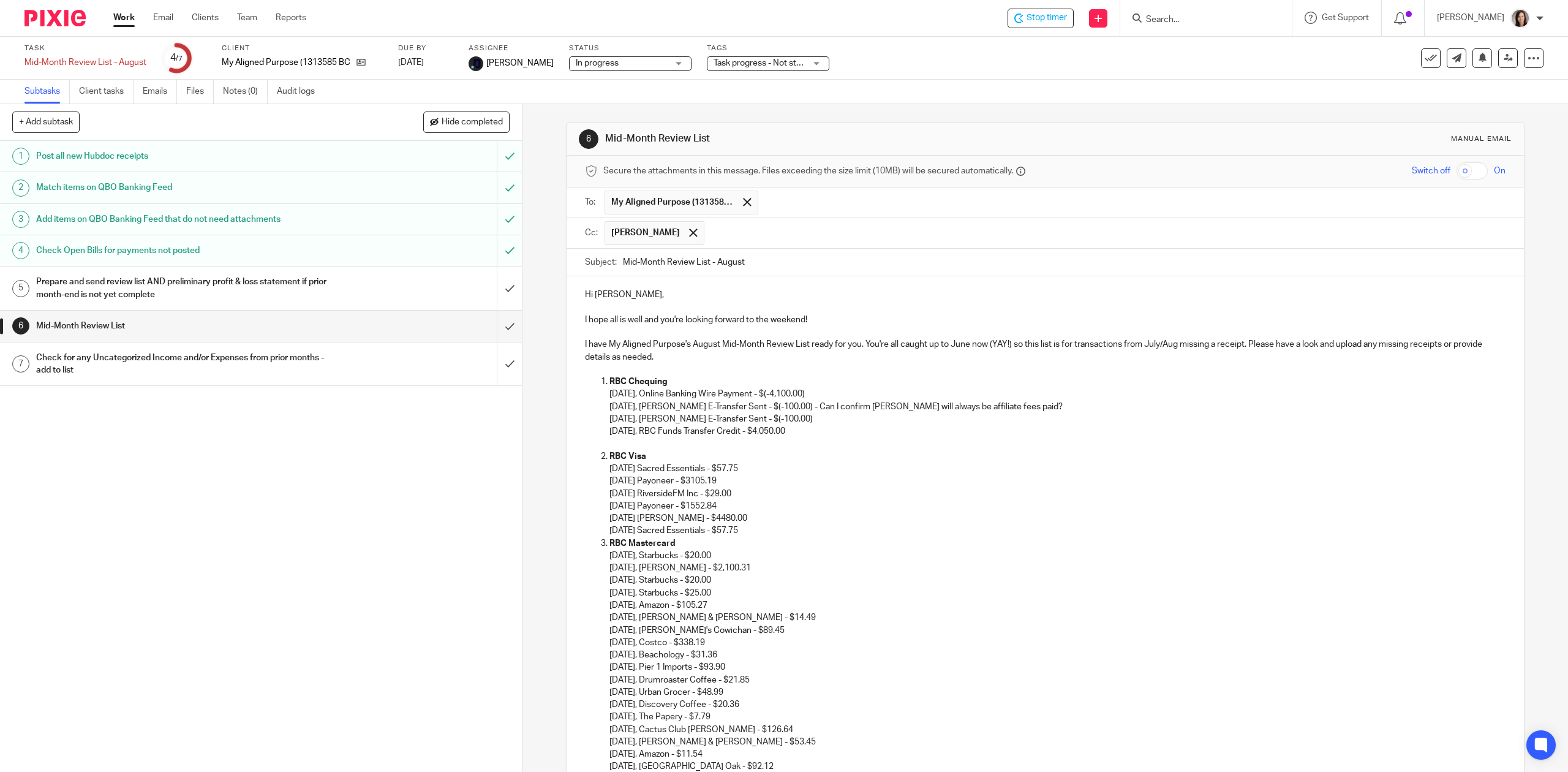
click at [662, 452] on p "RBC Visa" at bounding box center [1057, 456] width 895 height 13
click at [624, 456] on strong "RBC Visa" at bounding box center [628, 456] width 37 height 9
click at [770, 530] on p "08-15-2025 Sacred Essentials - $57.75" at bounding box center [1057, 530] width 895 height 13
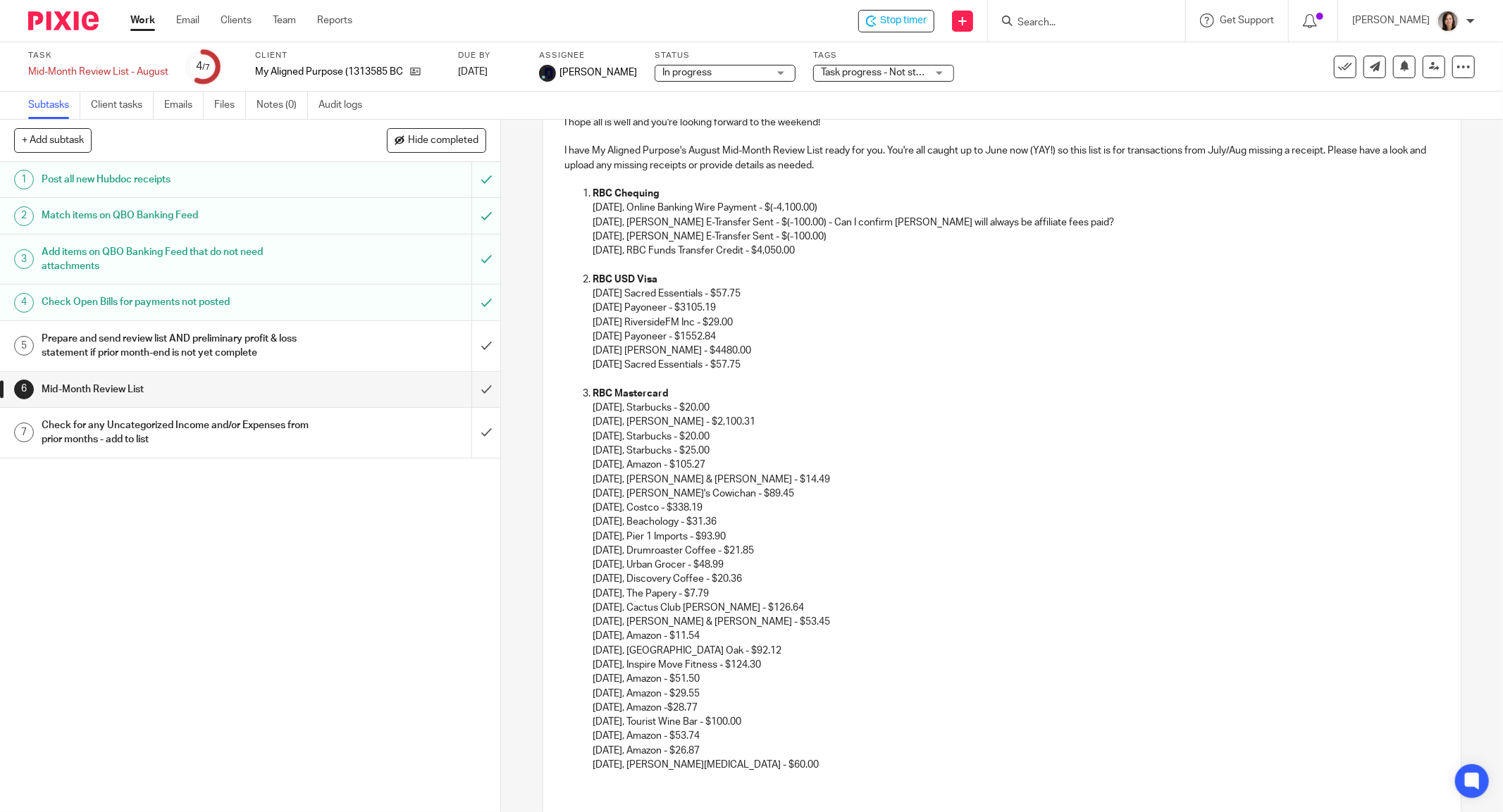
scroll to position [282, 0]
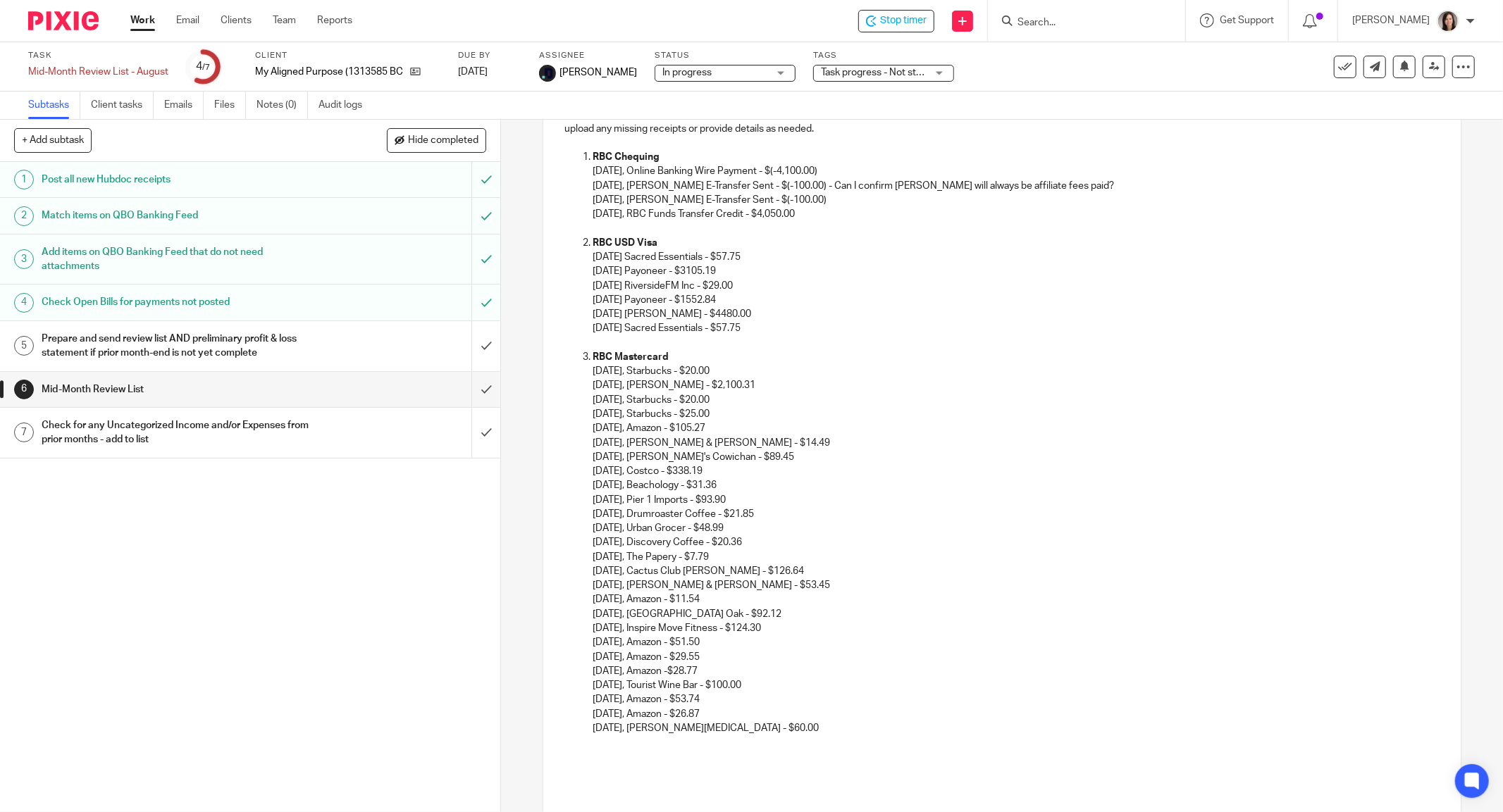
click at [783, 680] on p "08-11-2025, Tourist Wine Bar - $100.00" at bounding box center [1016, 685] width 847 height 14
drag, startPoint x: 1043, startPoint y: 685, endPoint x: 773, endPoint y: 677, distance: 270.1
click at [773, 678] on p "08-11-2025, Tourist Wine Bar - $100.00 - Can I confirm this was a gift to Islan…" at bounding box center [1016, 685] width 847 height 14
drag, startPoint x: 1034, startPoint y: 625, endPoint x: 1044, endPoint y: 620, distance: 11.2
click at [1036, 625] on p "08-06-2025, Inspire Move Fitness - $124.30" at bounding box center [1016, 628] width 847 height 14
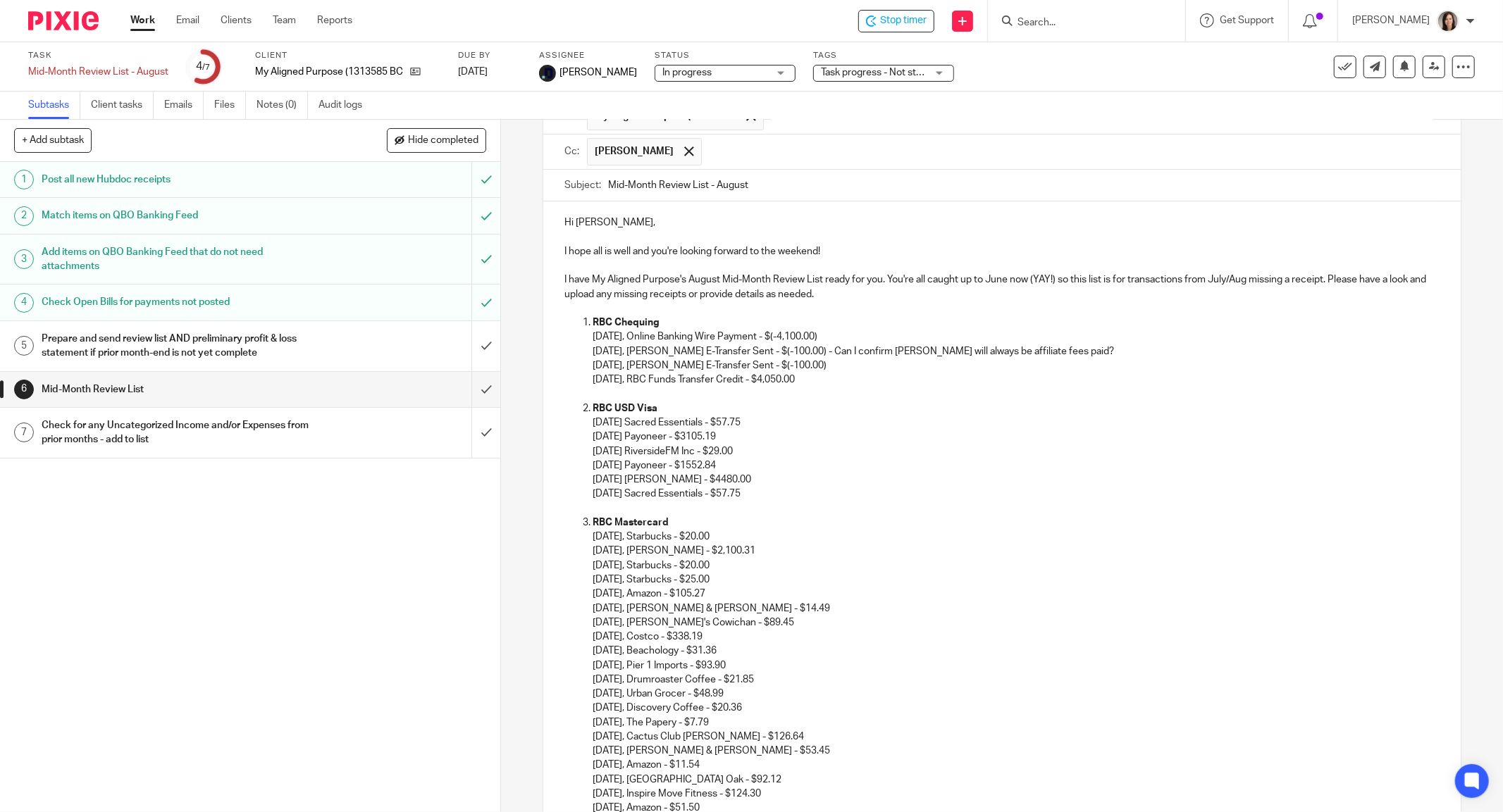
scroll to position [0, 0]
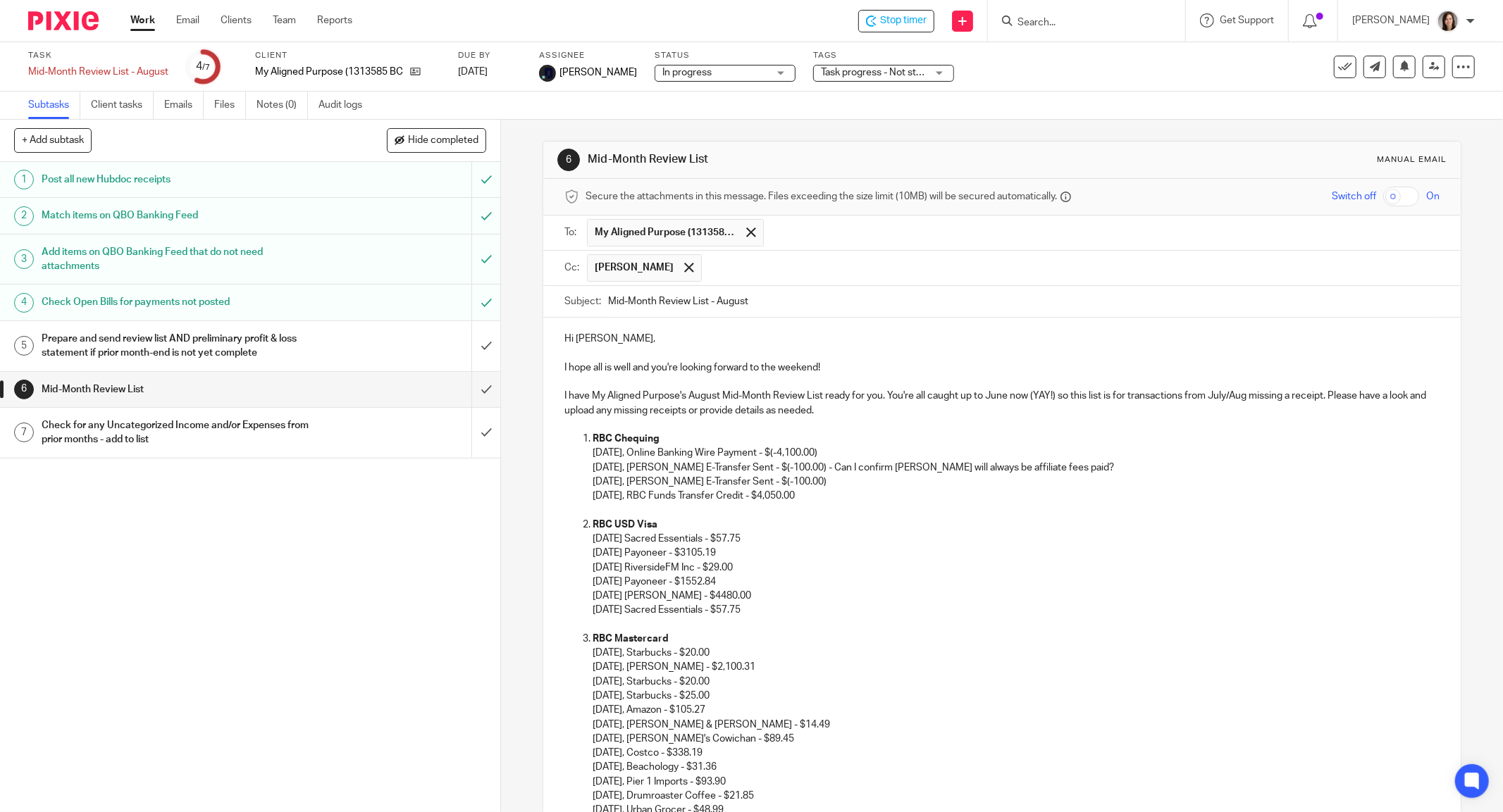
click at [1318, 393] on p "I have My Aligned Purpose's August Mid-Month Review List ready for you. You're …" at bounding box center [1002, 403] width 876 height 29
click at [1320, 400] on p "I have My Aligned Purpose's August Mid-Month Review List ready for you. You're …" at bounding box center [1002, 403] width 876 height 29
click at [1322, 394] on p "I have My Aligned Purpose's August Mid-Month Review List ready for you. You're …" at bounding box center [1002, 403] width 876 height 29
click at [1316, 400] on p "I have My Aligned Purpose's August Mid-Month Review List ready for you. You're …" at bounding box center [1002, 403] width 876 height 29
click at [587, 407] on p "I have My Aligned Purpose's August Mid-Month Review List ready for you. You're …" at bounding box center [1002, 403] width 876 height 29
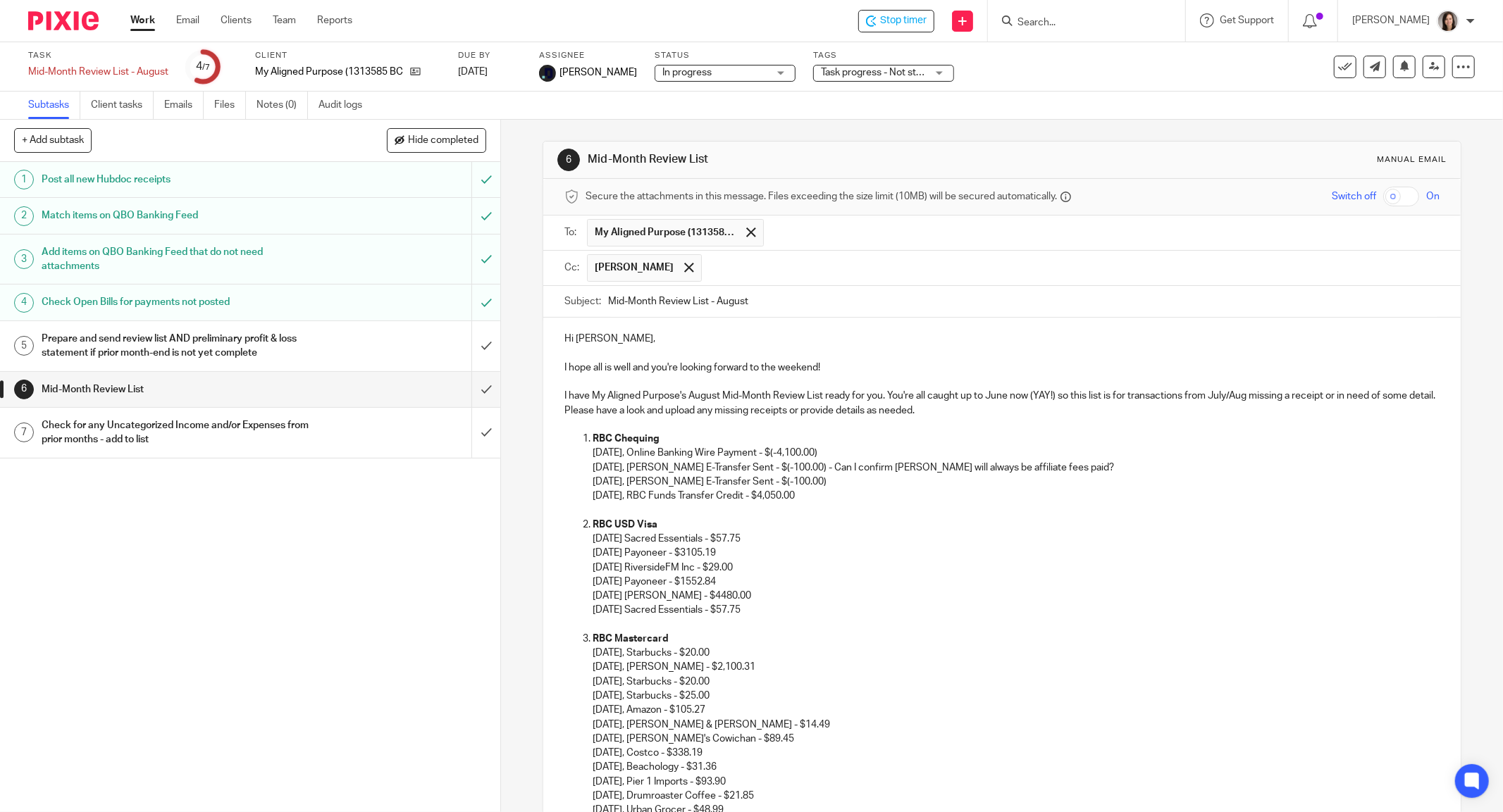
click at [665, 410] on p "I have My Aligned Purpose's August Mid-Month Review List ready for you. You're …" at bounding box center [1002, 403] width 876 height 29
click at [669, 409] on p "I have My Aligned Purpose's August Mid-Month Review List ready for you. You're …" at bounding box center [1002, 403] width 876 height 29
click at [1036, 414] on p "I have My Aligned Purpose's August Mid-Month Review List ready for you. You're …" at bounding box center [1002, 403] width 876 height 29
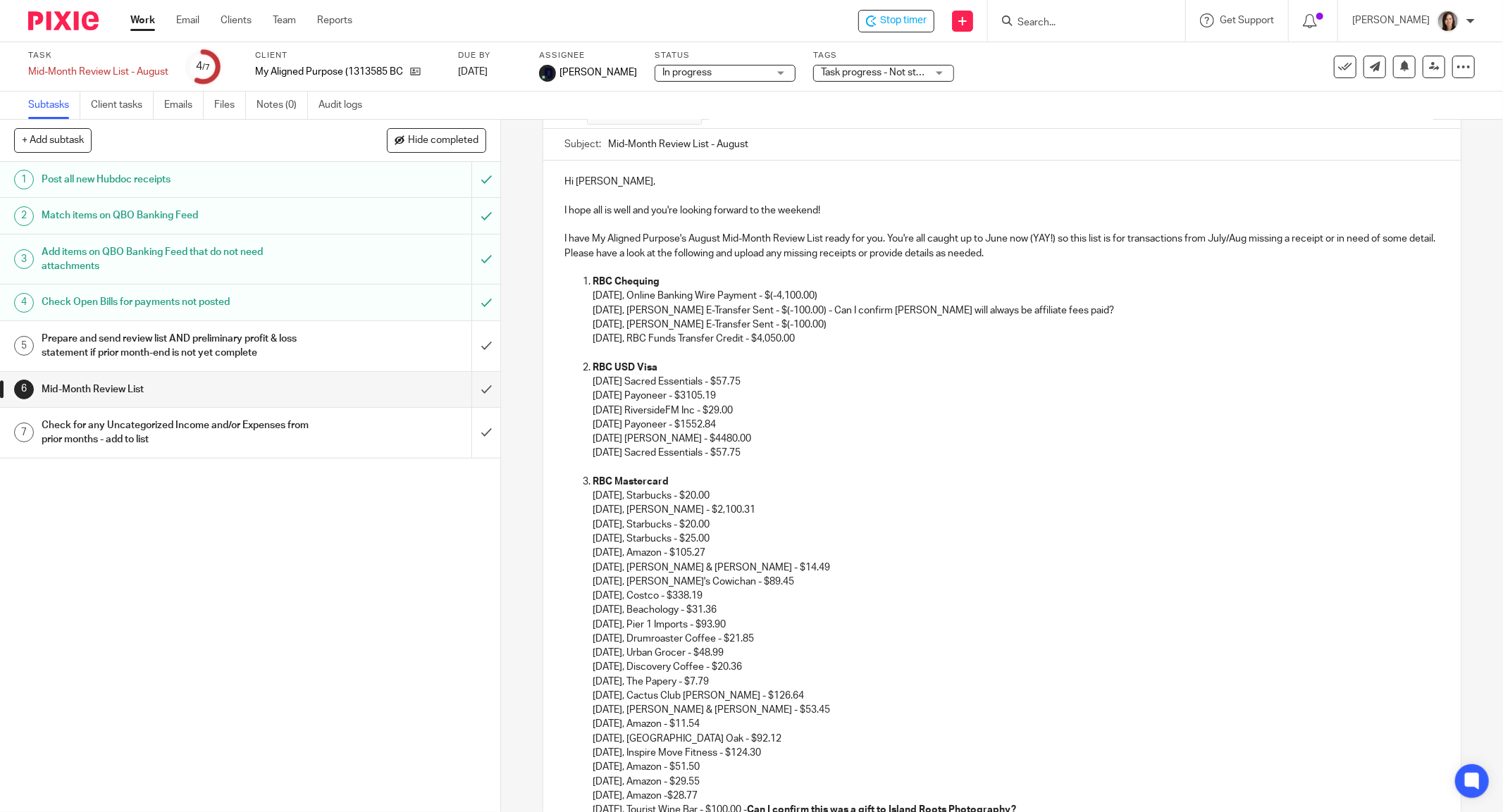
scroll to position [157, 0]
drag, startPoint x: 1121, startPoint y: 314, endPoint x: 847, endPoint y: 315, distance: 274.0
click at [847, 315] on p "07-09-2025, Autumn Fowler E-Transfer Sent - $(-100.00) - Can I confirm Autumn F…" at bounding box center [1016, 311] width 847 height 14
click at [1043, 244] on p "I have My Aligned Purpose's August Mid-Month Review List ready for you. You're …" at bounding box center [1002, 247] width 876 height 29
click at [1032, 258] on p "I have My Aligned Purpose's August Mid-Month Review List ready for you. You're …" at bounding box center [1002, 247] width 876 height 29
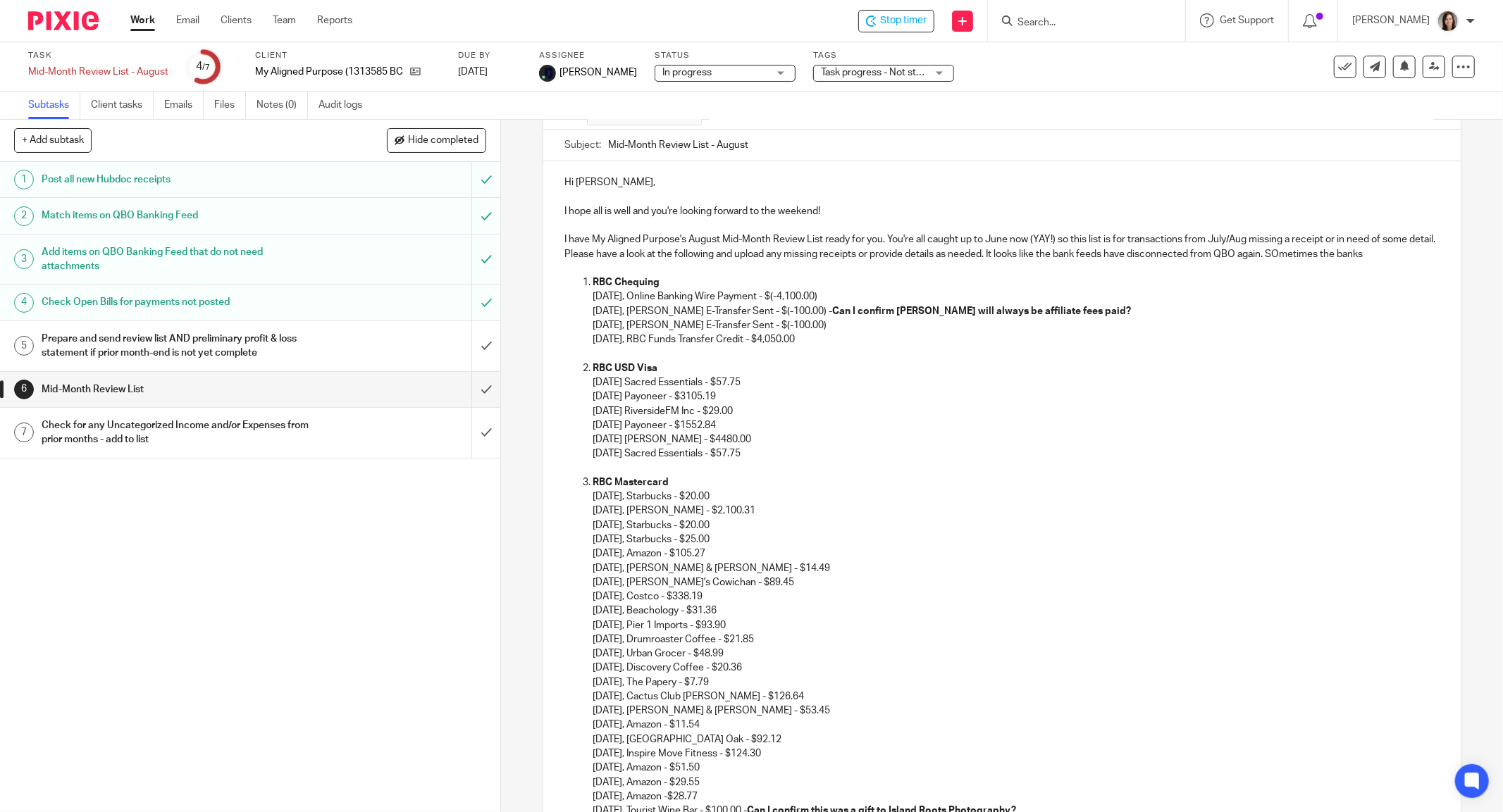
click at [1311, 254] on p "I have My Aligned Purpose's August Mid-Month Review List ready for you. You're …" at bounding box center [1002, 247] width 876 height 29
click at [1416, 255] on div "Hi Kaila, I hope all is well and you're looking forward to the weekend! I have …" at bounding box center [1002, 538] width 917 height 753
drag, startPoint x: 1411, startPoint y: 254, endPoint x: 1298, endPoint y: 251, distance: 113.0
click at [1298, 251] on p "I have My Aligned Purpose's August Mid-Month Review List ready for you. You're …" at bounding box center [1002, 247] width 876 height 29
click at [1403, 247] on p "I have My Aligned Purpose's August Mid-Month Review List ready for you. You're …" at bounding box center [1002, 247] width 876 height 29
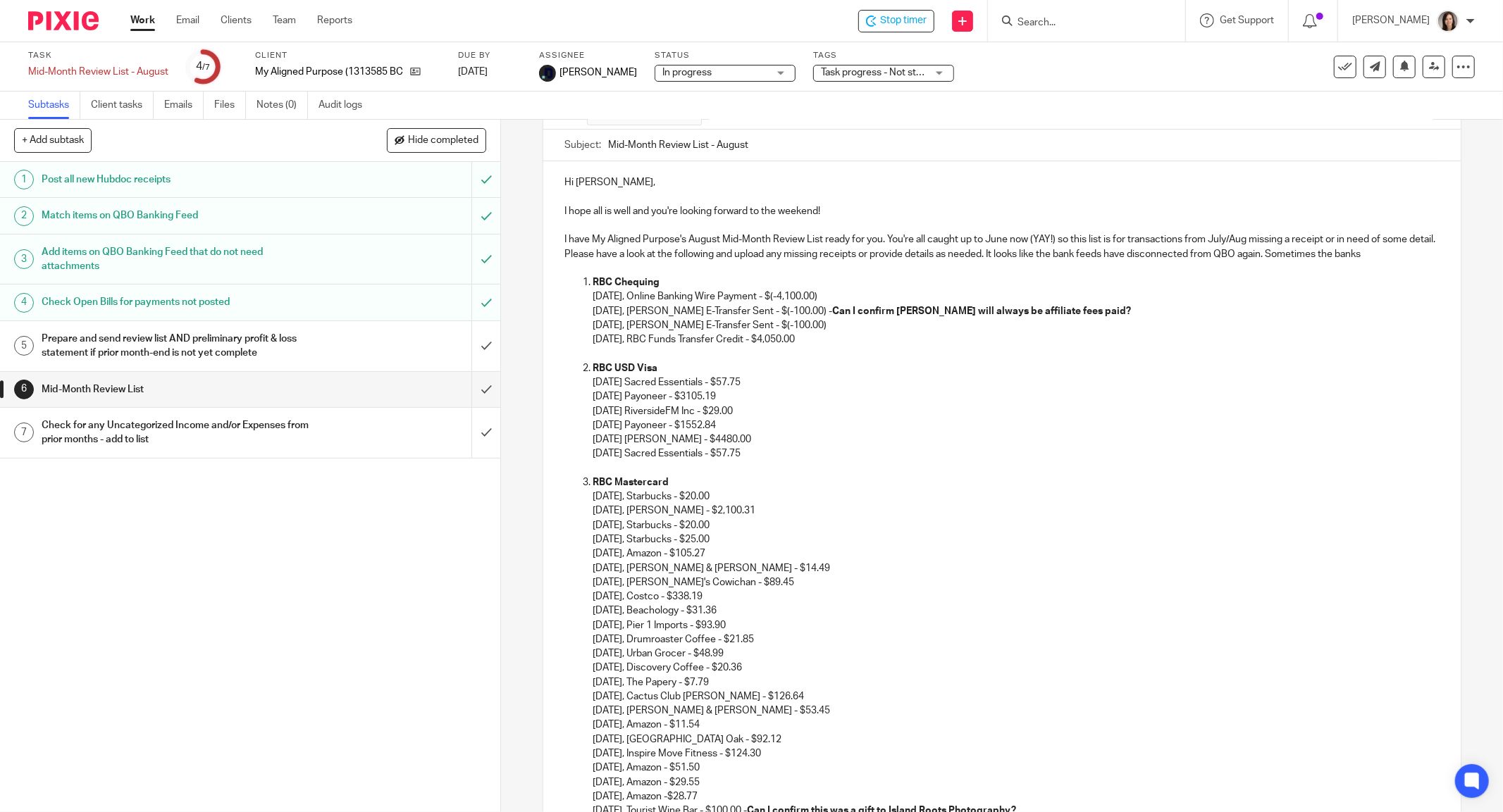
drag, startPoint x: 1402, startPoint y: 251, endPoint x: 1297, endPoint y: 252, distance: 105.0
click at [1297, 252] on p "I have My Aligned Purpose's August Mid-Month Review List ready for you. You're …" at bounding box center [1002, 247] width 876 height 29
click at [1151, 246] on p "I have My Aligned Purpose's August Mid-Month Review List ready for you. You're …" at bounding box center [1002, 247] width 876 height 29
drag, startPoint x: 1151, startPoint y: 246, endPoint x: 1015, endPoint y: 252, distance: 136.1
click at [1015, 252] on p "I have My Aligned Purpose's August Mid-Month Review List ready for you. You're …" at bounding box center [1002, 247] width 876 height 29
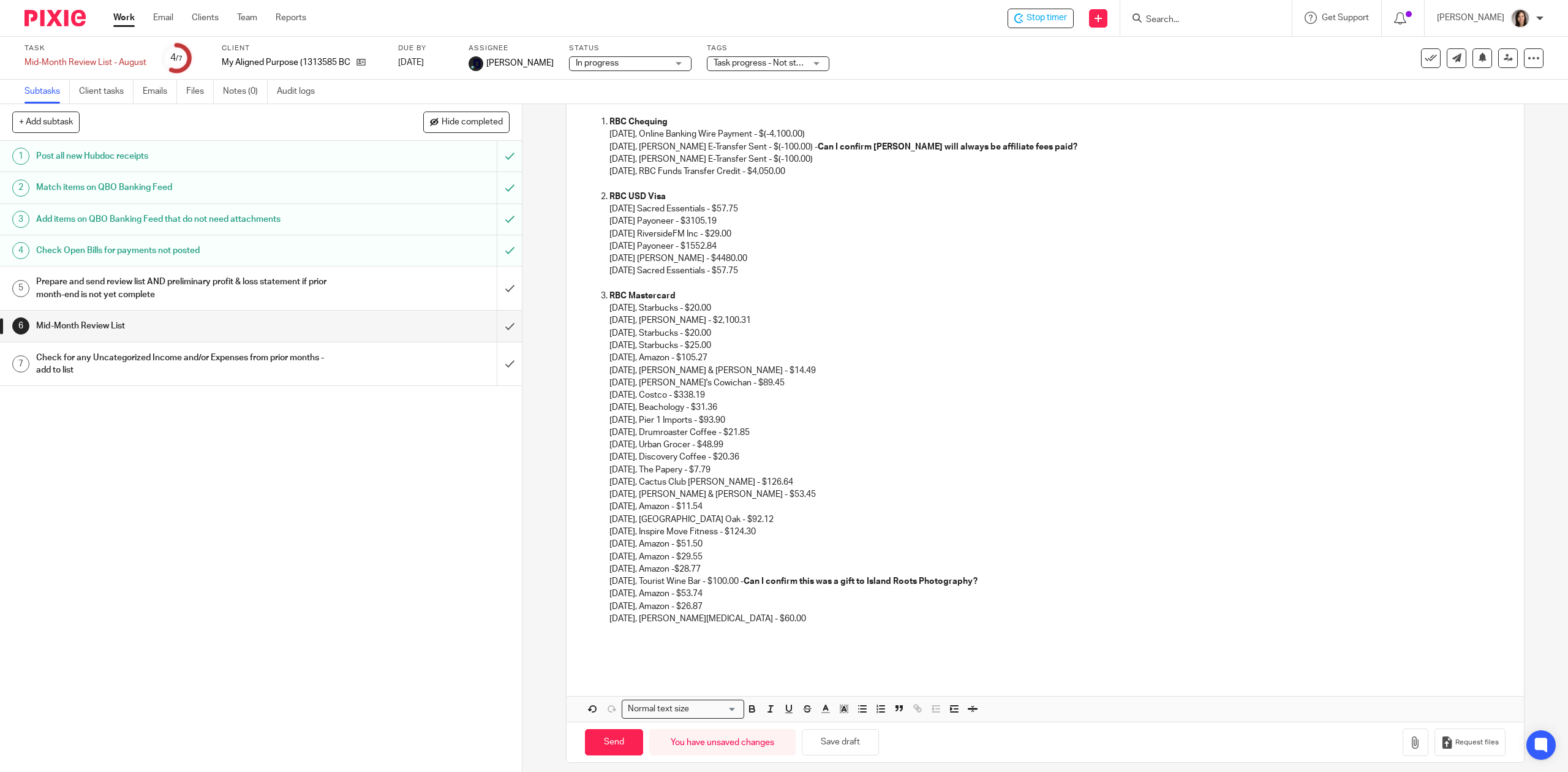
scroll to position [272, 0]
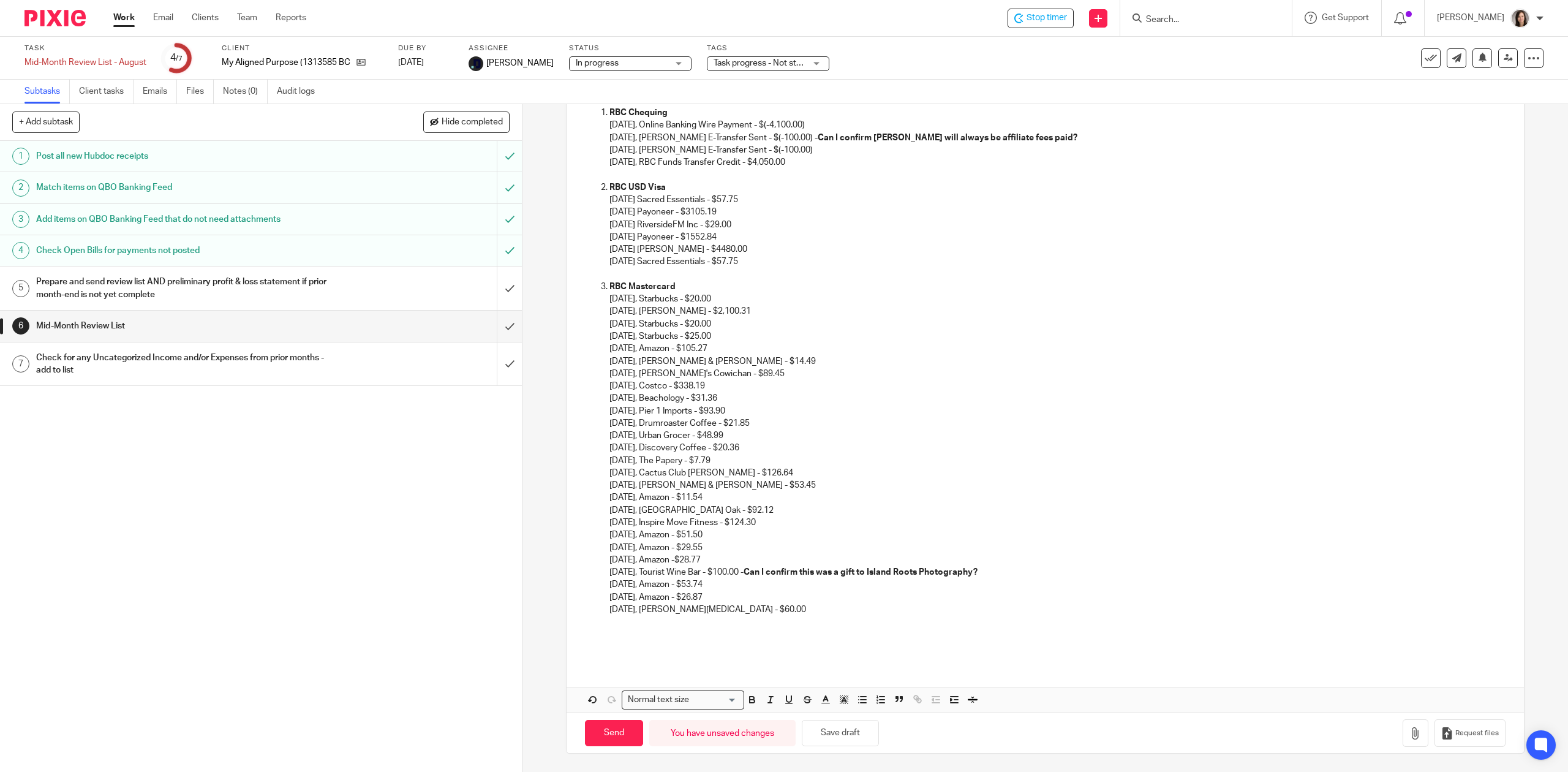
click at [728, 636] on p at bounding box center [1057, 633] width 895 height 13
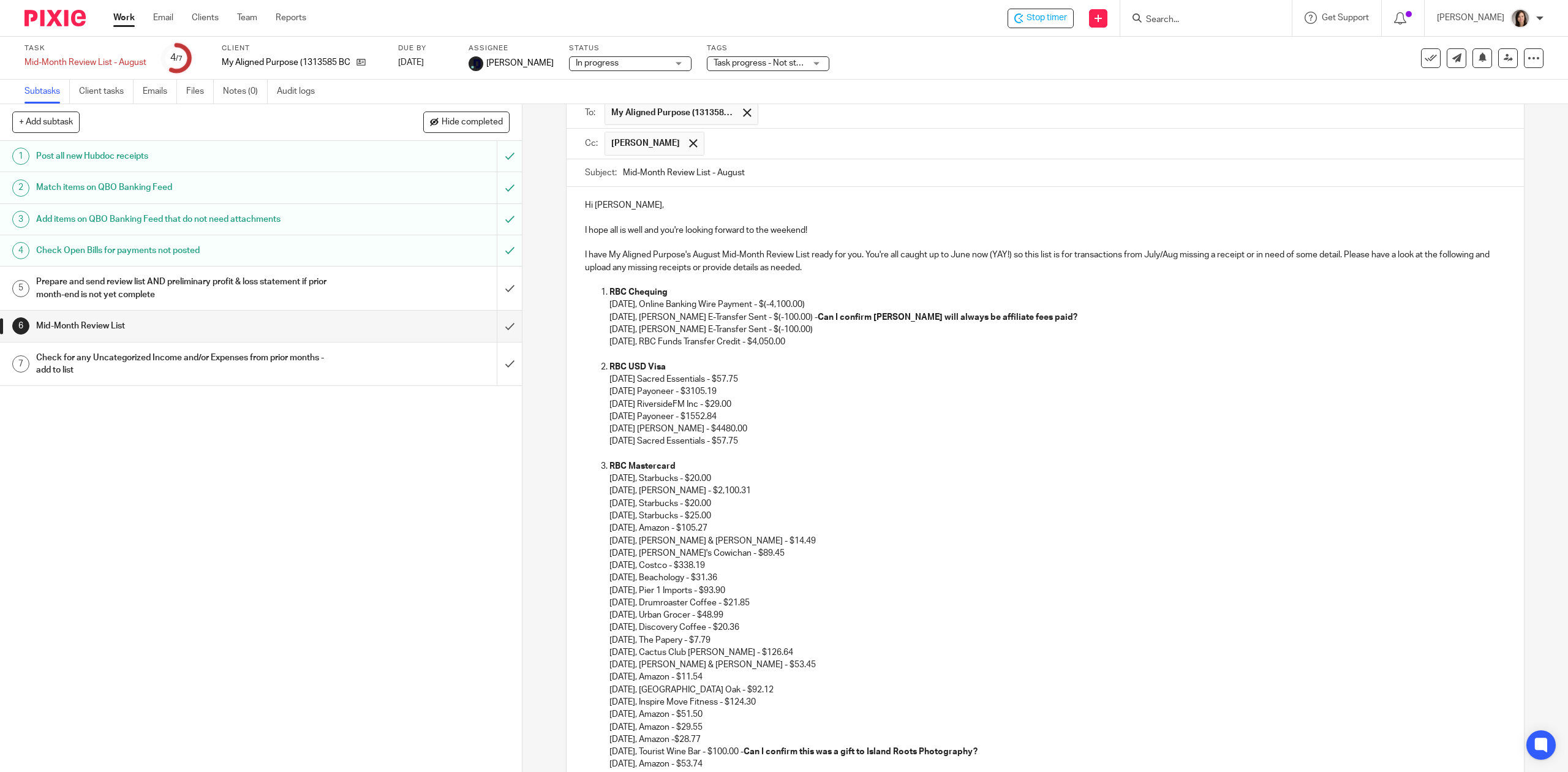
scroll to position [136, 0]
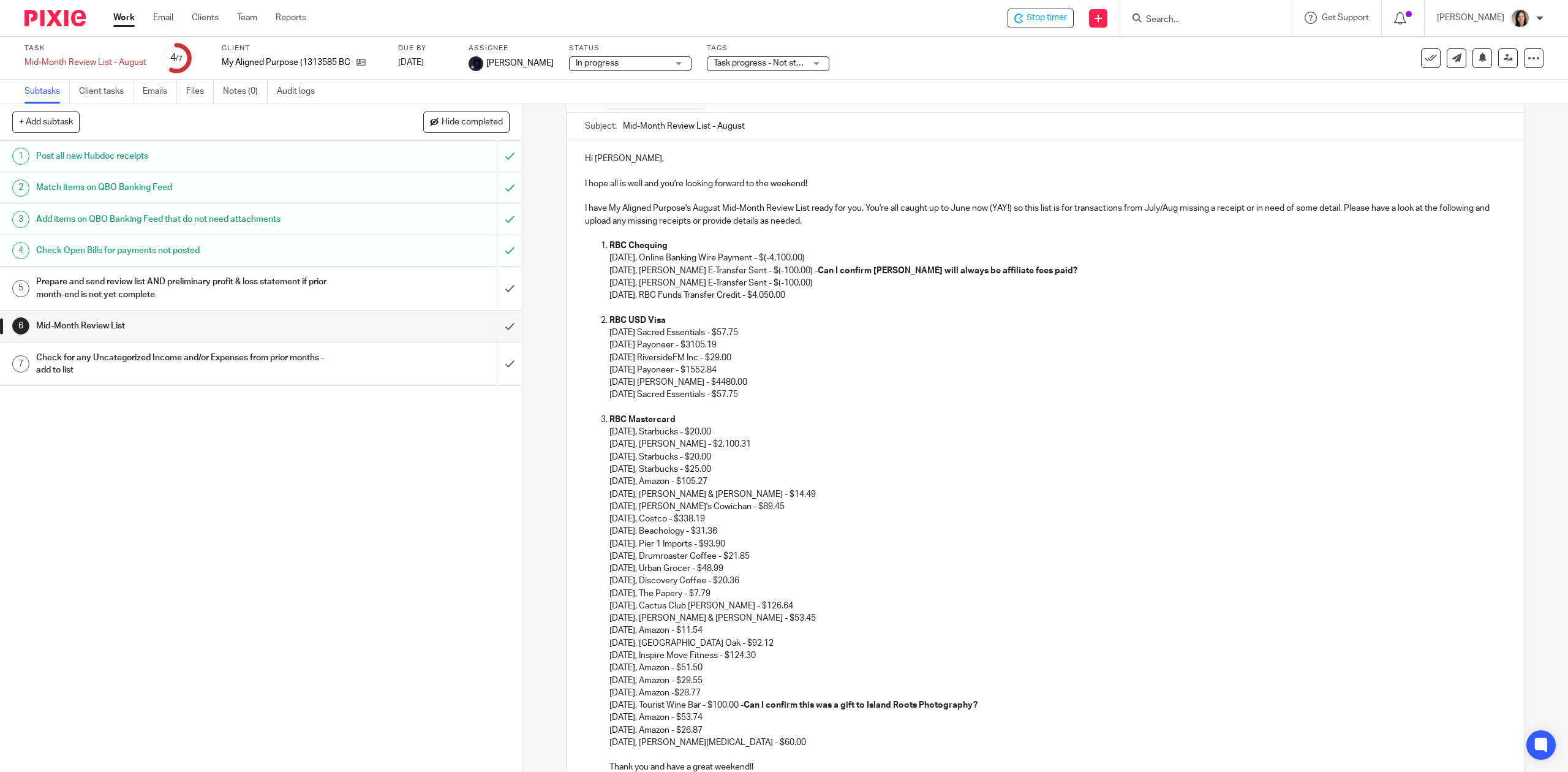
drag, startPoint x: 761, startPoint y: 393, endPoint x: 598, endPoint y: 390, distance: 163.0
click at [598, 390] on ol "RBC Chequing 07-07-2025, Online Banking Wire Payment - $(-4,100.00) 07-09-2025,…" at bounding box center [1045, 506] width 920 height 533
drag, startPoint x: 774, startPoint y: 330, endPoint x: 598, endPoint y: 331, distance: 176.0
click at [598, 331] on ol "RBC Chequing 07-07-2025, Online Banking Wire Payment - $(-4,100.00) 07-09-2025,…" at bounding box center [1045, 506] width 920 height 533
drag, startPoint x: 595, startPoint y: 342, endPoint x: 595, endPoint y: 348, distance: 6.0
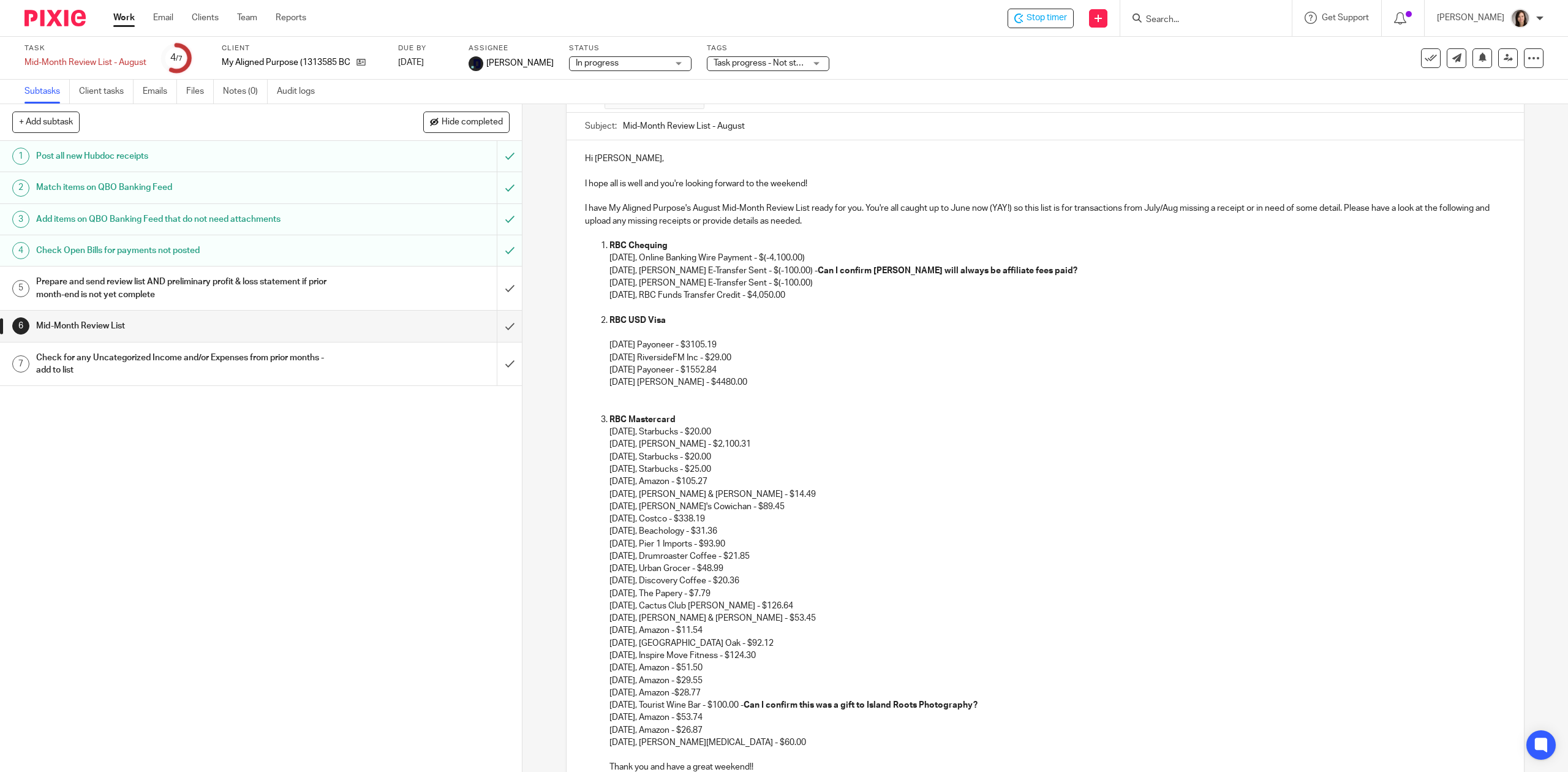
click at [595, 343] on ol "RBC Chequing 07-07-2025, Online Banking Wire Payment - $(-4,100.00) 07-09-2025,…" at bounding box center [1045, 506] width 920 height 533
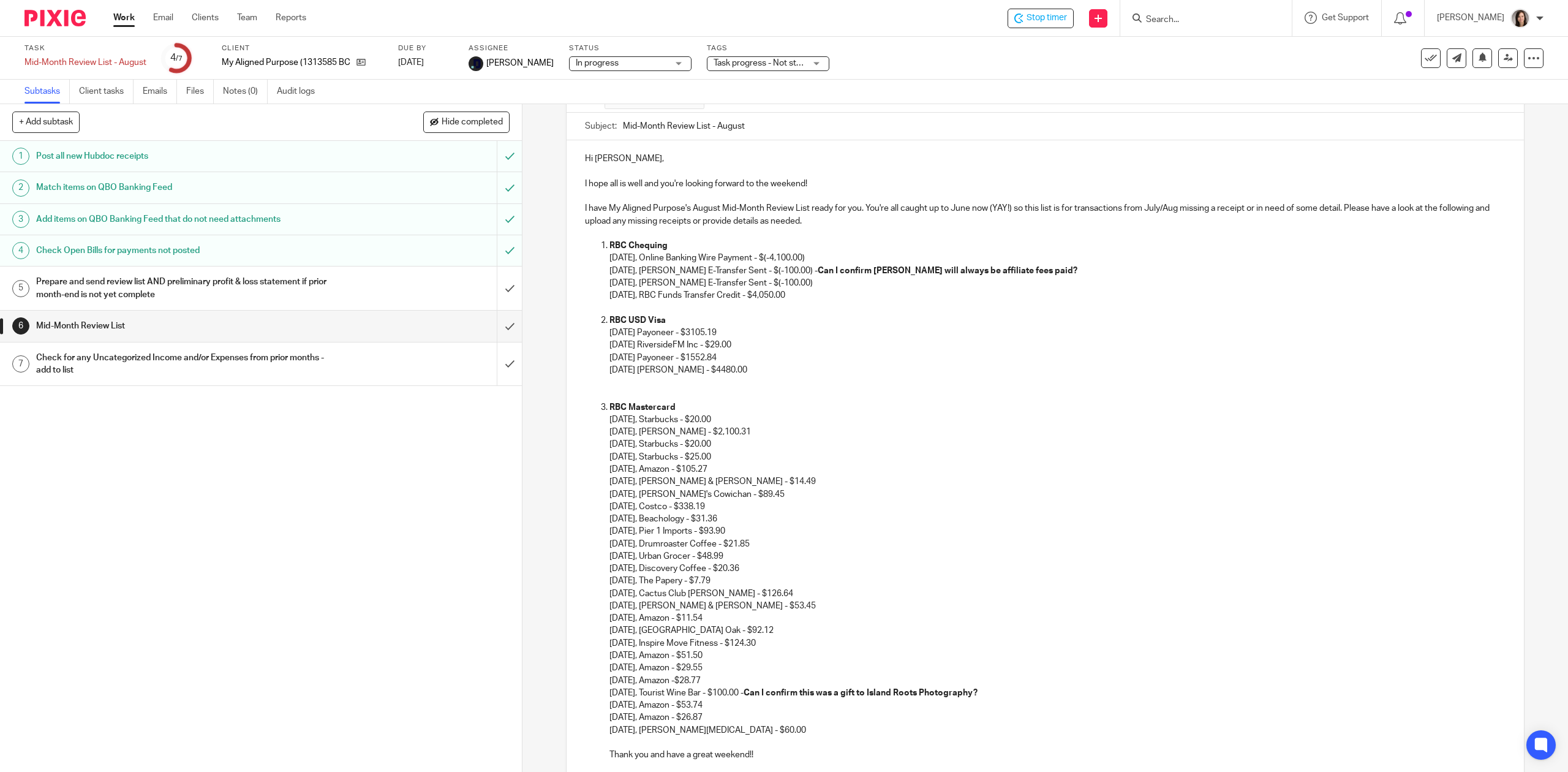
click at [645, 390] on p at bounding box center [1057, 394] width 895 height 13
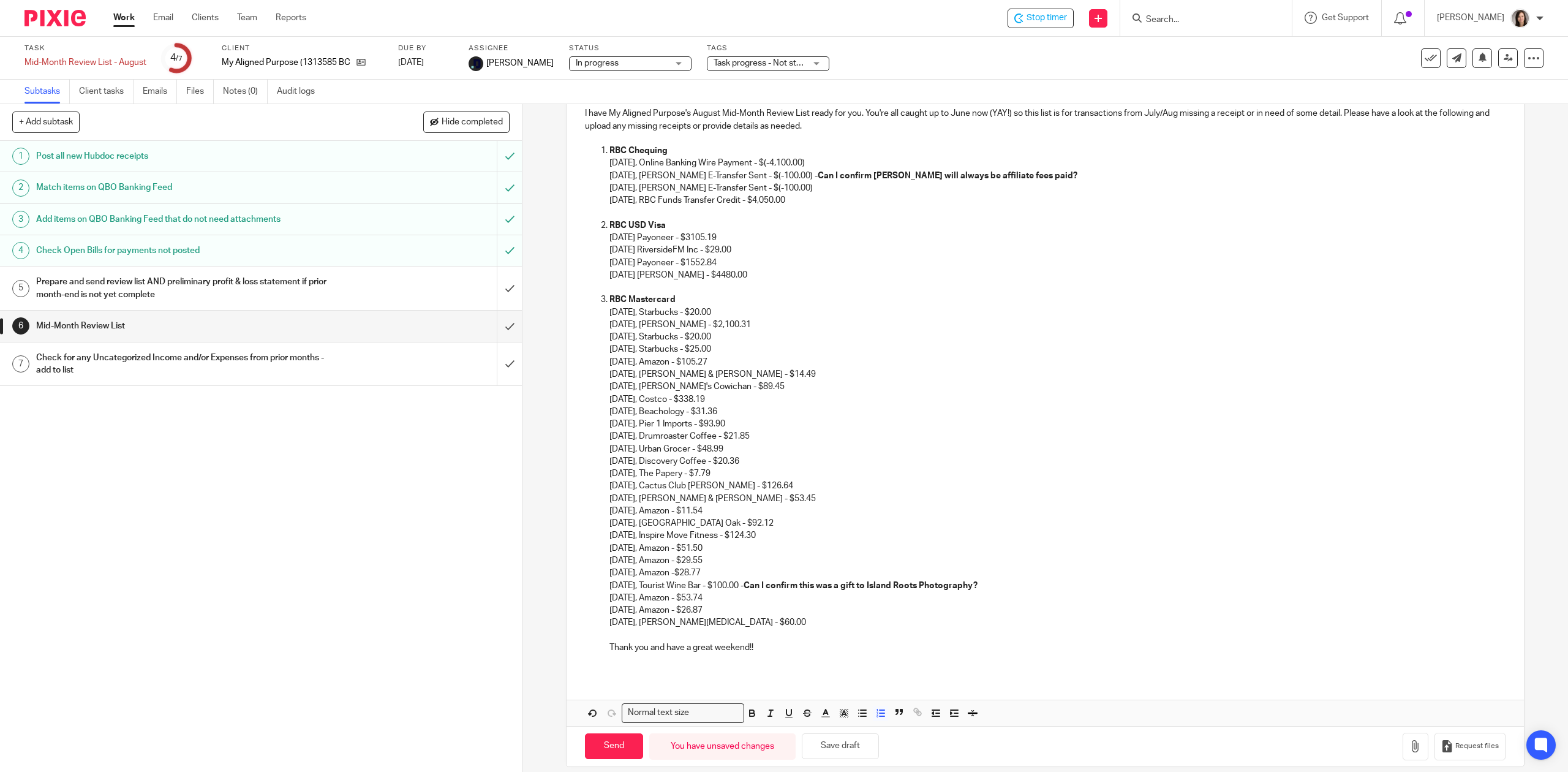
scroll to position [246, 0]
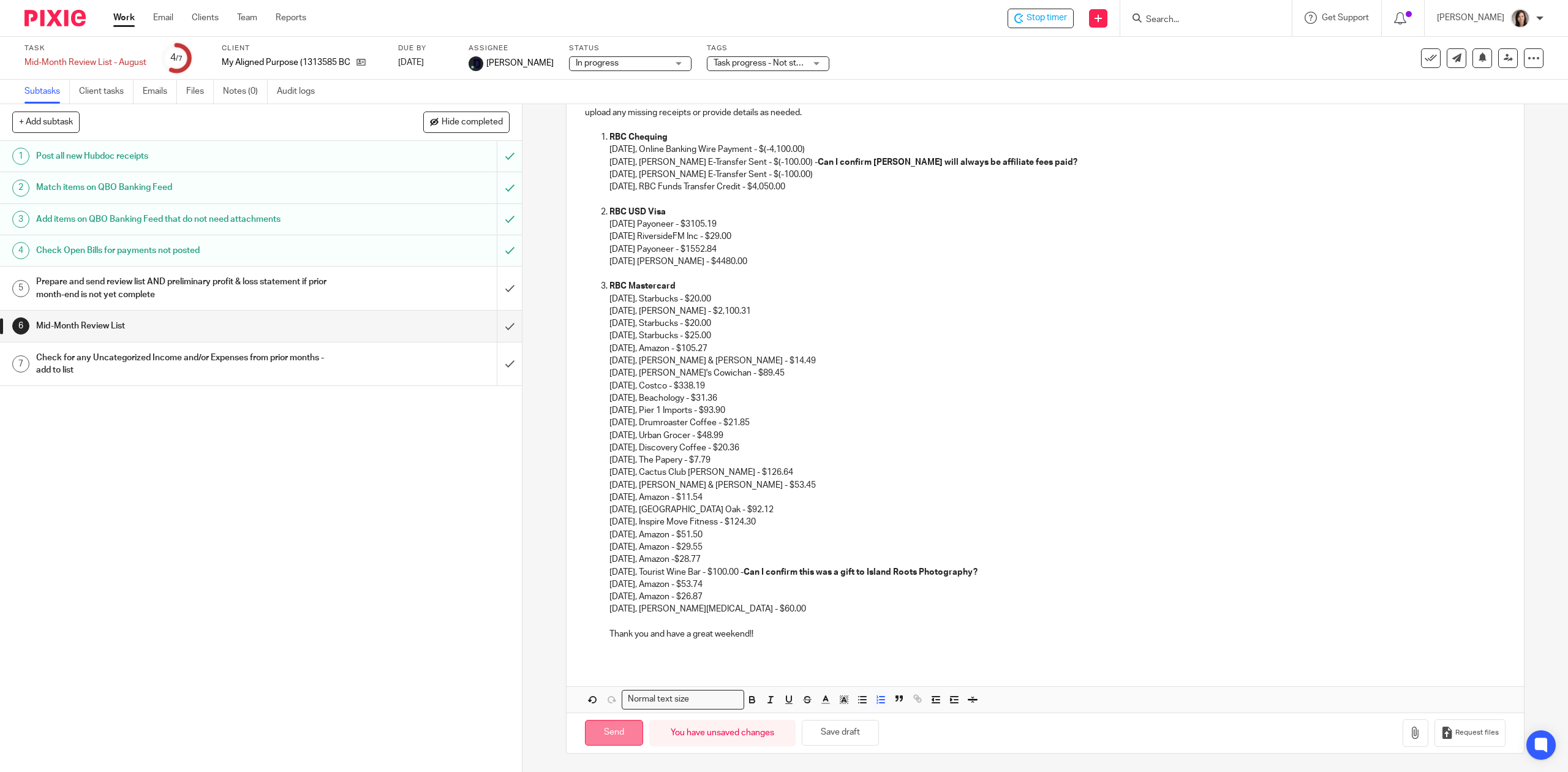
click at [613, 733] on input "Send" at bounding box center [614, 733] width 59 height 27
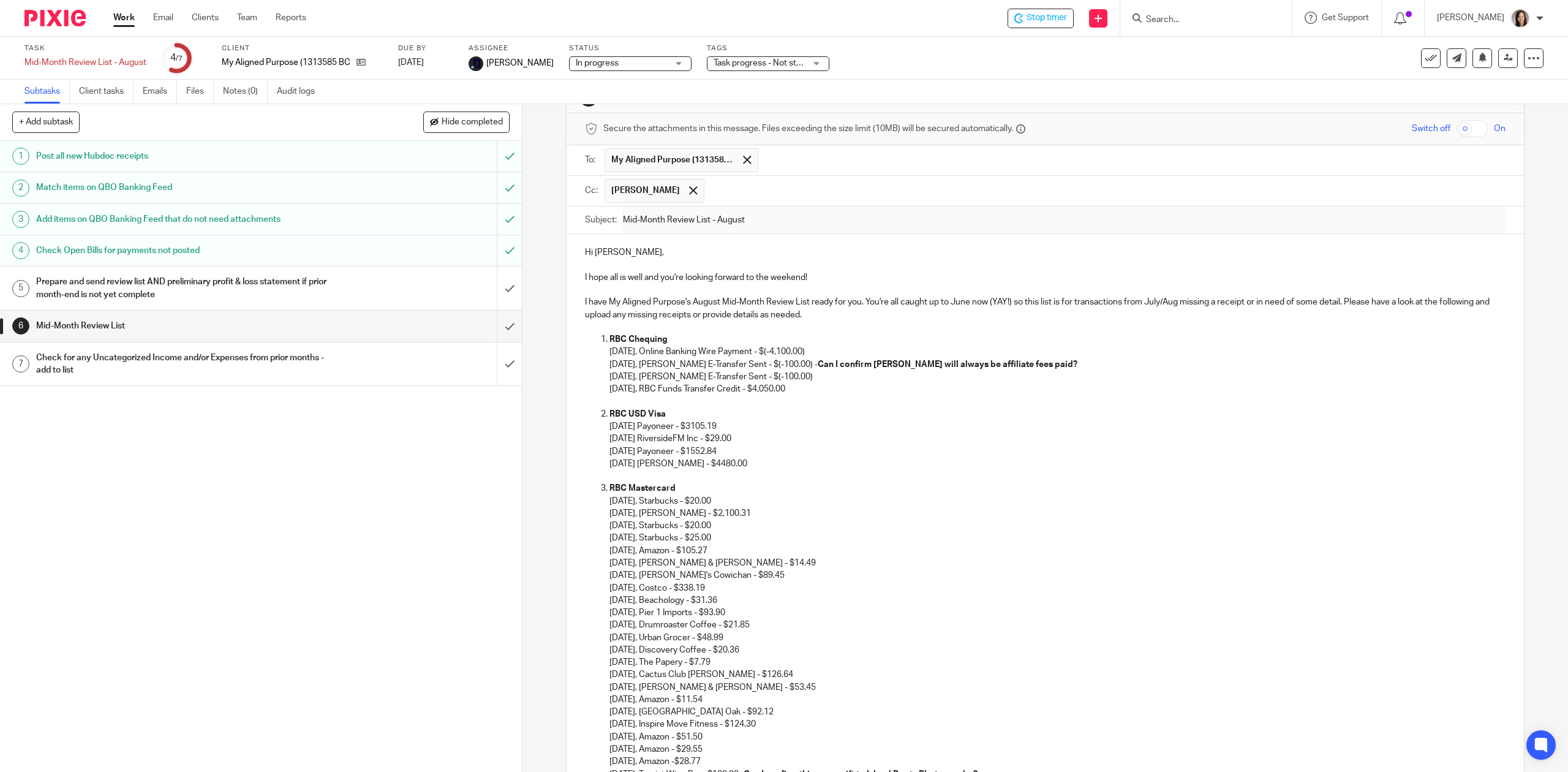
scroll to position [0, 0]
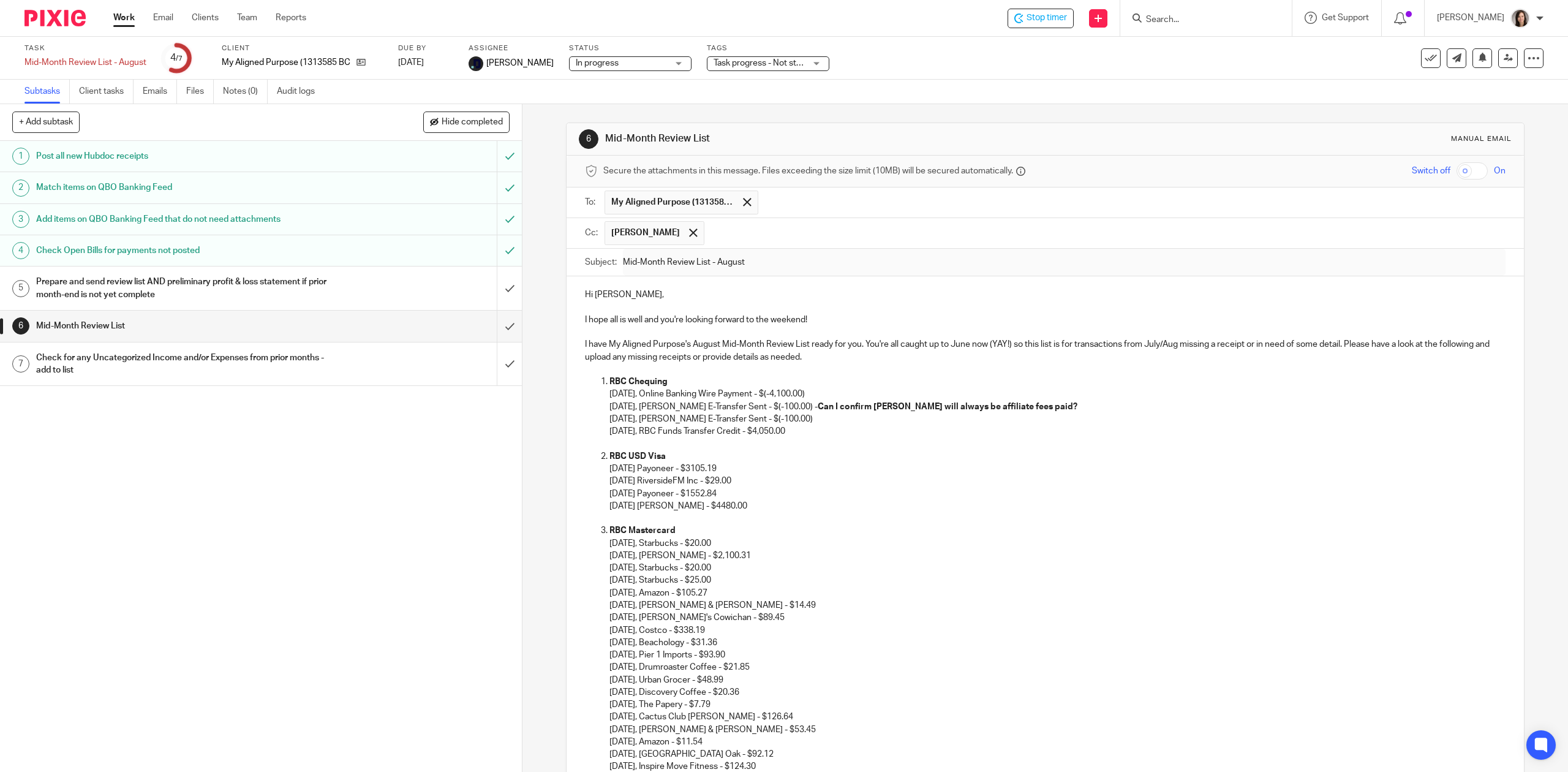
type input "Sent"
click at [493, 290] on input "submit" at bounding box center [261, 288] width 521 height 44
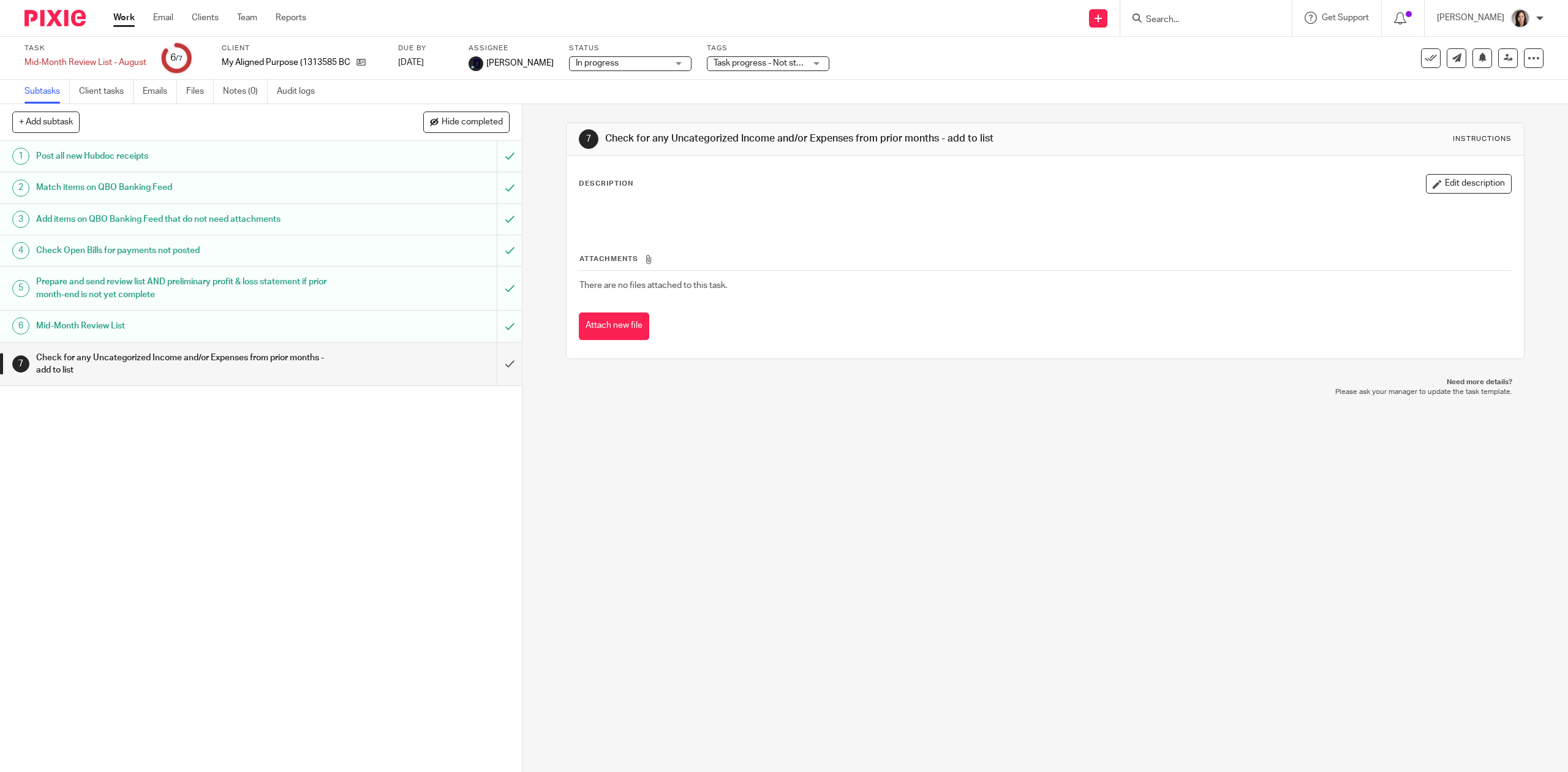
click at [498, 367] on input "submit" at bounding box center [261, 364] width 521 height 44
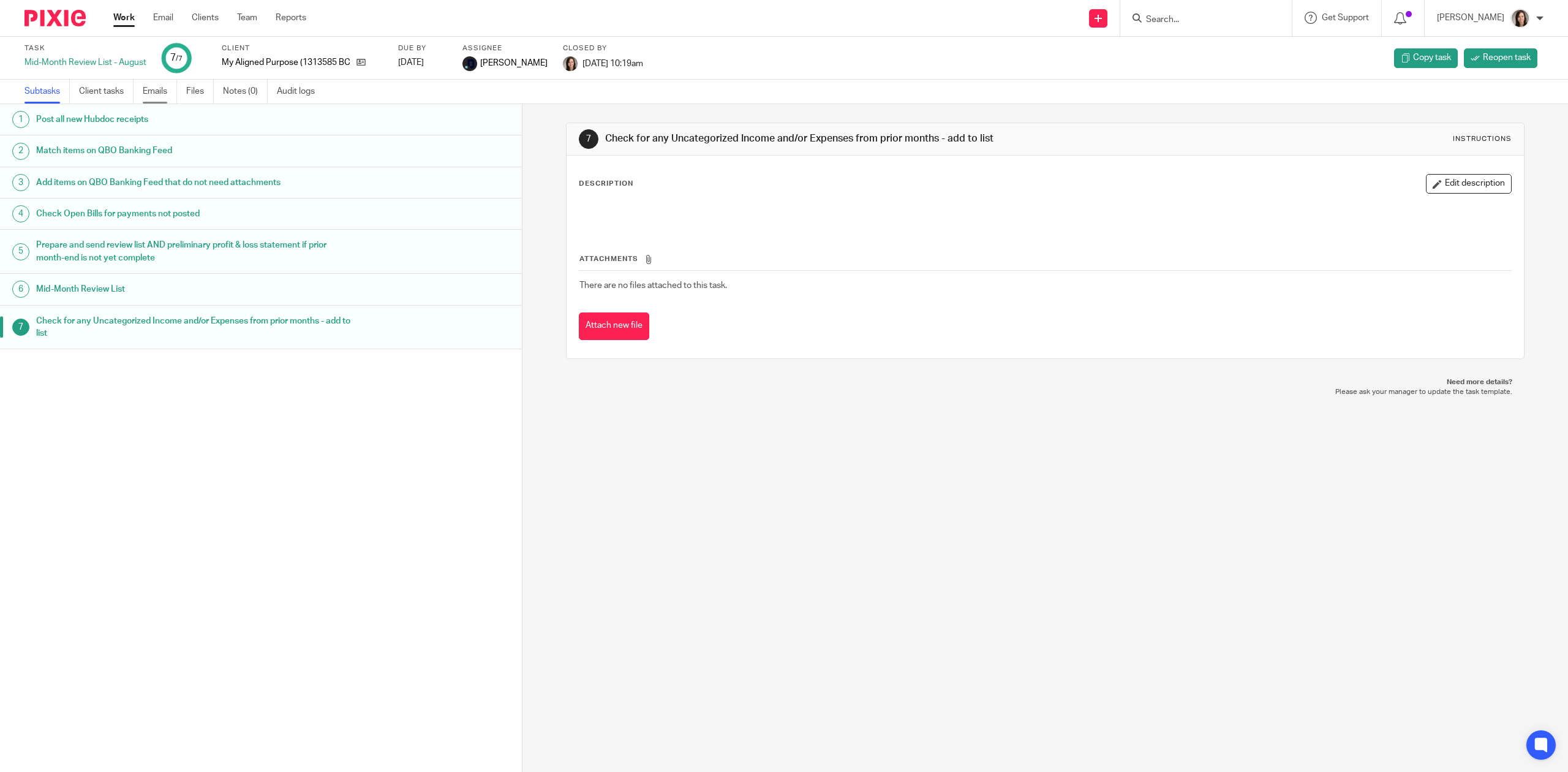
drag, startPoint x: 0, startPoint y: 0, endPoint x: 155, endPoint y: 91, distance: 179.7
click at [155, 91] on link "Emails" at bounding box center [160, 91] width 34 height 24
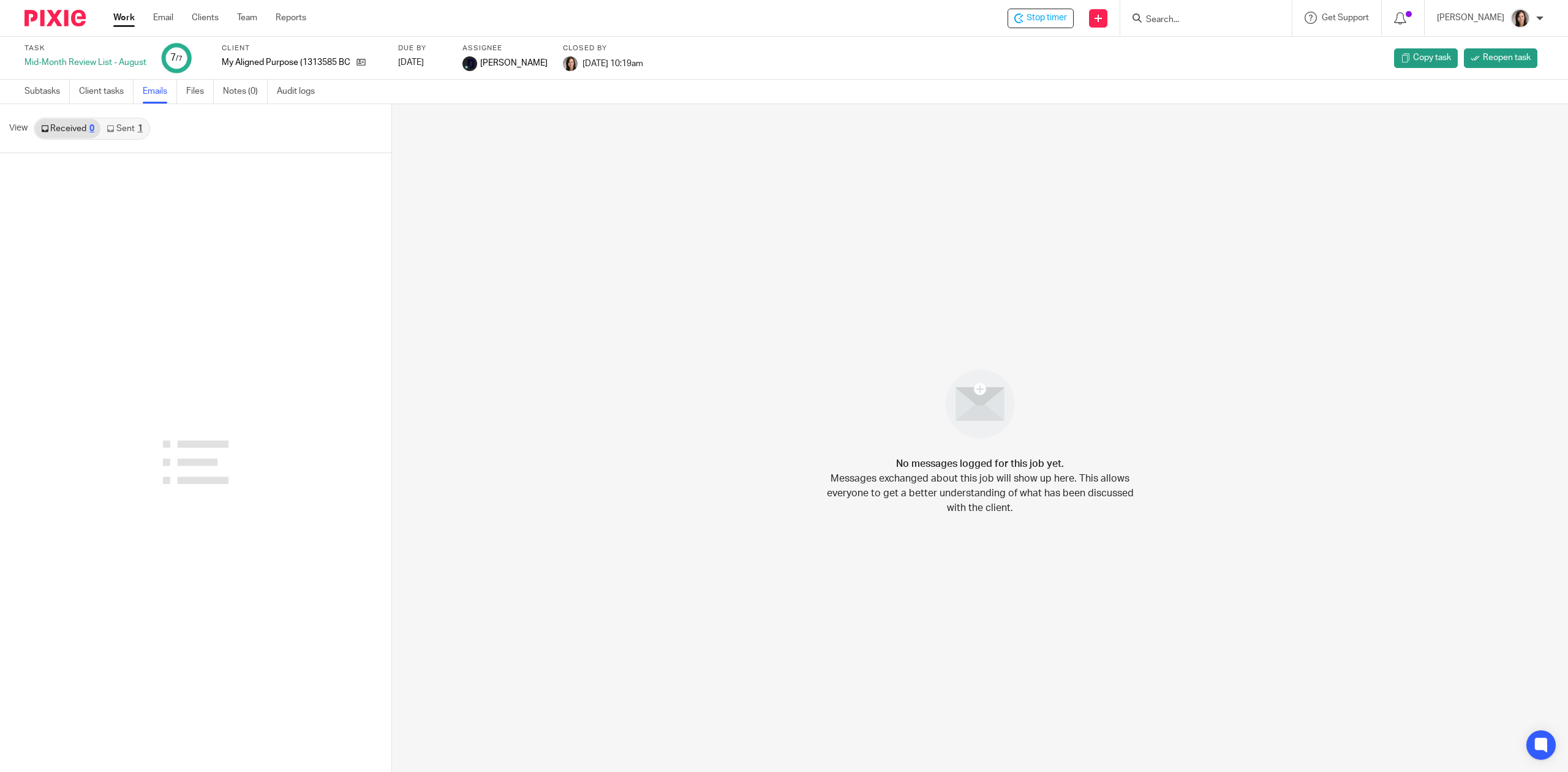
click at [125, 20] on link "Work" at bounding box center [124, 18] width 21 height 13
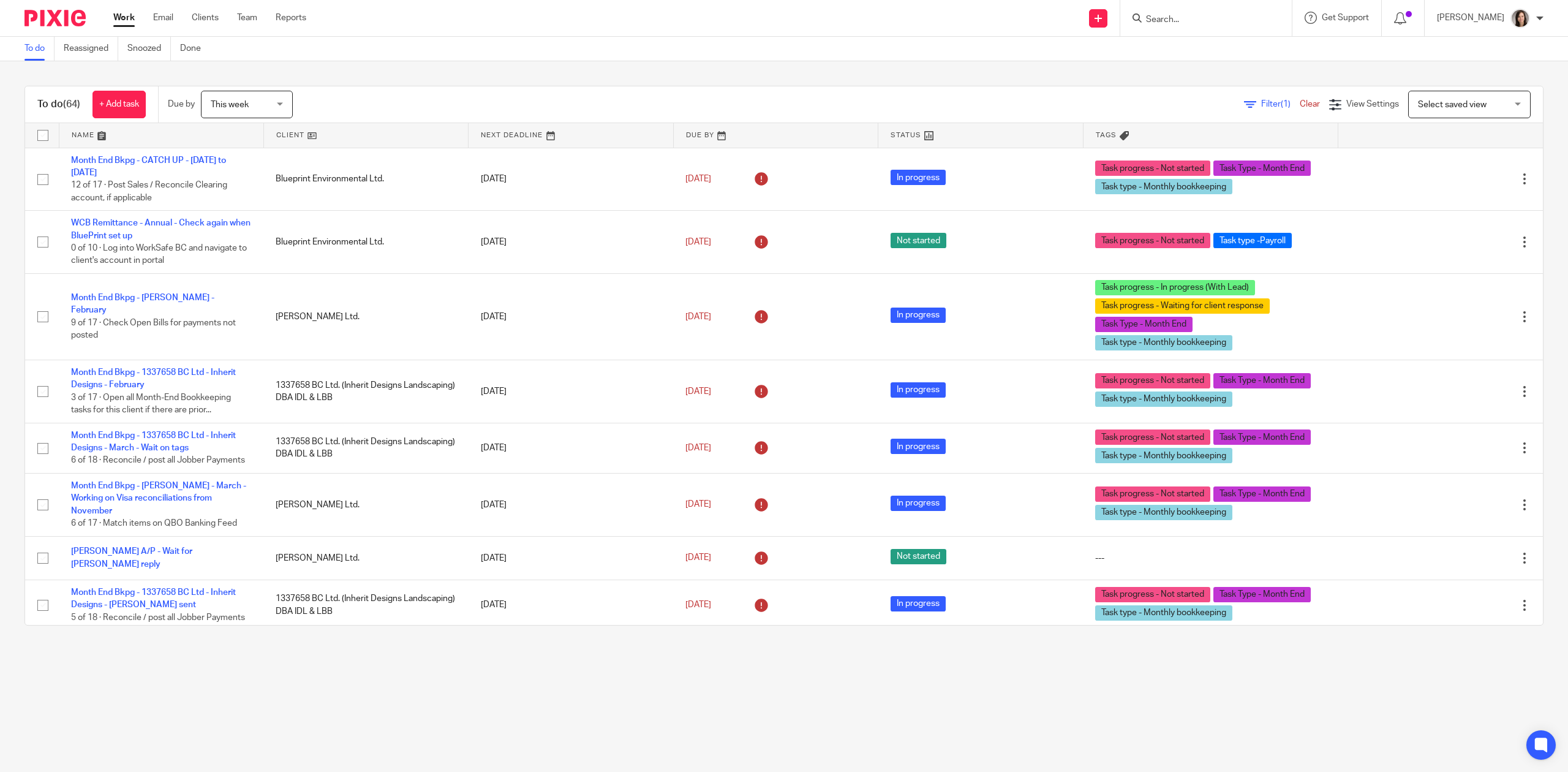
click at [1182, 15] on input "Search" at bounding box center [1199, 20] width 110 height 11
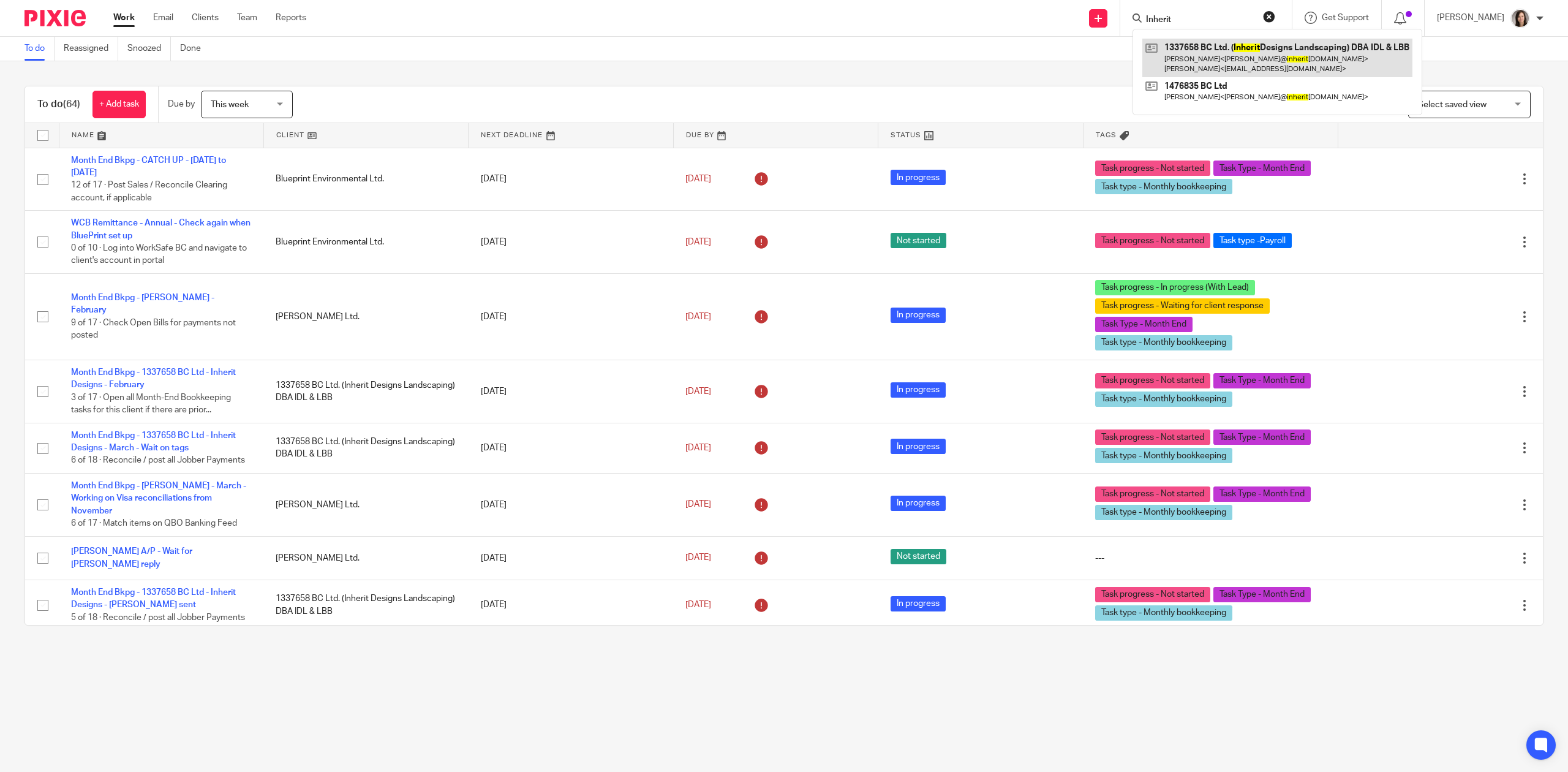
type input "Inherit"
click at [1260, 59] on link at bounding box center [1277, 57] width 270 height 38
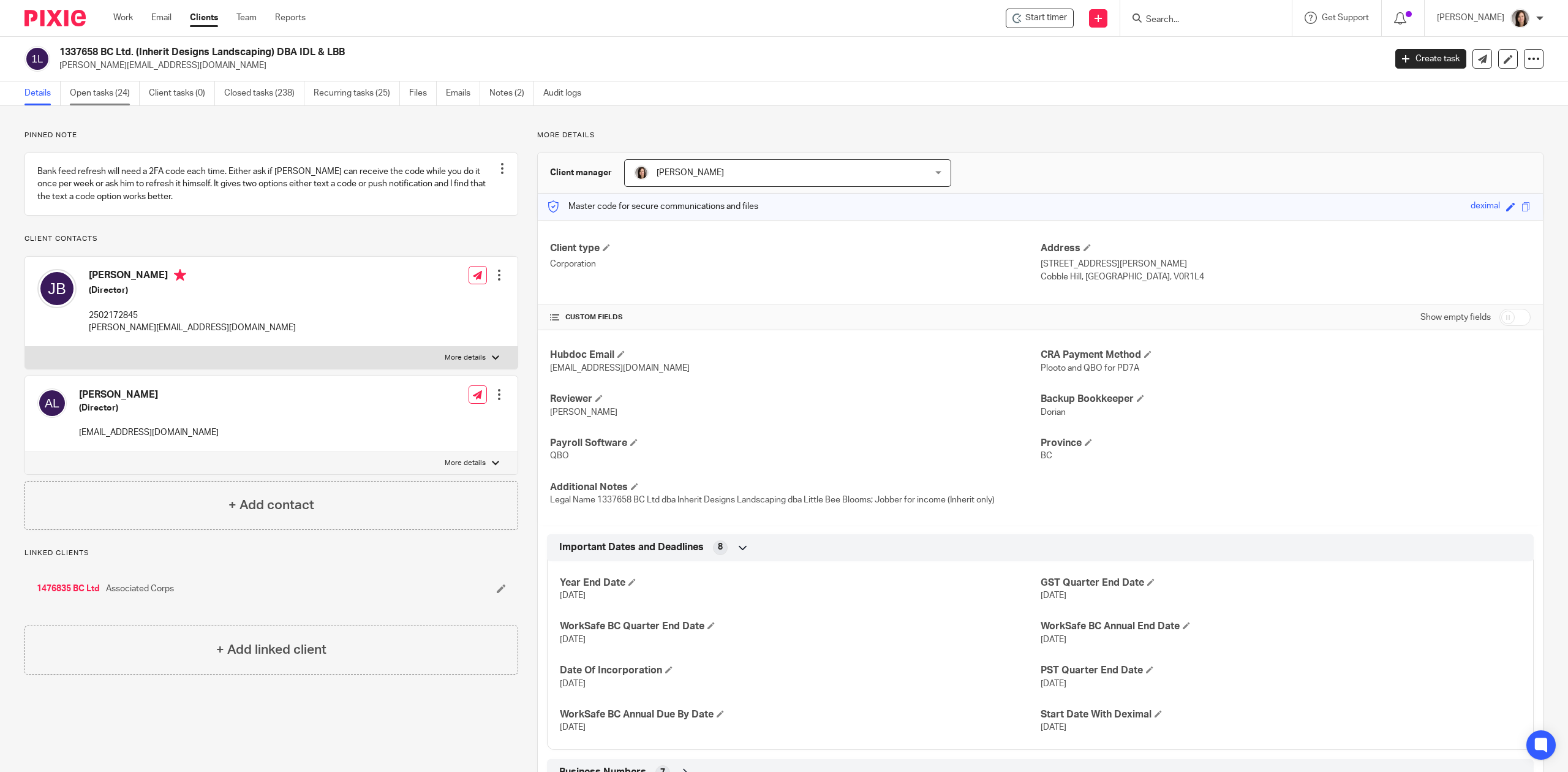
click at [108, 87] on link "Open tasks (24)" at bounding box center [104, 93] width 70 height 24
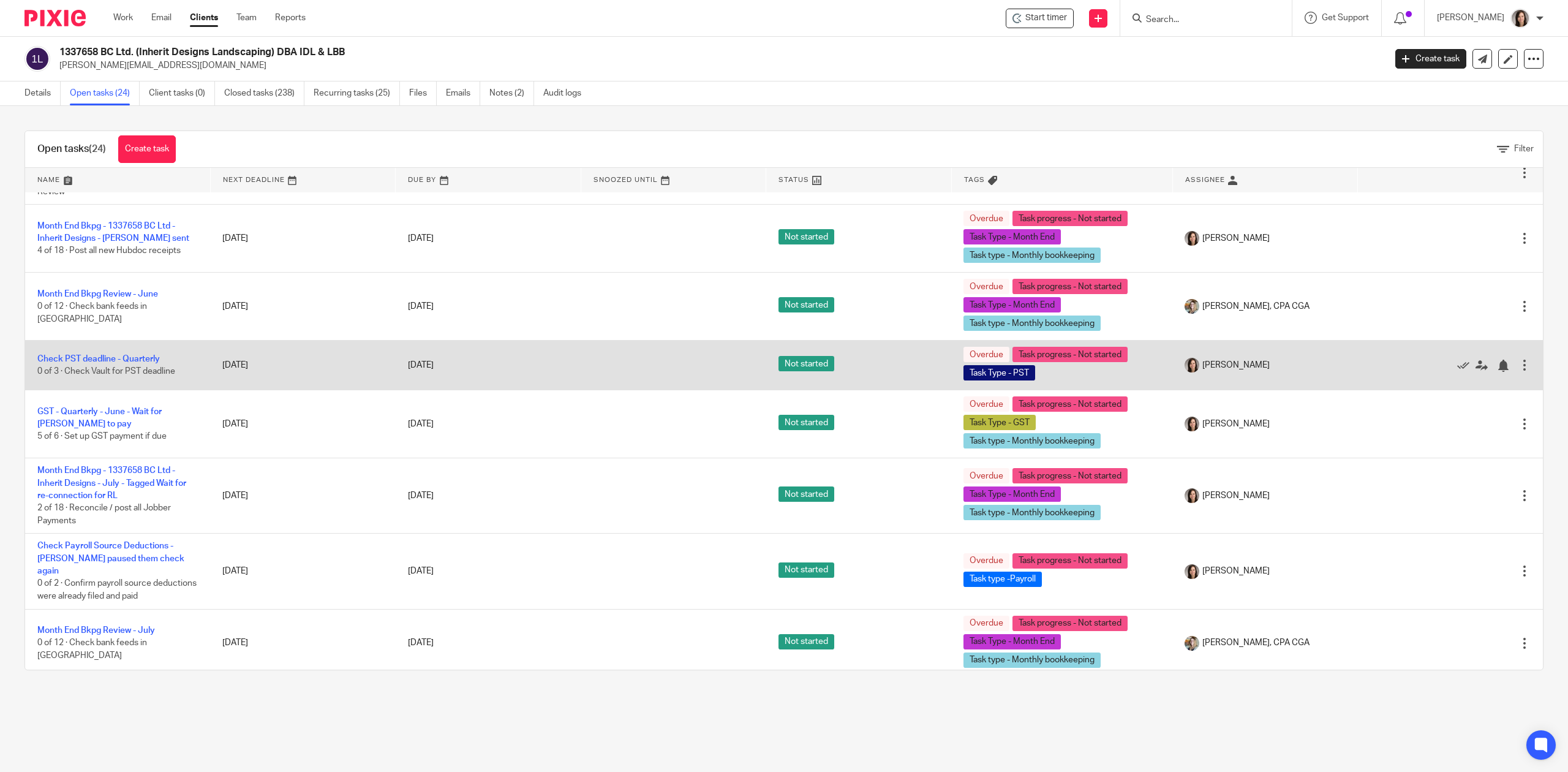
scroll to position [1022, 0]
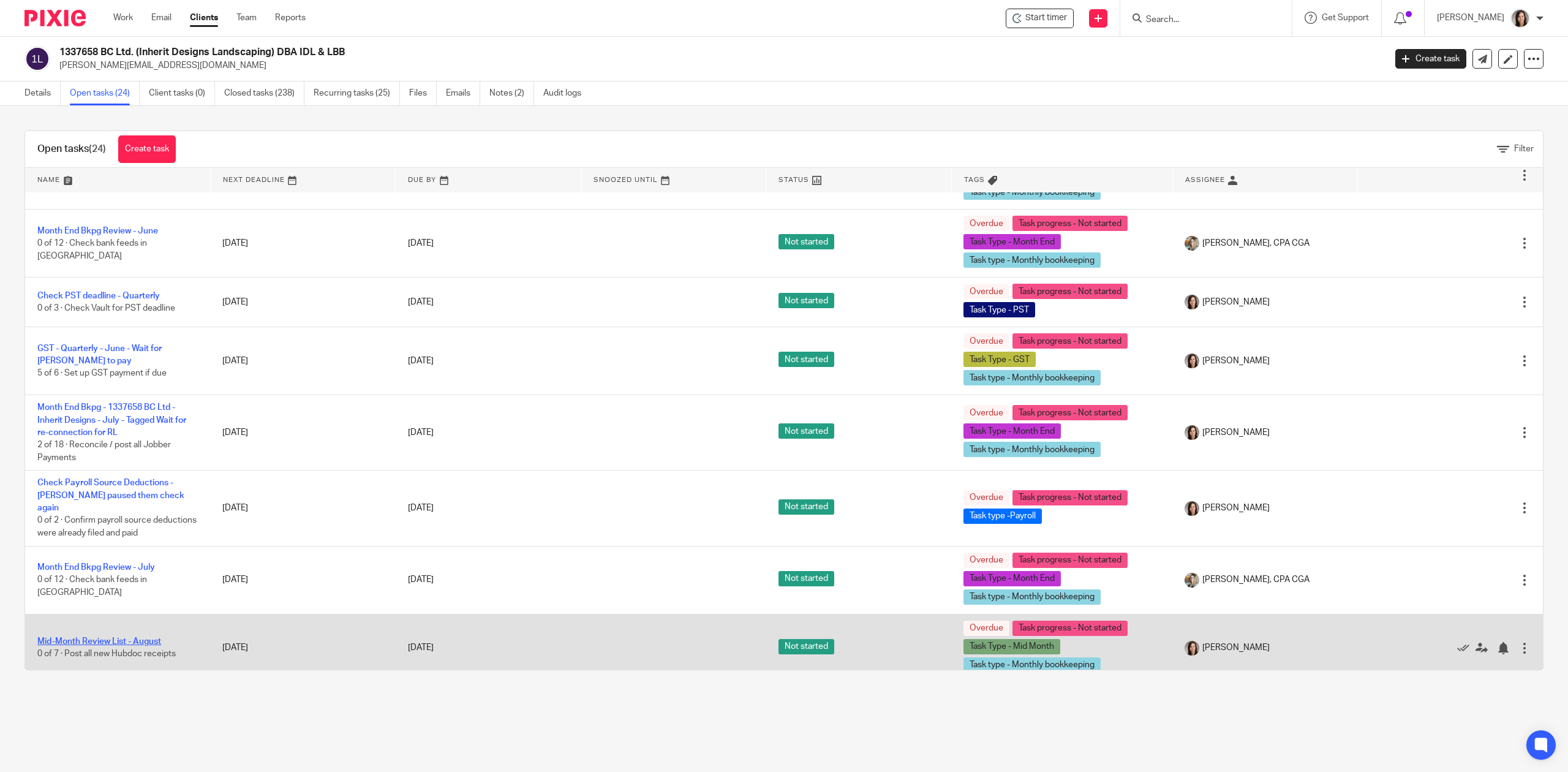
click at [114, 637] on link "Mid-Month Review List - August" at bounding box center [99, 642] width 124 height 9
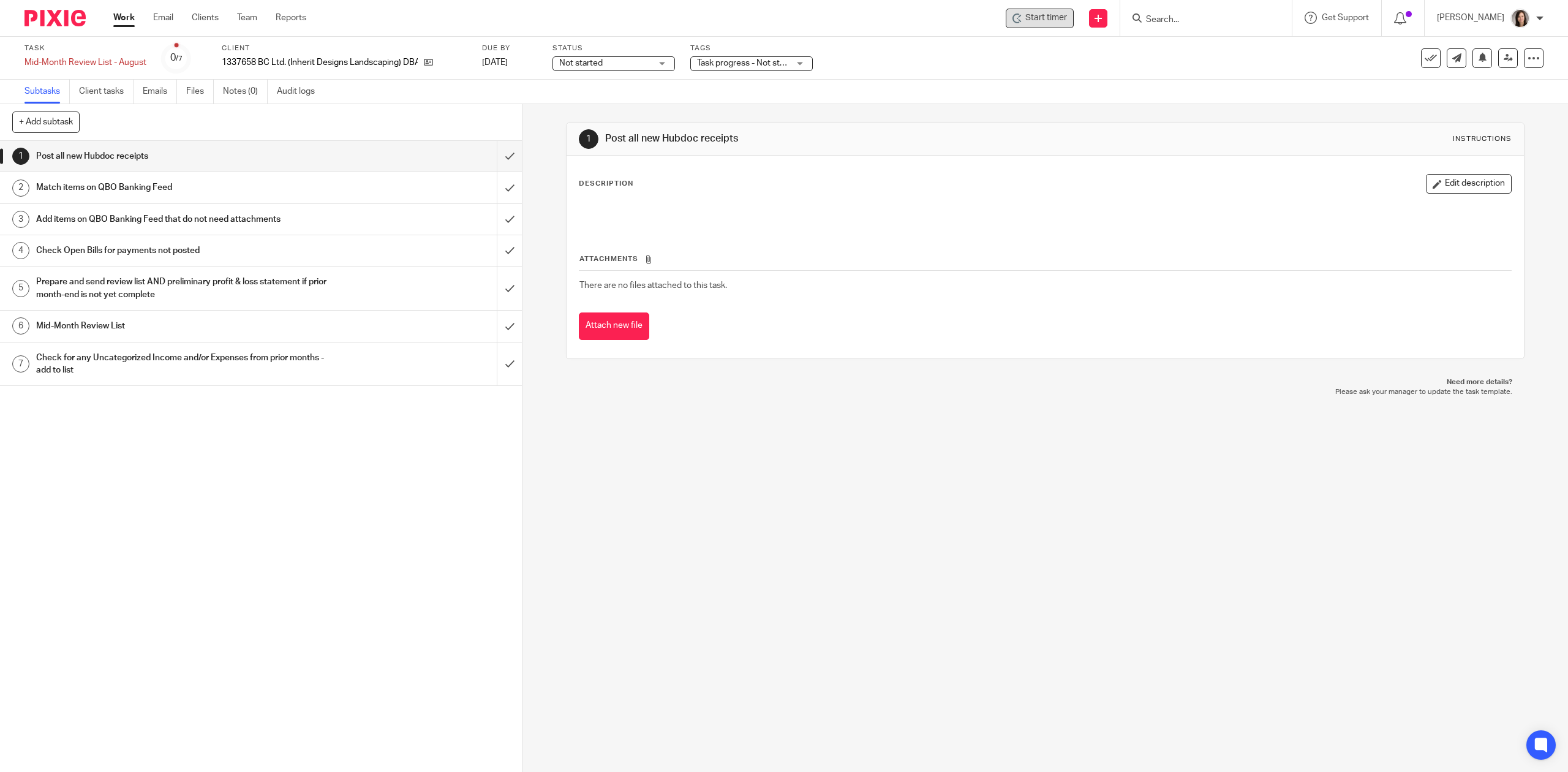
click at [1032, 18] on span "Start timer" at bounding box center [1046, 18] width 41 height 13
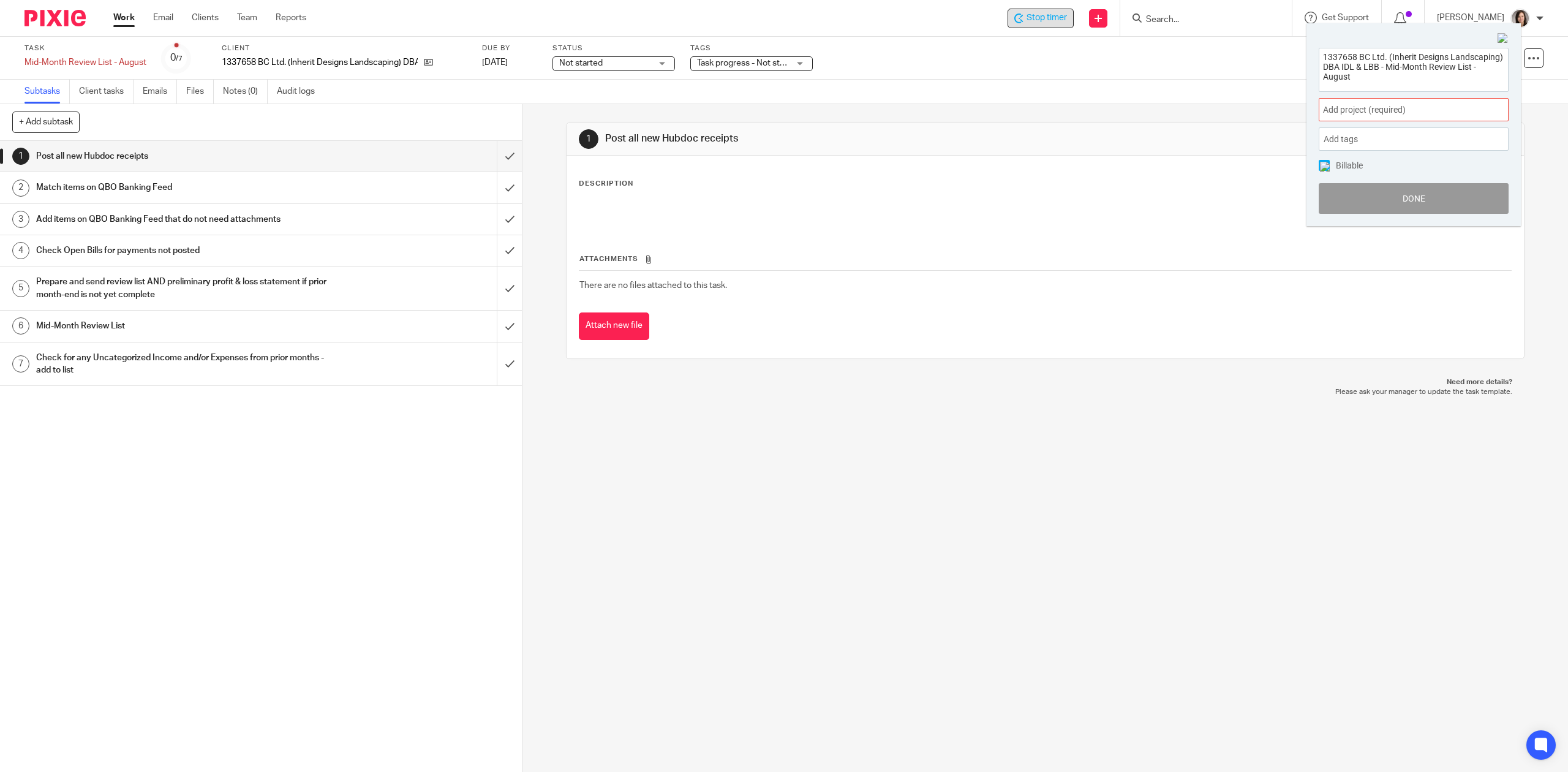
click at [1387, 106] on span "Add project (required) :" at bounding box center [1400, 110] width 154 height 13
type input "idl"
click at [1416, 208] on ul "1337658 BC Ltd. (dba IDL & LBB)" at bounding box center [1413, 200] width 190 height 27
click at [1397, 196] on li "1337658 BC Ltd. (dba IDL & LBB)" at bounding box center [1411, 199] width 160 height 13
click at [1429, 203] on button "Done" at bounding box center [1413, 198] width 190 height 30
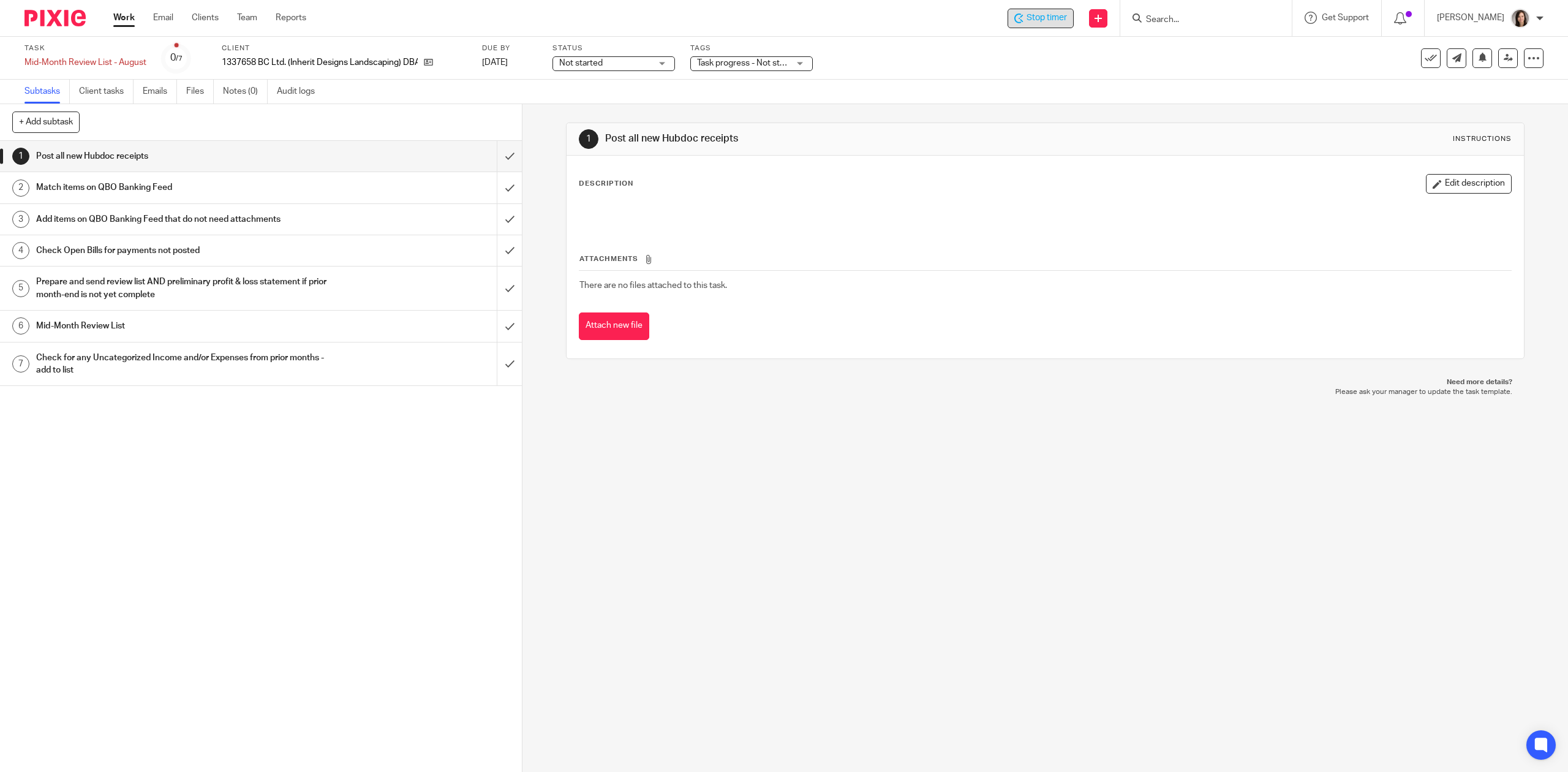
click at [1027, 26] on div "Stop timer" at bounding box center [1040, 19] width 66 height 19
